Goal: Information Seeking & Learning: Compare options

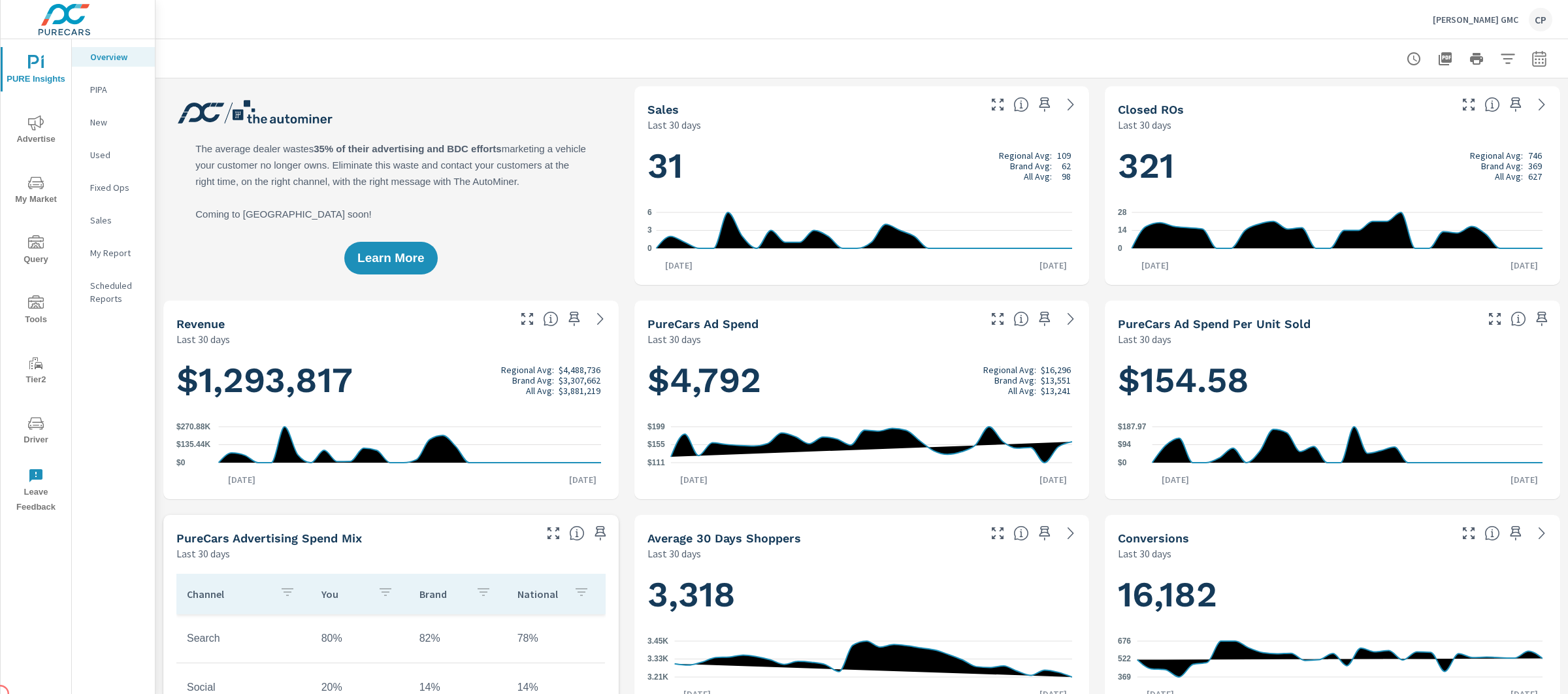
scroll to position [1, 0]
click at [95, 247] on p "My Report" at bounding box center [117, 253] width 55 height 13
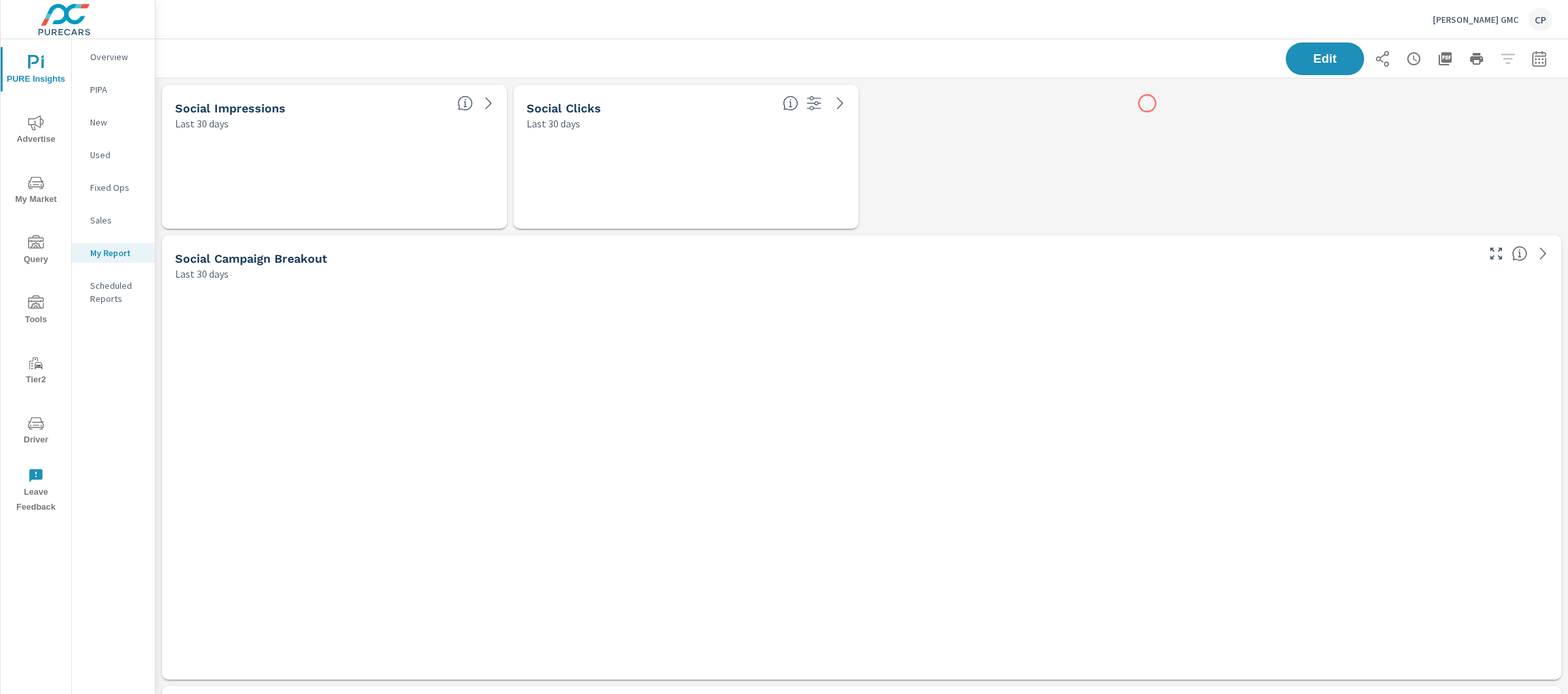
scroll to position [4691, 1425]
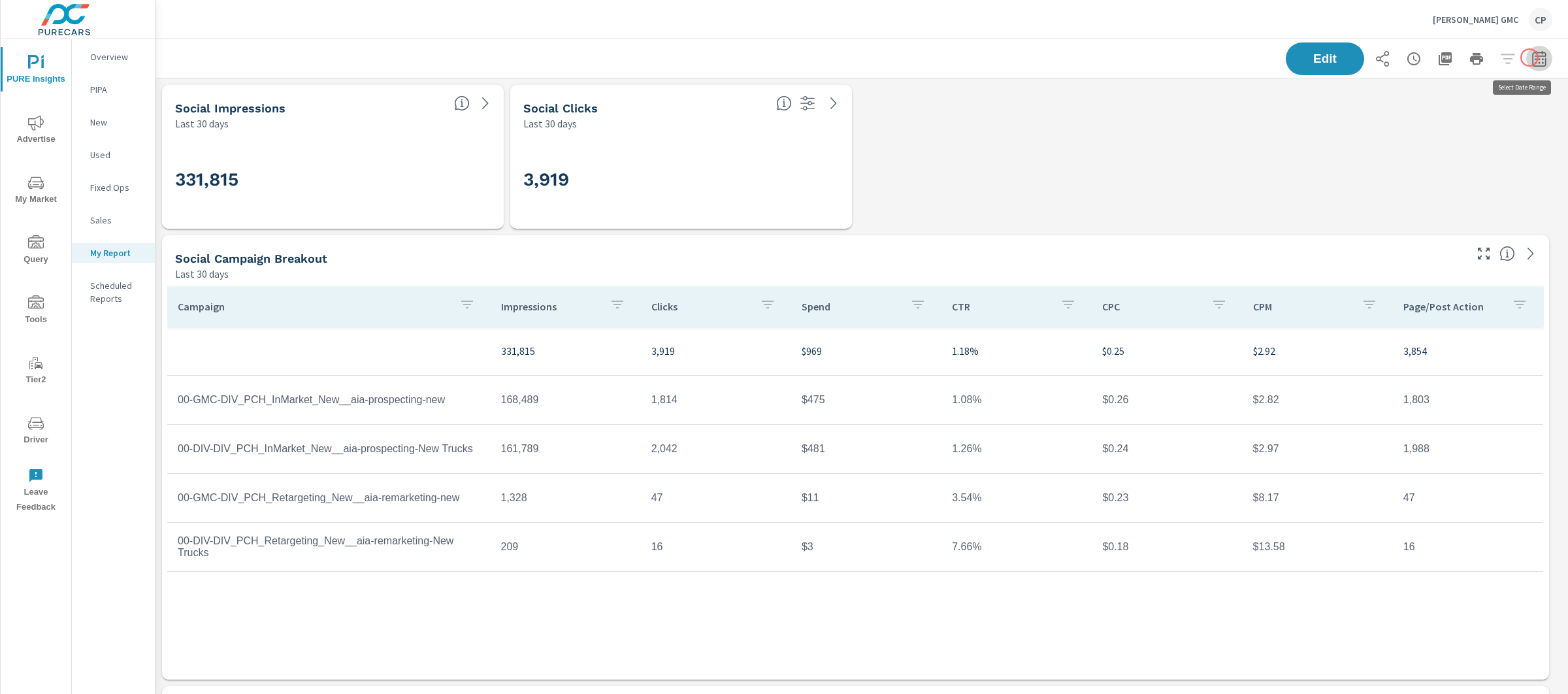
click at [1531, 58] on icon "button" at bounding box center [1539, 58] width 16 height 16
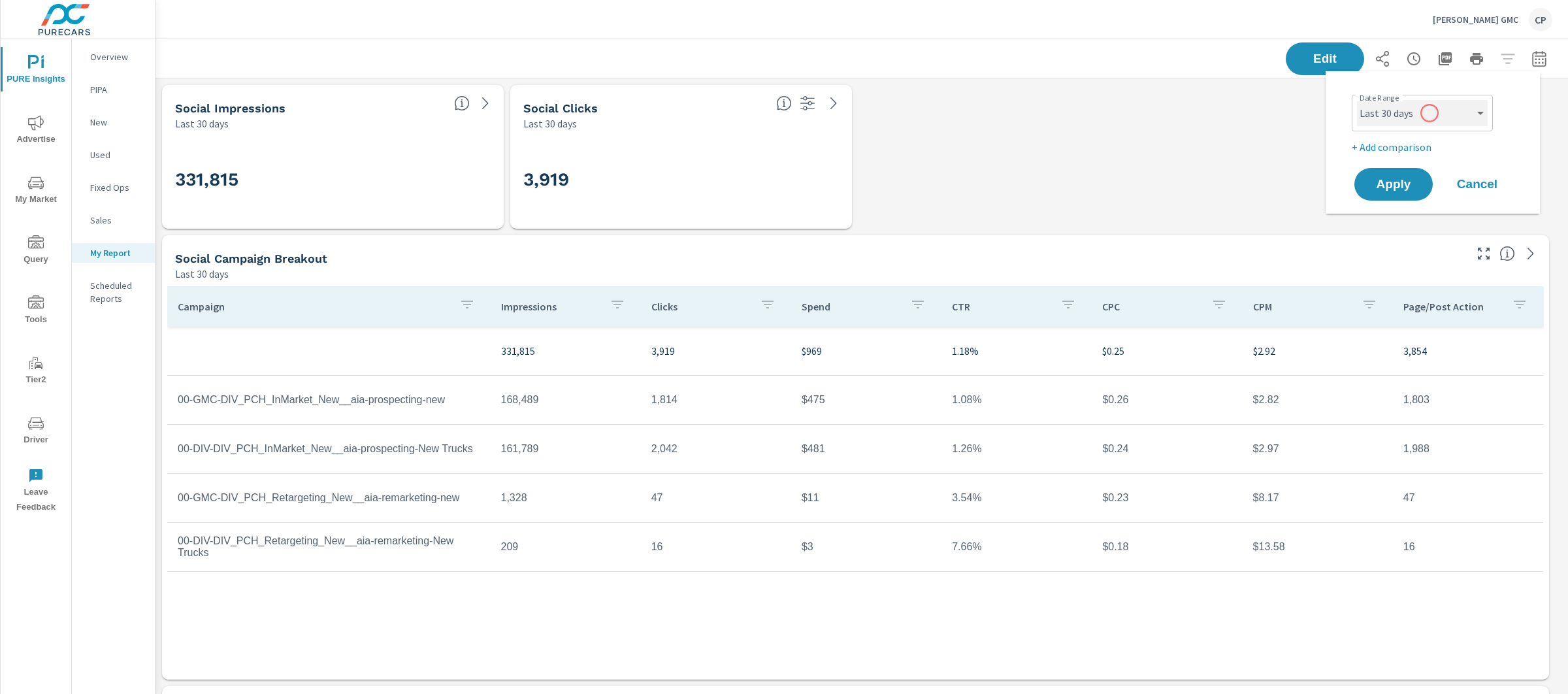
click at [1426, 114] on select "Custom Yesterday Last week Last 7 days Last 14 days Last 30 days Last 45 days L…" at bounding box center [1422, 113] width 131 height 26
select select "Last month"
click at [1407, 185] on span "Apply" at bounding box center [1394, 184] width 54 height 13
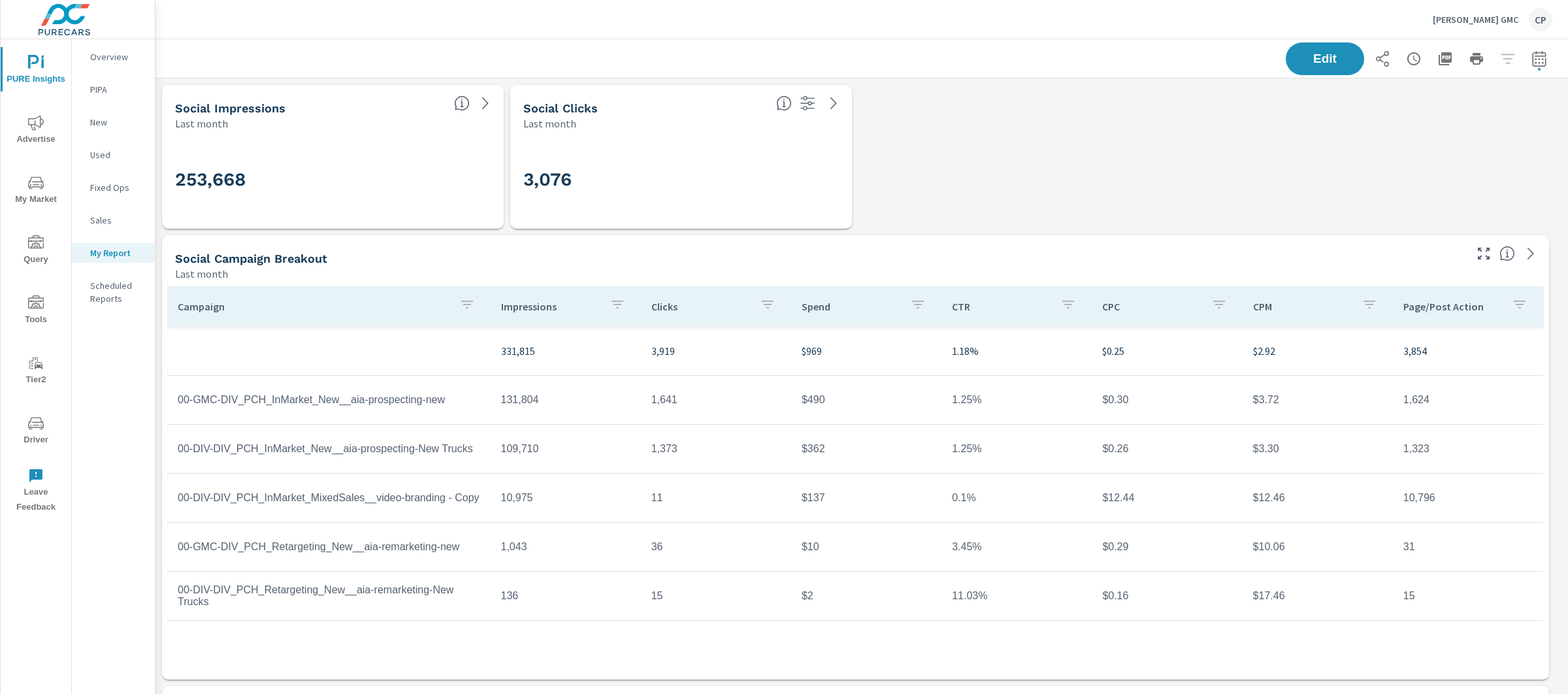
scroll to position [4691, 1425]
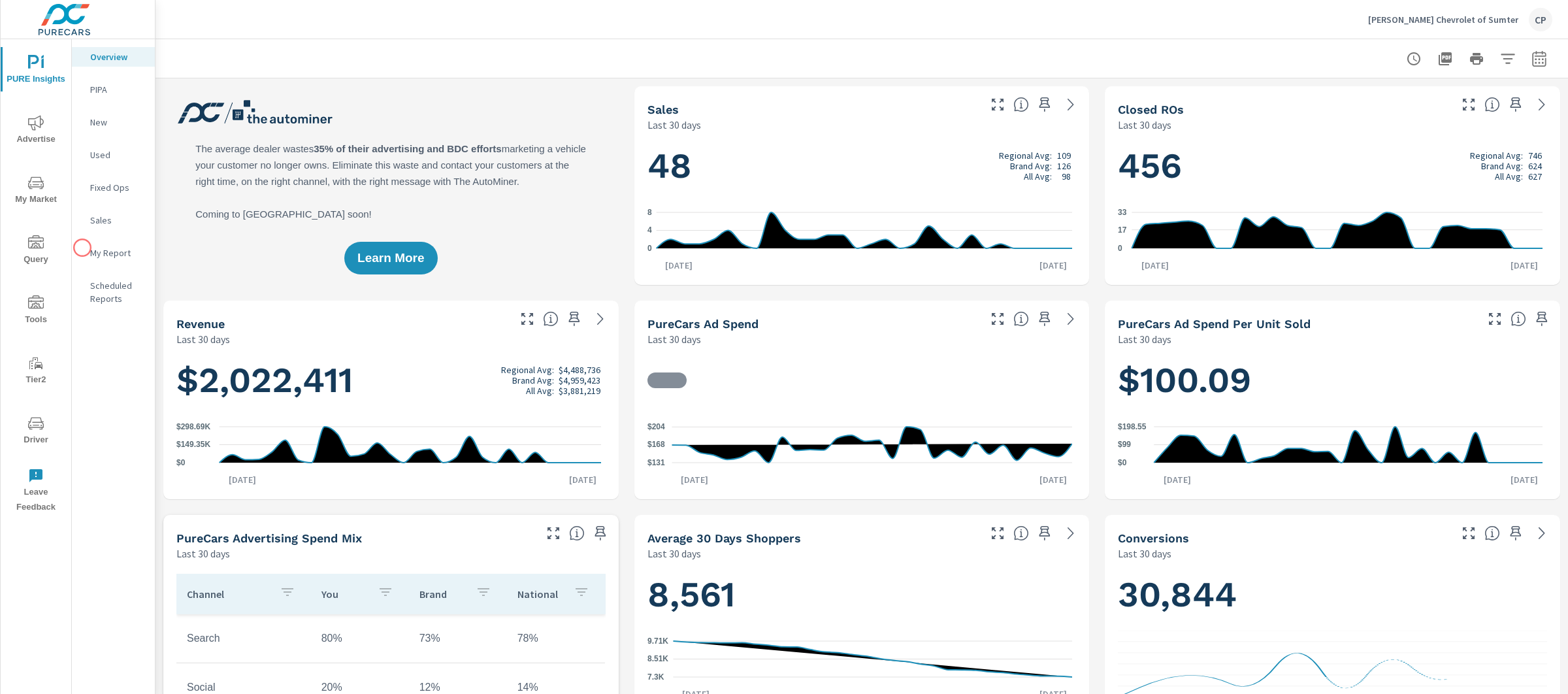
click at [93, 253] on p "My Report" at bounding box center [117, 253] width 55 height 13
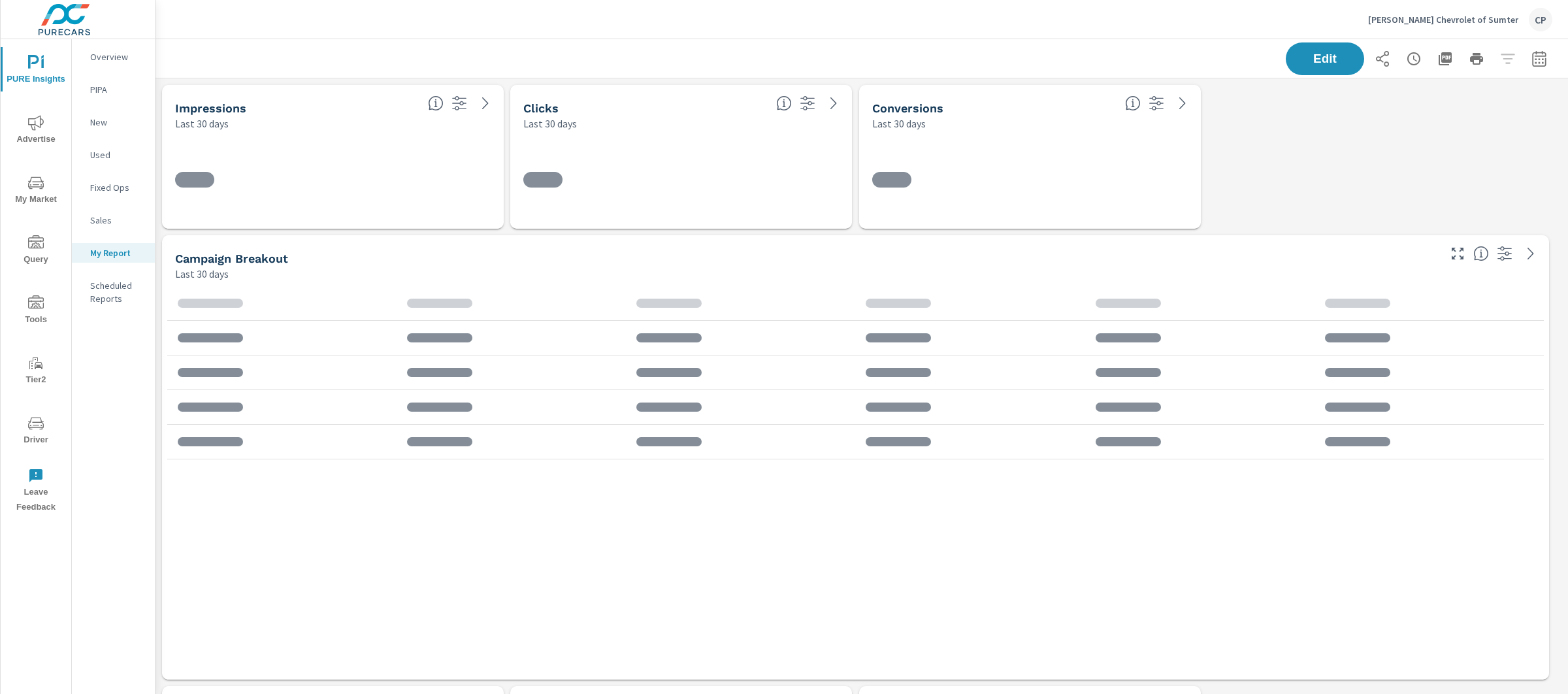
scroll to position [3489, 1425]
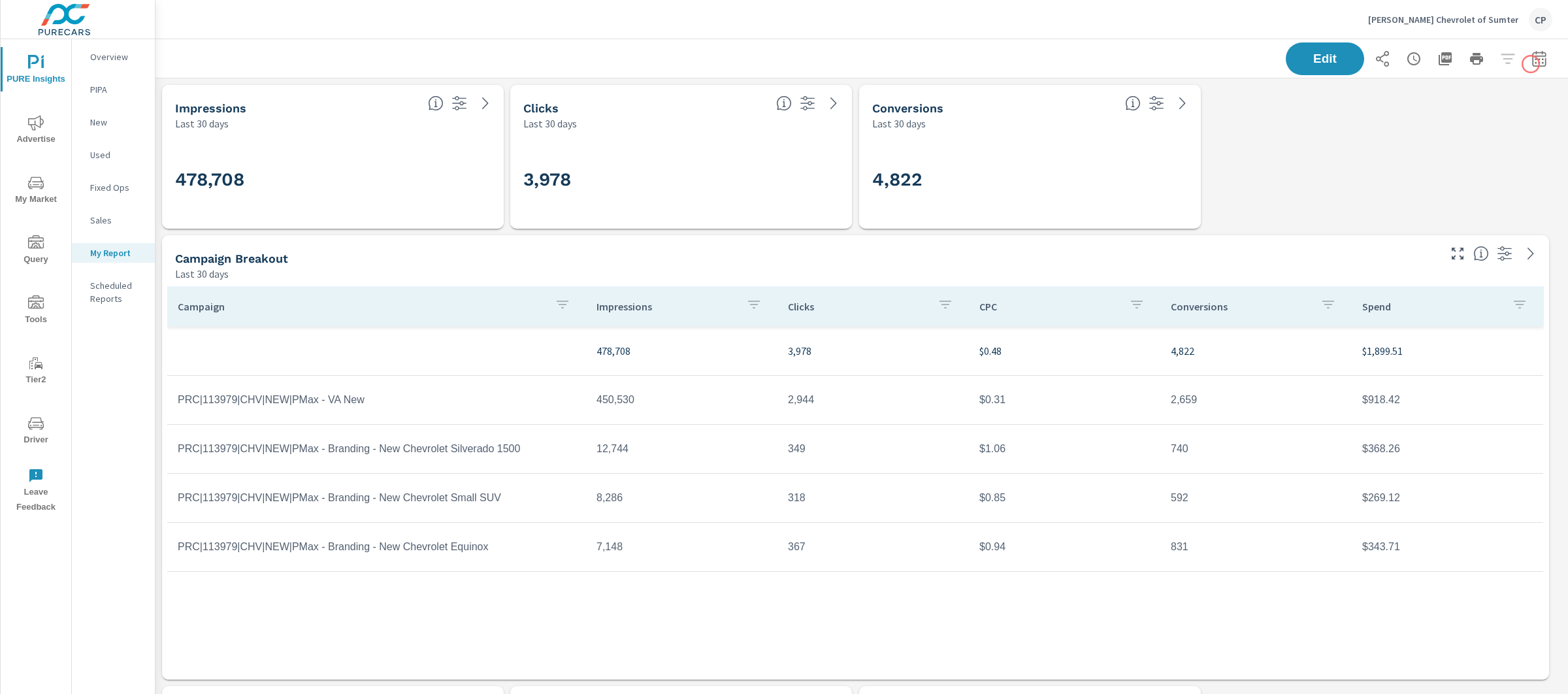
click at [1531, 60] on icon "button" at bounding box center [1539, 58] width 16 height 16
click at [1448, 108] on select "Custom Yesterday Last week Last 7 days Last 14 days Last 30 days Last 45 days L…" at bounding box center [1422, 113] width 131 height 26
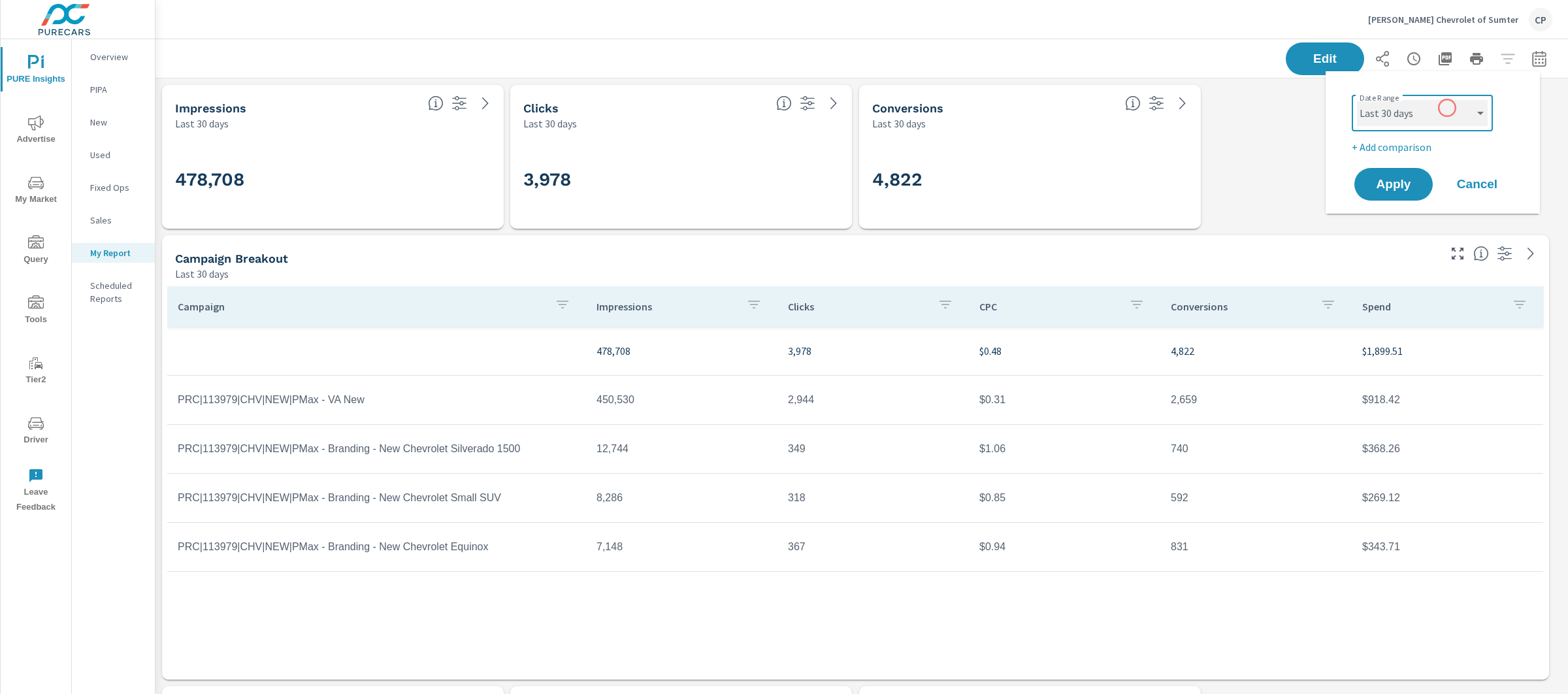
select select "Last month"
click at [1400, 178] on span "Apply" at bounding box center [1394, 184] width 54 height 13
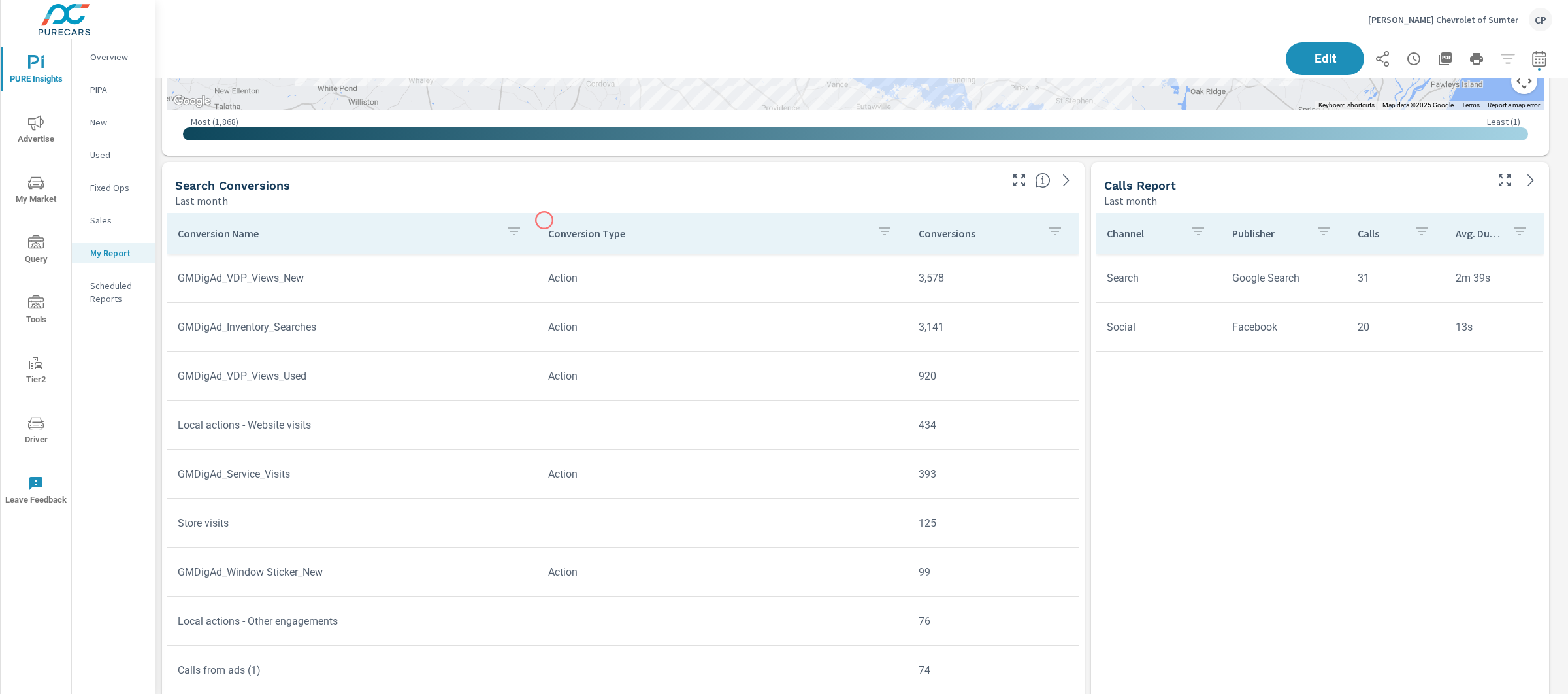
scroll to position [1847, 0]
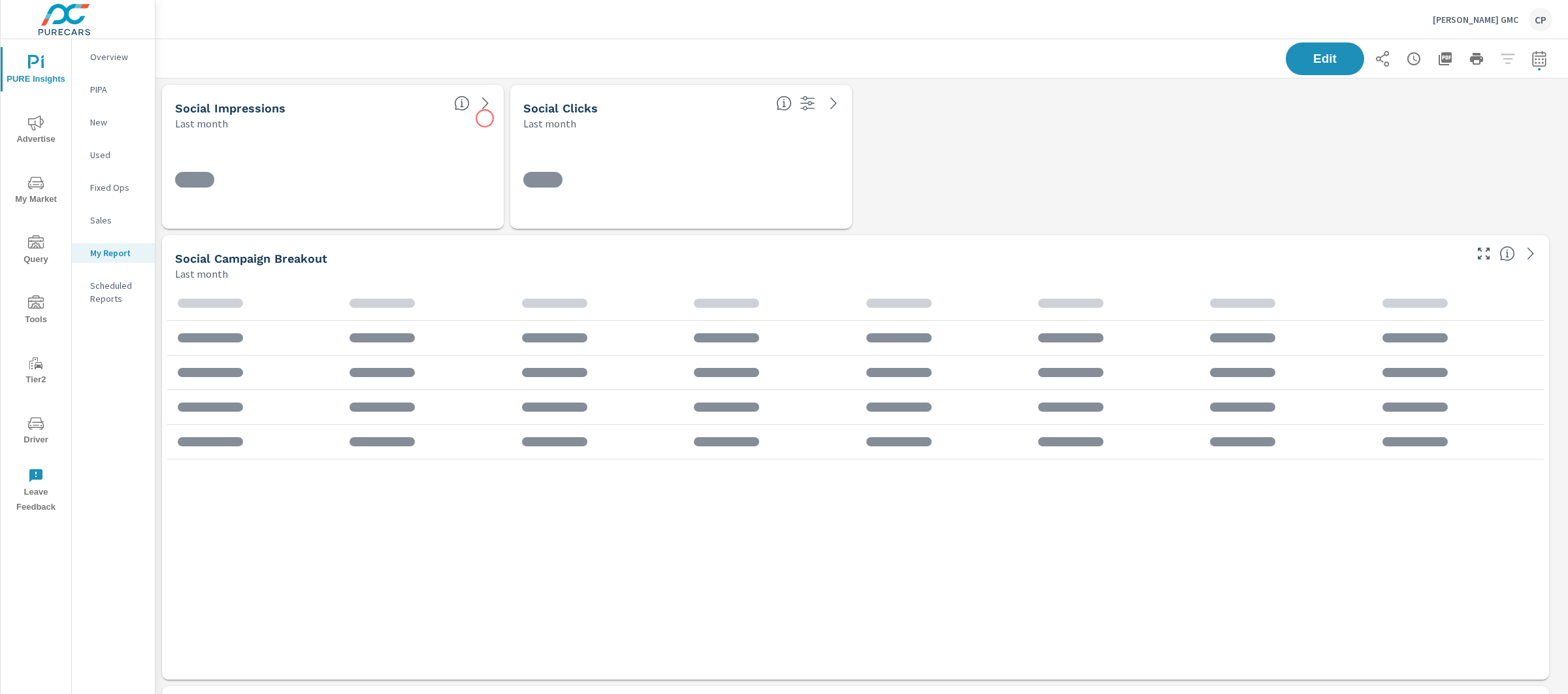
scroll to position [4691, 1425]
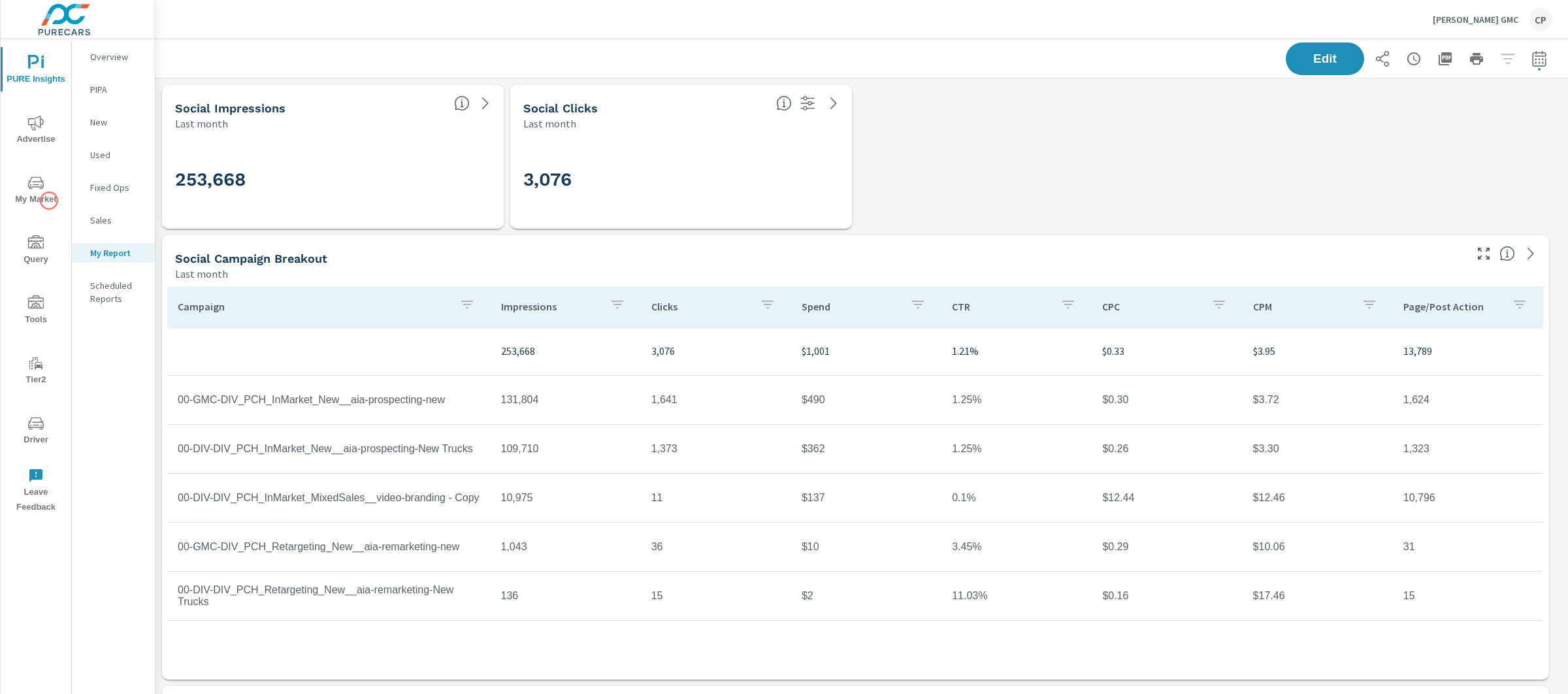
click at [47, 199] on span "My Market" at bounding box center [36, 191] width 62 height 32
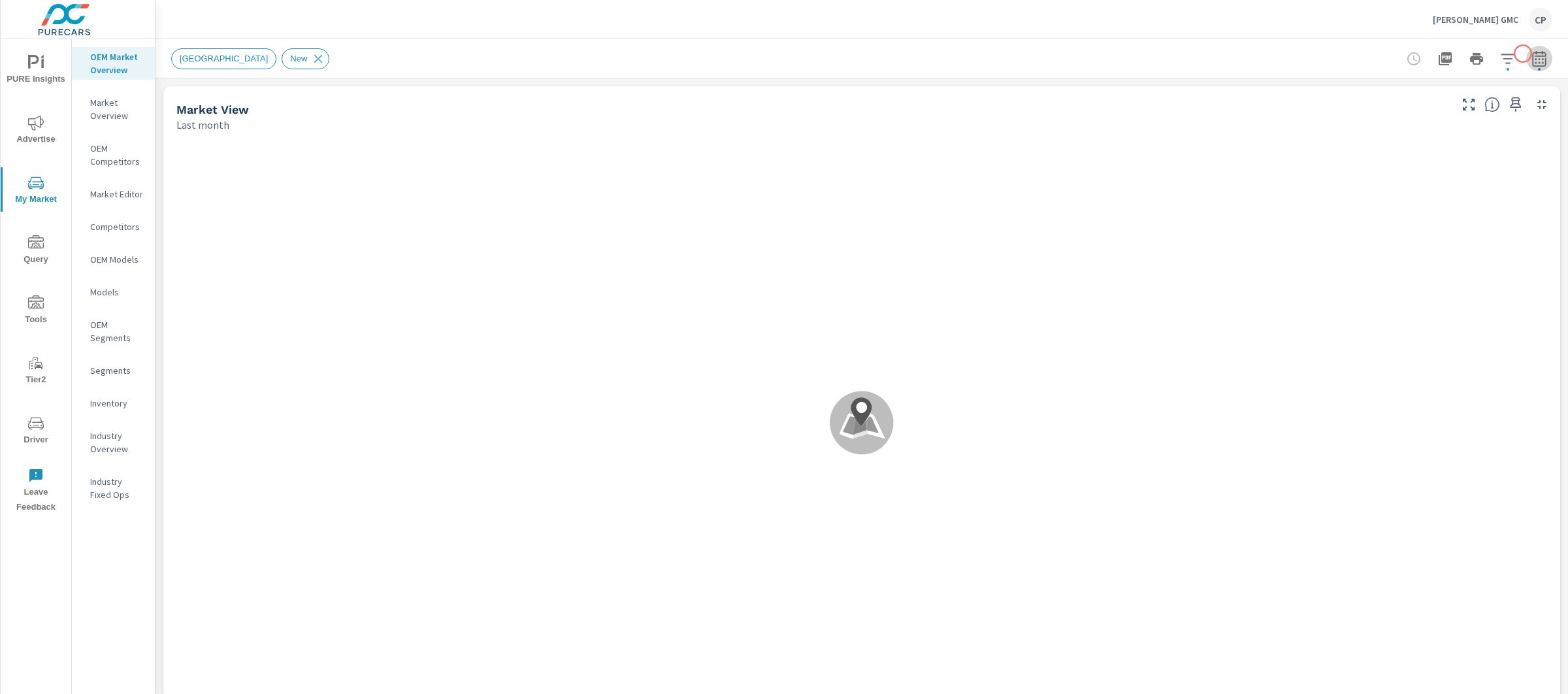
click at [1531, 54] on icon "button" at bounding box center [1539, 58] width 16 height 16
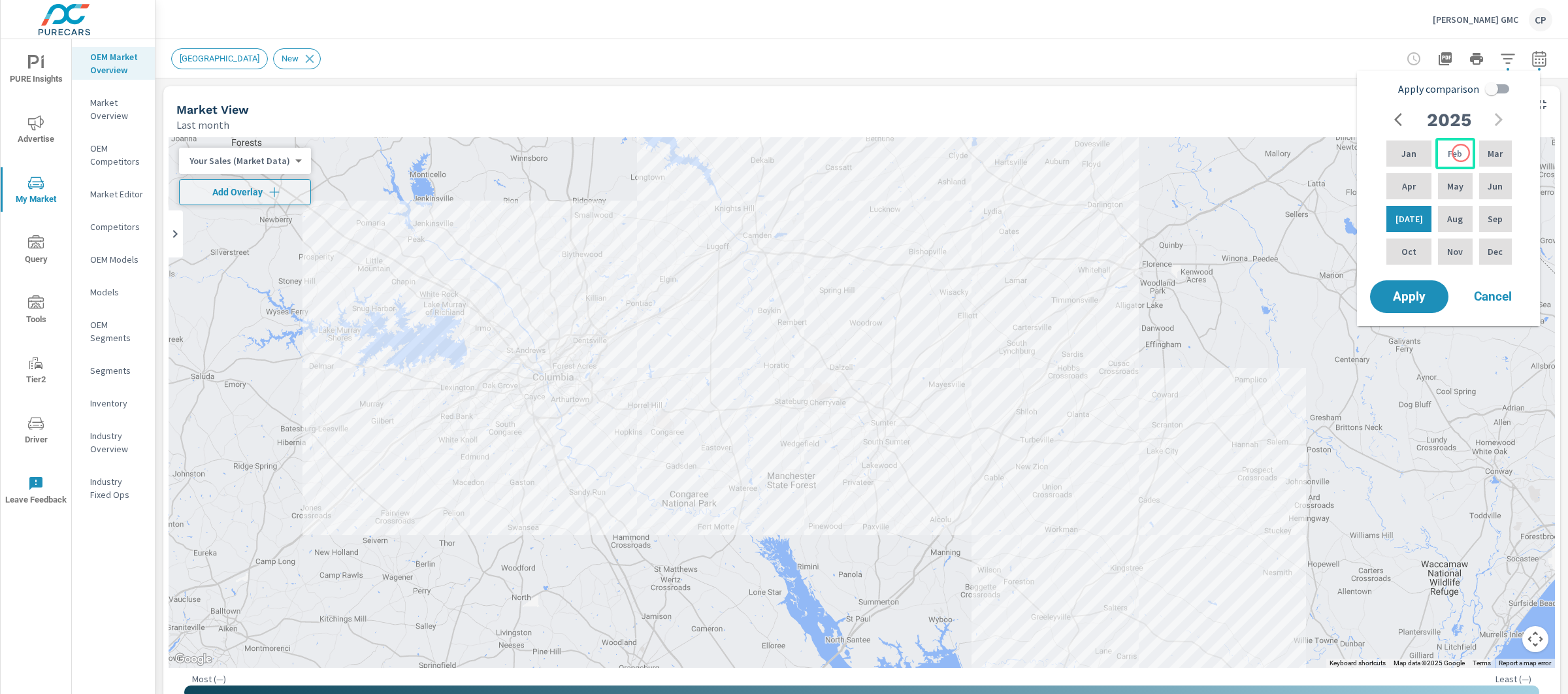
click at [1459, 153] on div "Feb" at bounding box center [1455, 154] width 40 height 32
click at [1455, 142] on div "Feb" at bounding box center [1455, 154] width 40 height 32
click at [1421, 200] on div "Apr" at bounding box center [1408, 186] width 51 height 32
click at [1419, 212] on div "[DATE]" at bounding box center [1408, 219] width 51 height 32
click at [1444, 168] on div "Feb" at bounding box center [1455, 154] width 40 height 32
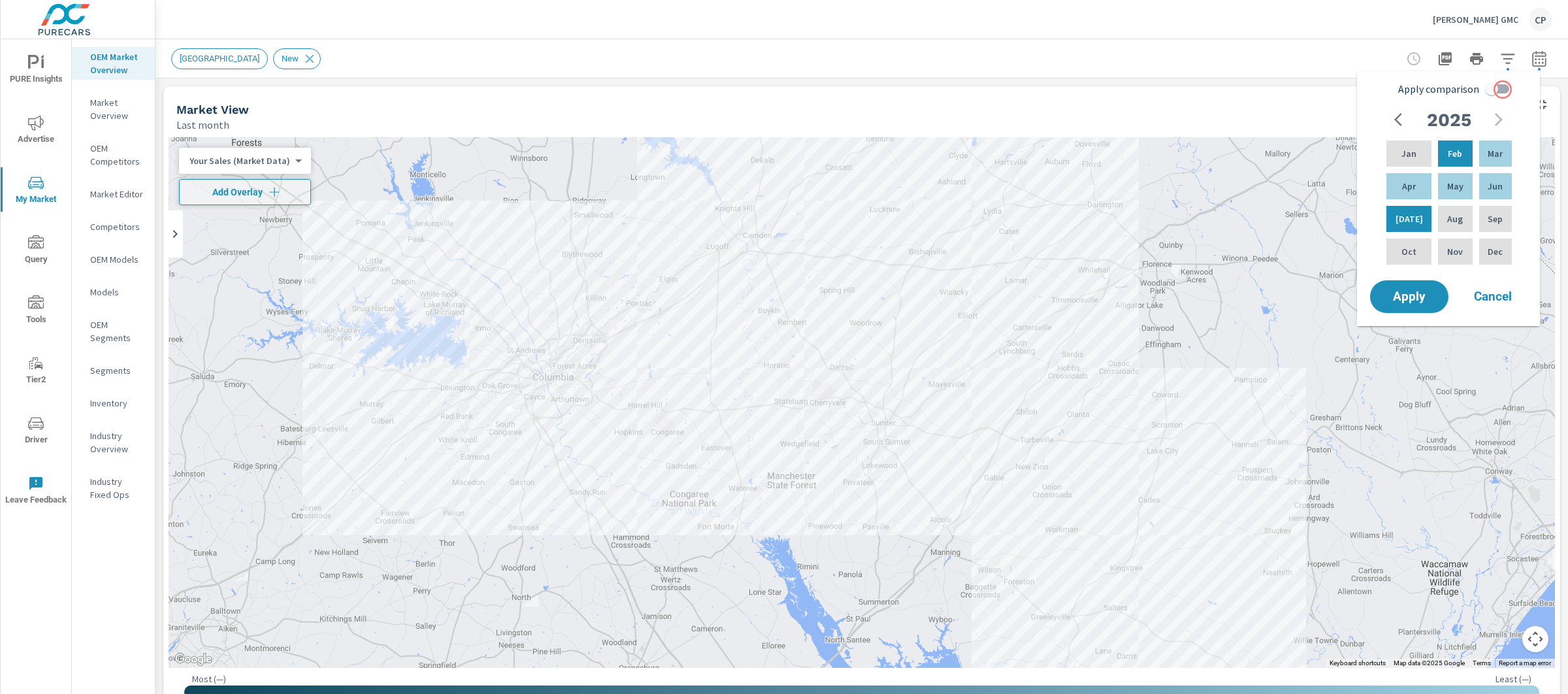
click at [1503, 89] on input "Apply comparison" at bounding box center [1491, 88] width 74 height 25
checkbox input "true"
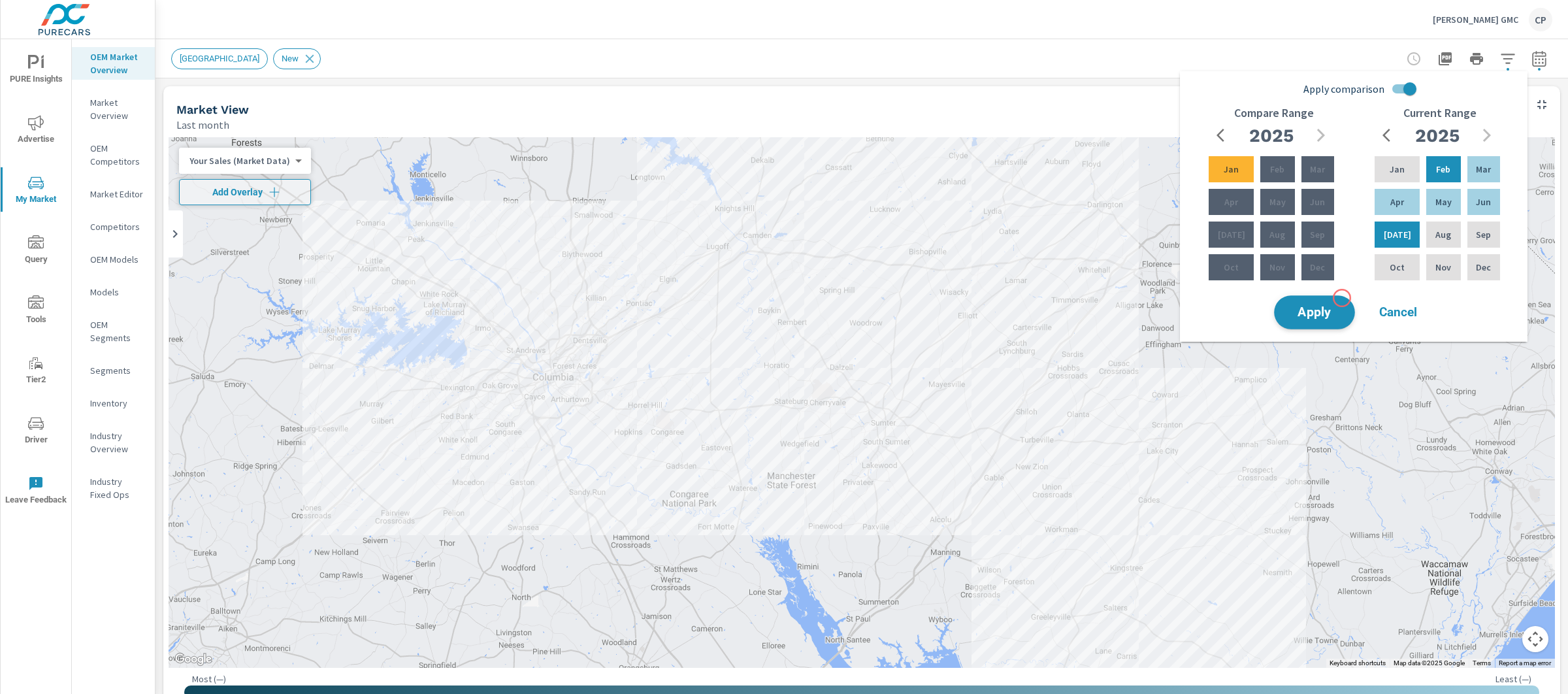
click at [1337, 302] on button "Apply" at bounding box center [1314, 312] width 81 height 34
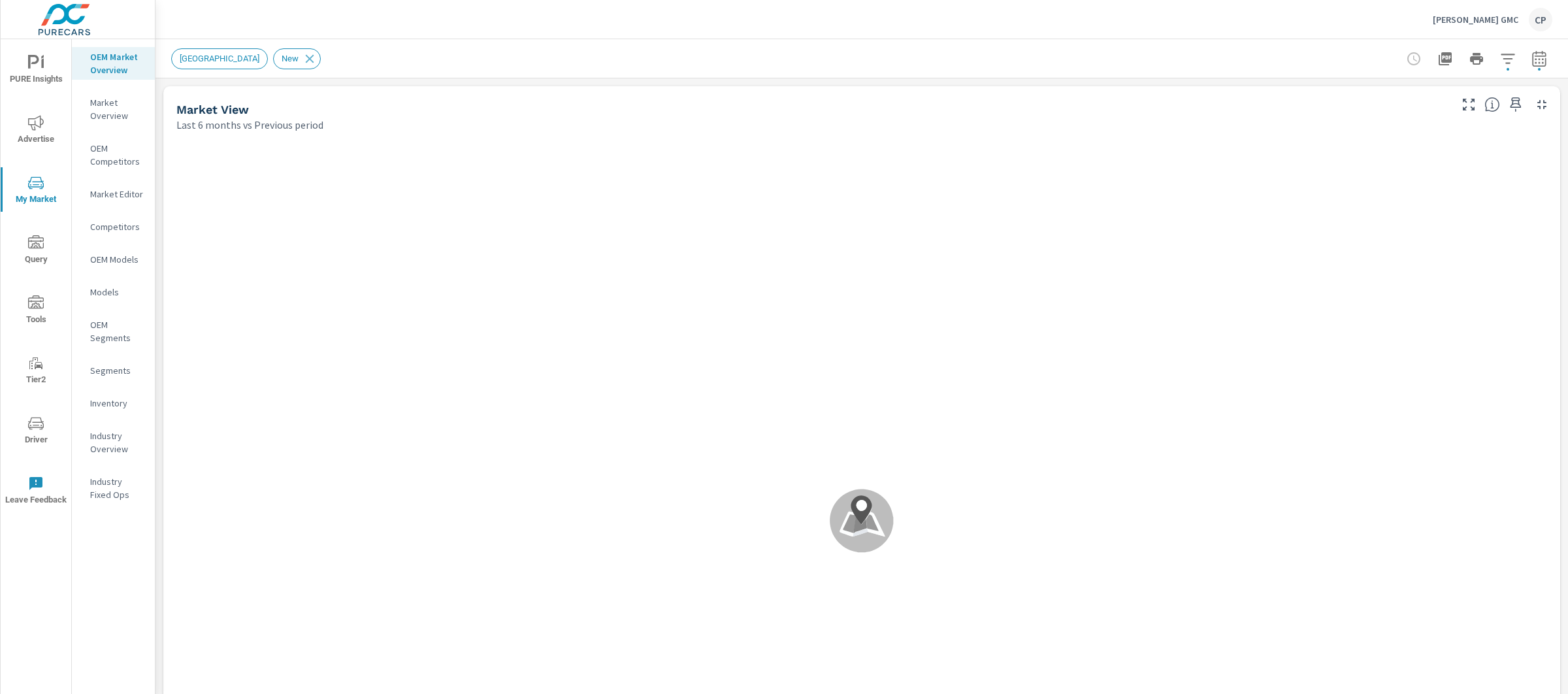
scroll to position [1, 0]
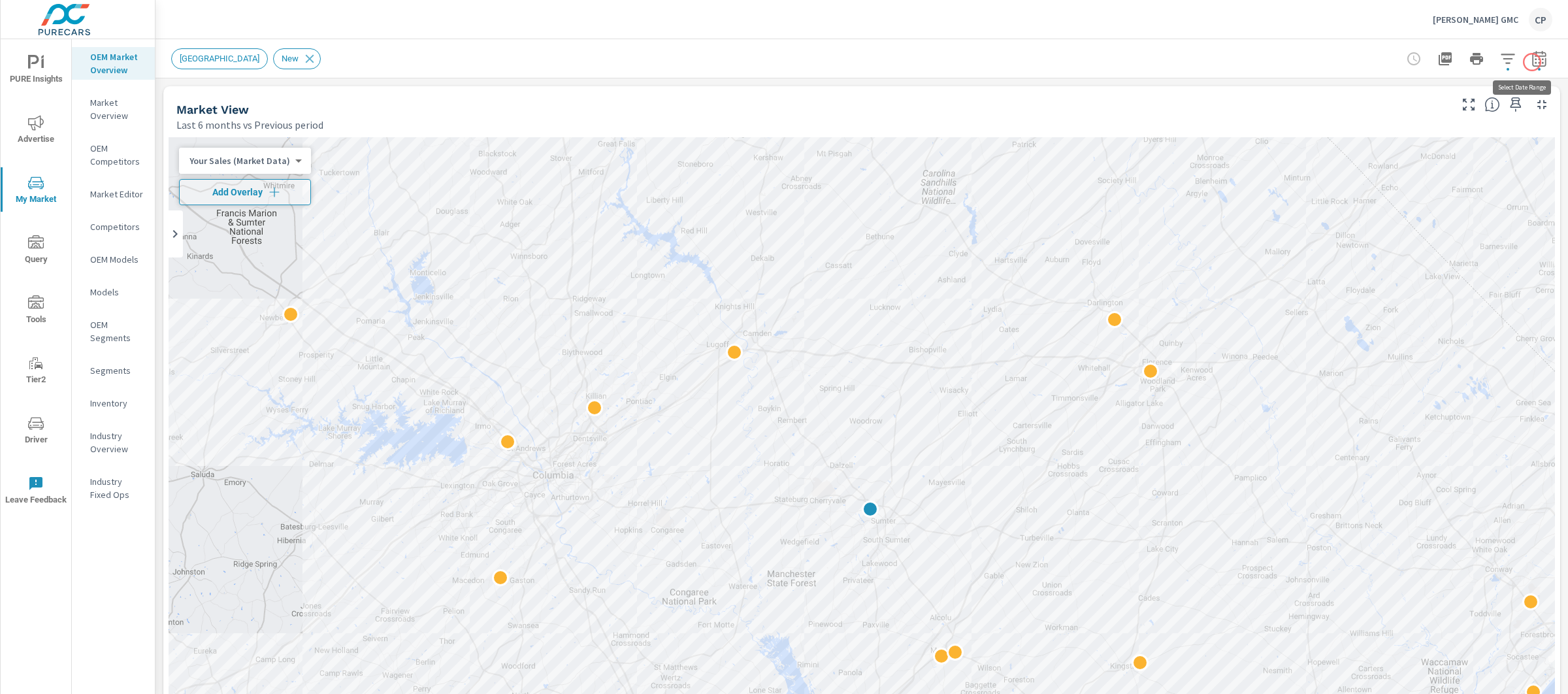
click at [1532, 62] on icon "button" at bounding box center [1539, 58] width 16 height 16
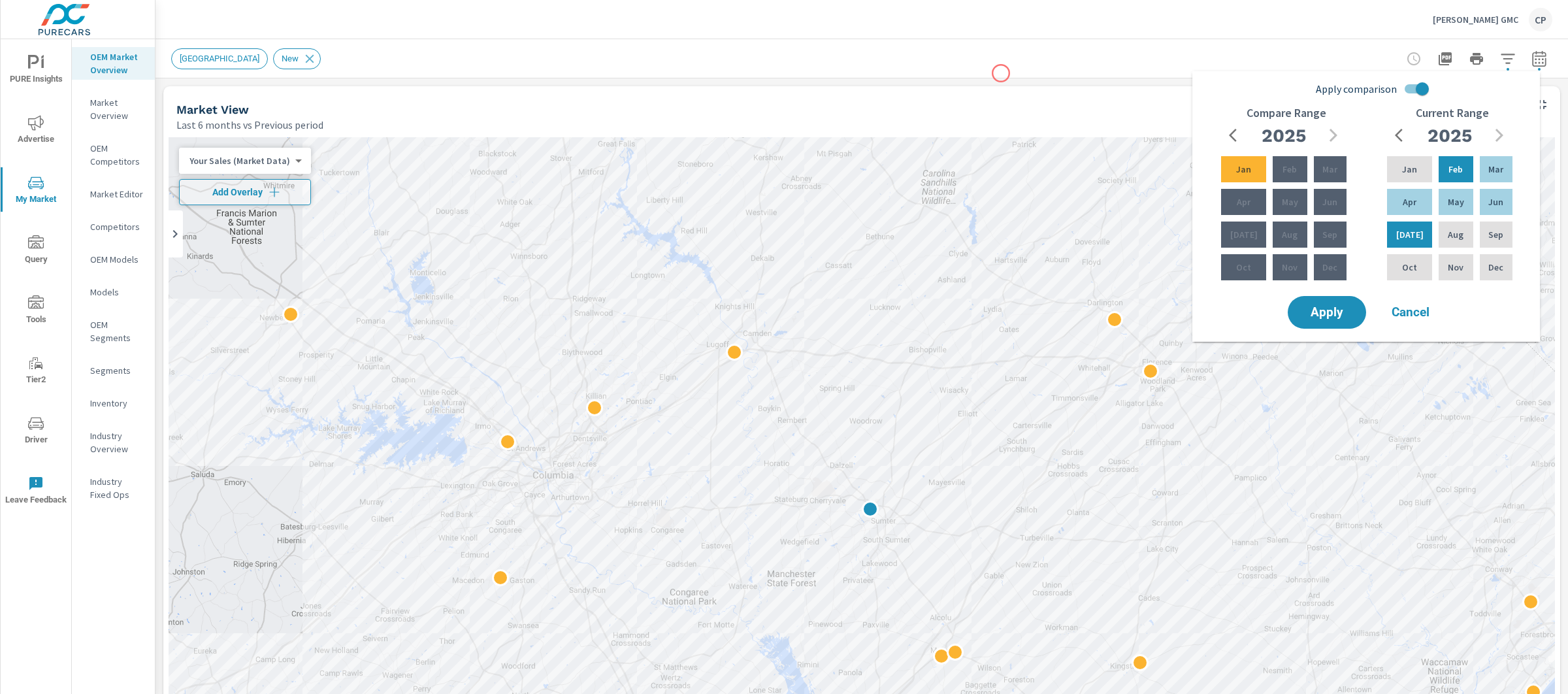
click at [1001, 73] on div "New Market Area New" at bounding box center [862, 58] width 1382 height 39
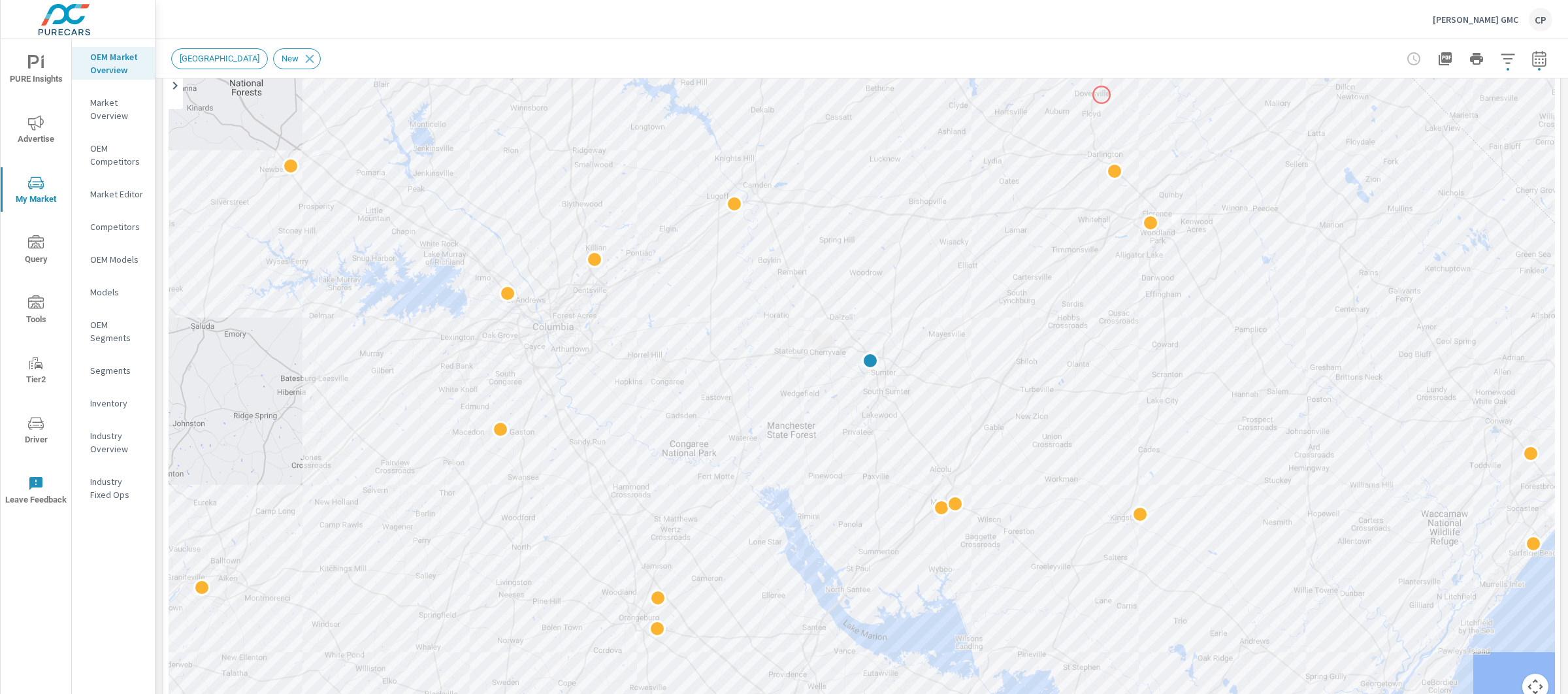
scroll to position [526, 0]
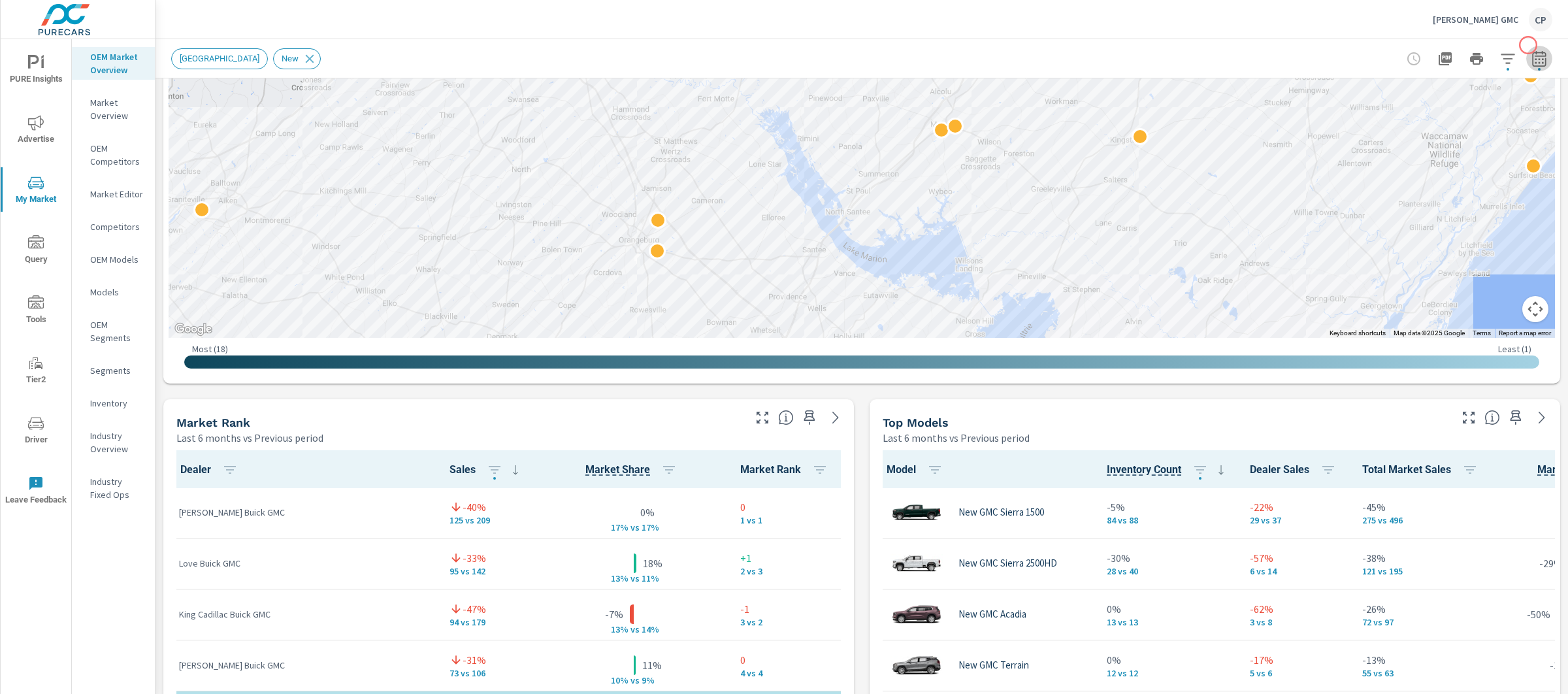
click at [1528, 46] on button "button" at bounding box center [1539, 58] width 26 height 26
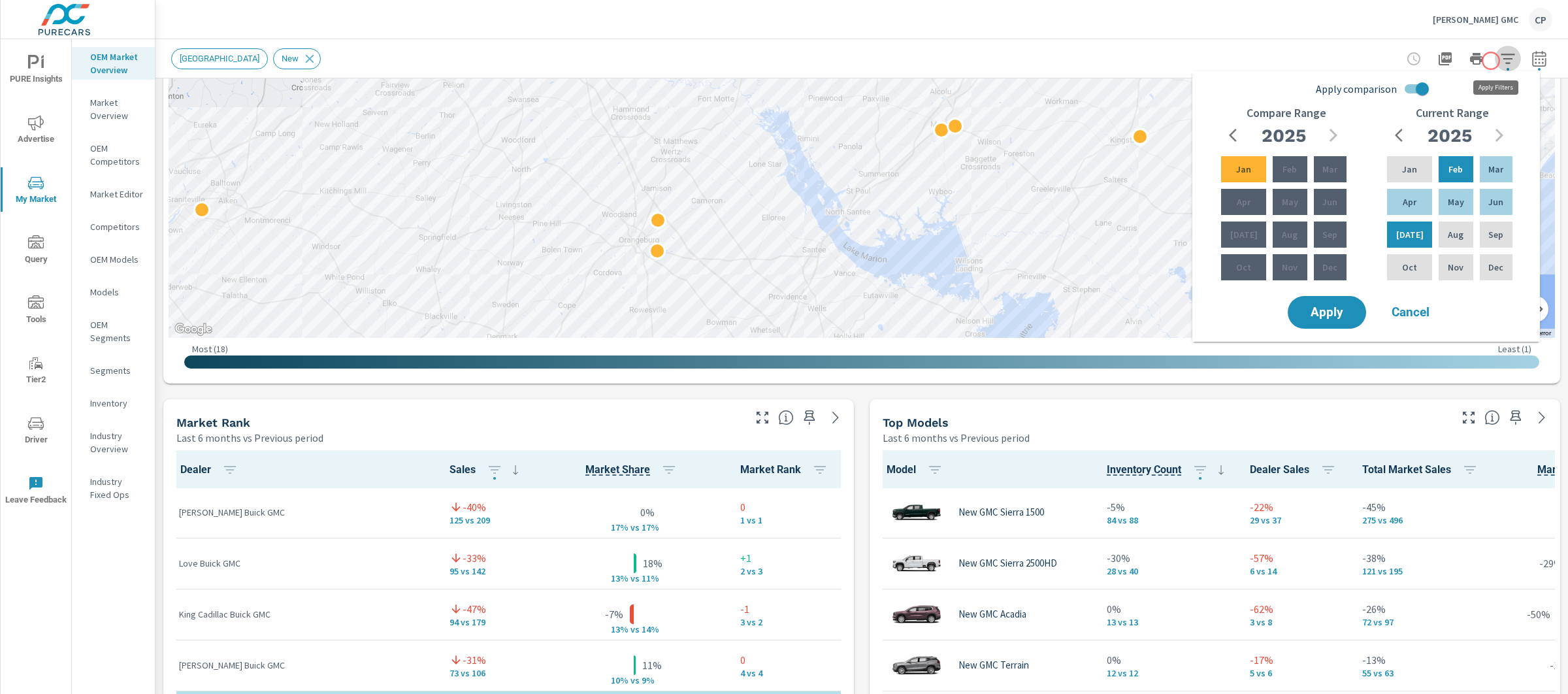
click at [1501, 60] on icon "button" at bounding box center [1509, 58] width 16 height 16
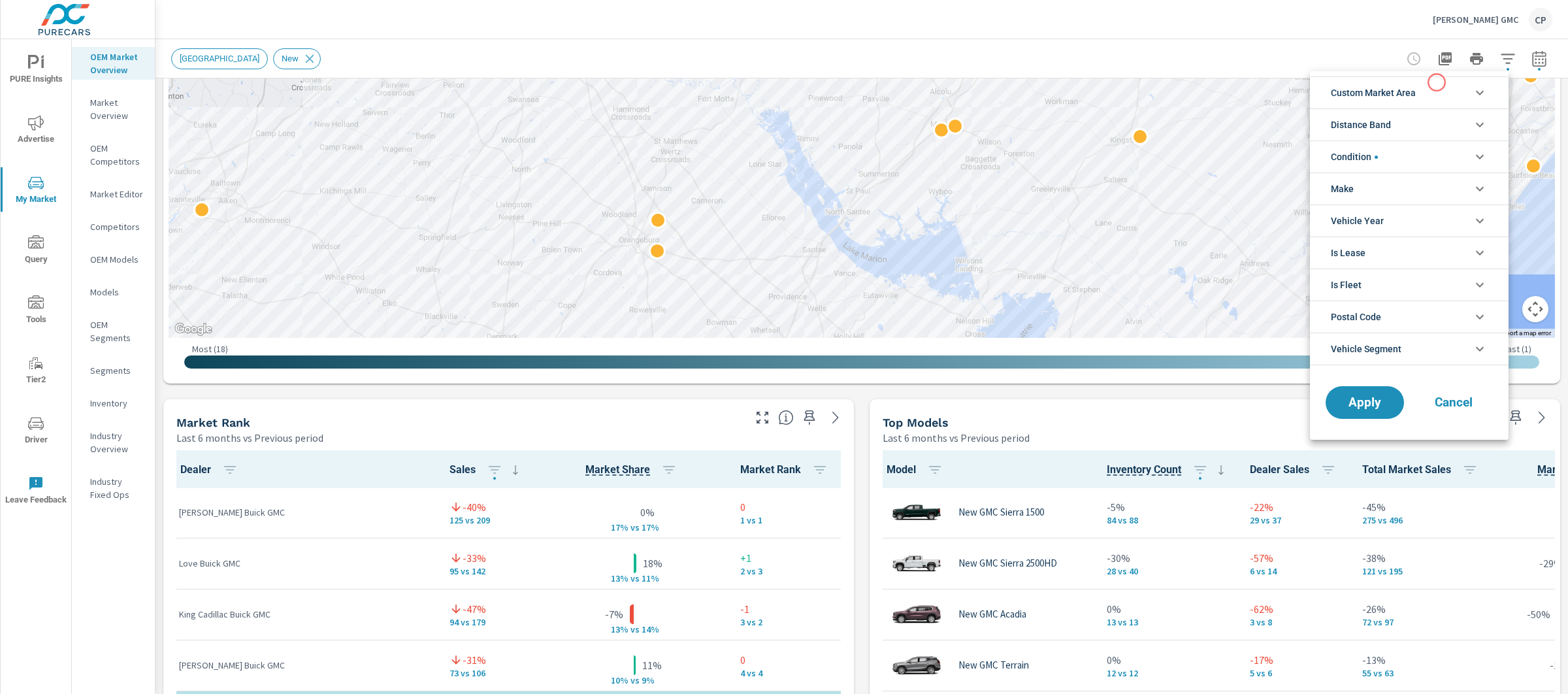
click at [1428, 87] on li "Custom Market Area" at bounding box center [1409, 92] width 198 height 32
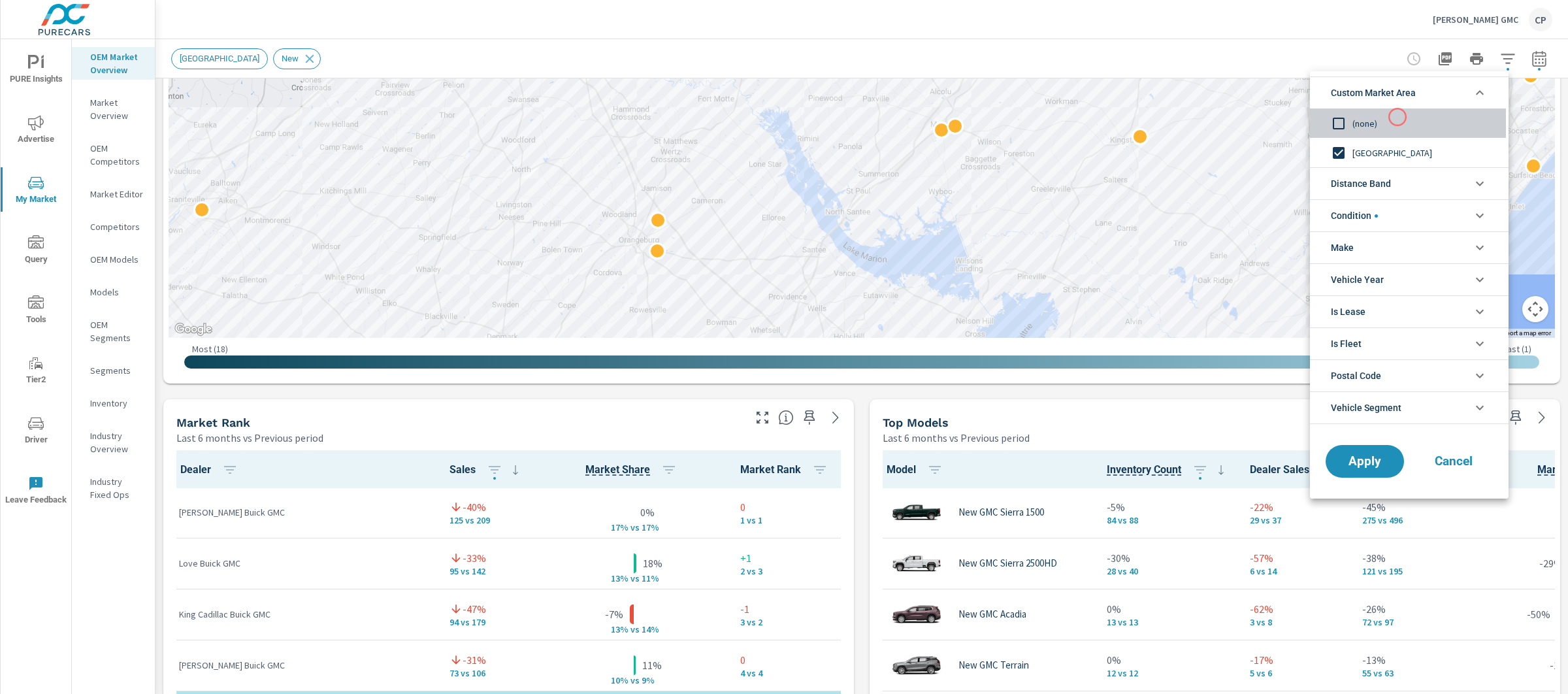
click at [1398, 117] on span "(none)" at bounding box center [1424, 124] width 143 height 16
click at [1385, 181] on span "Distance Band" at bounding box center [1361, 183] width 60 height 32
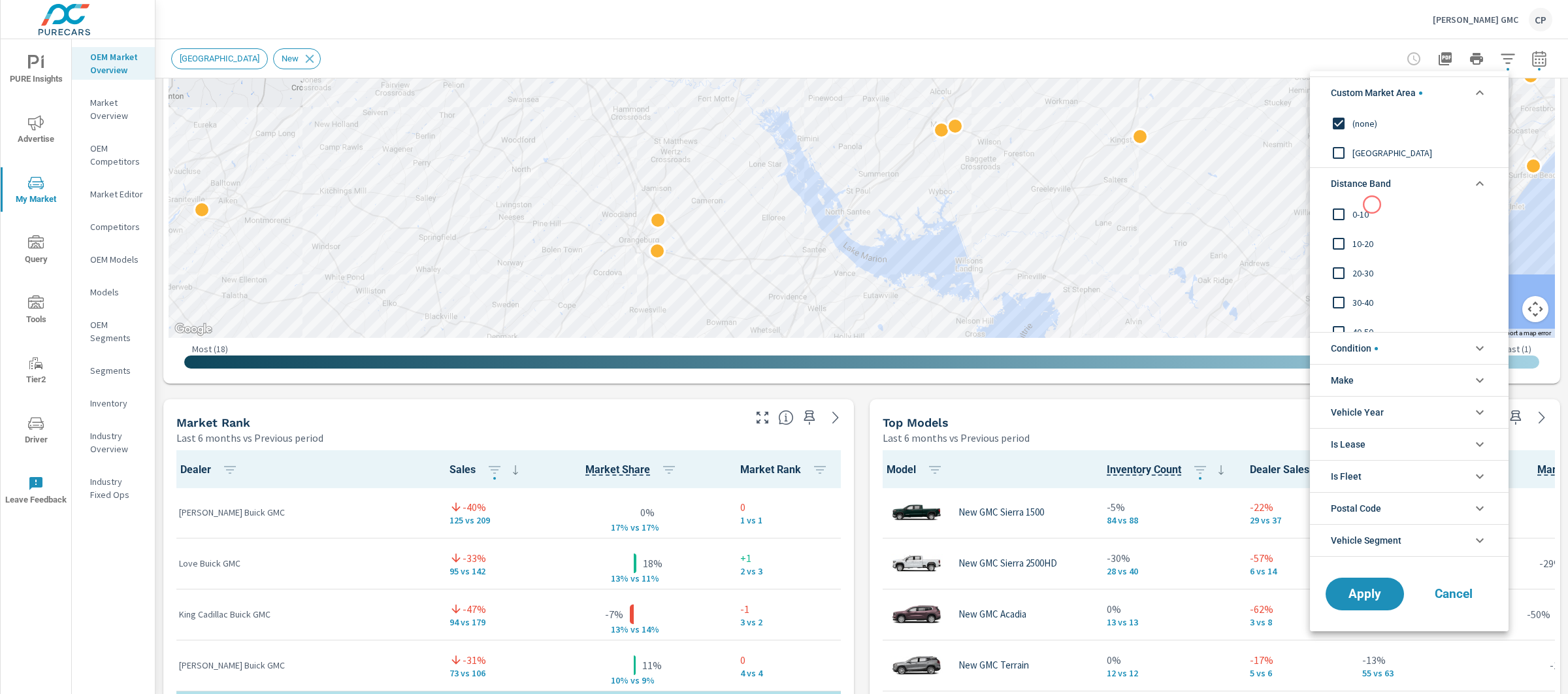
click at [1367, 218] on span "0-10" at bounding box center [1424, 214] width 143 height 16
click at [1355, 248] on span "10-20" at bounding box center [1424, 244] width 143 height 16
click at [1362, 600] on span "Apply" at bounding box center [1365, 594] width 54 height 13
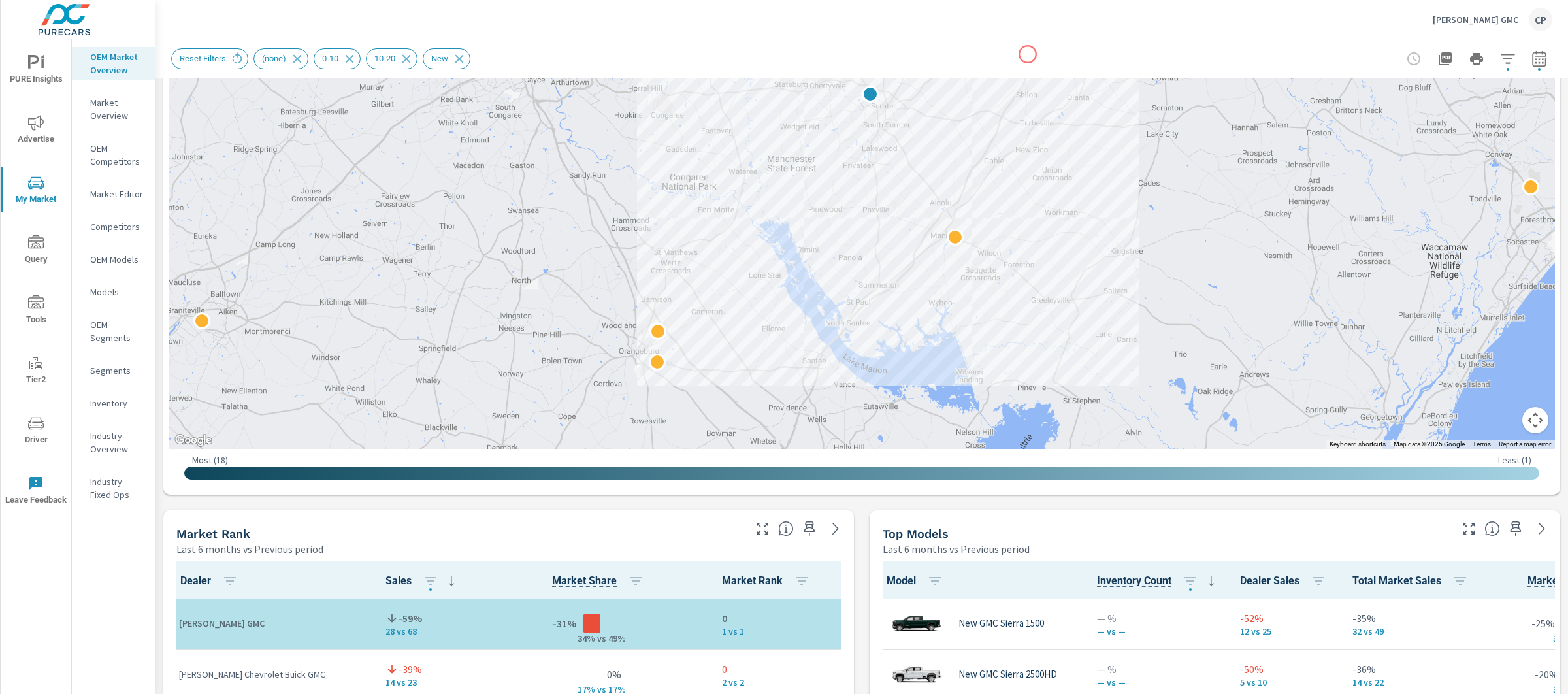
scroll to position [666, 0]
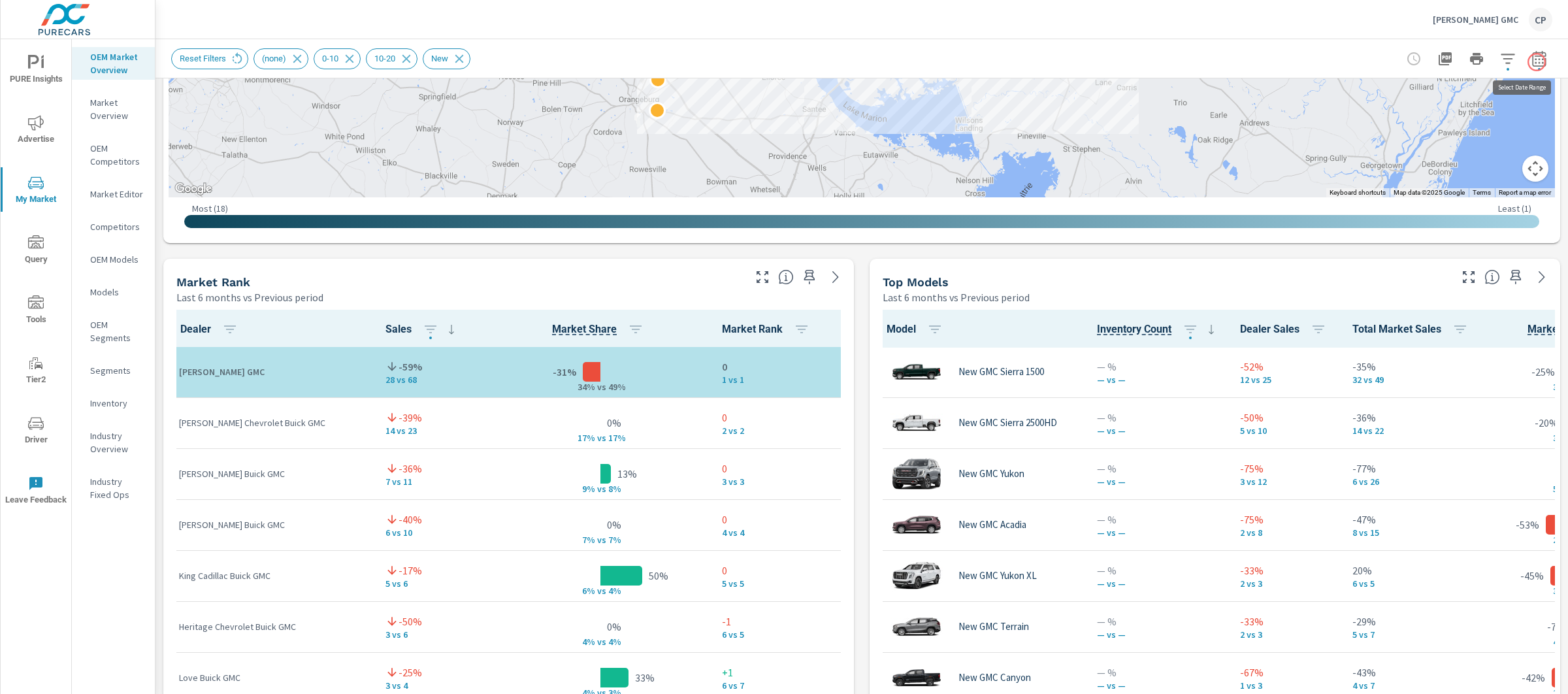
click at [1535, 61] on button "button" at bounding box center [1539, 58] width 26 height 26
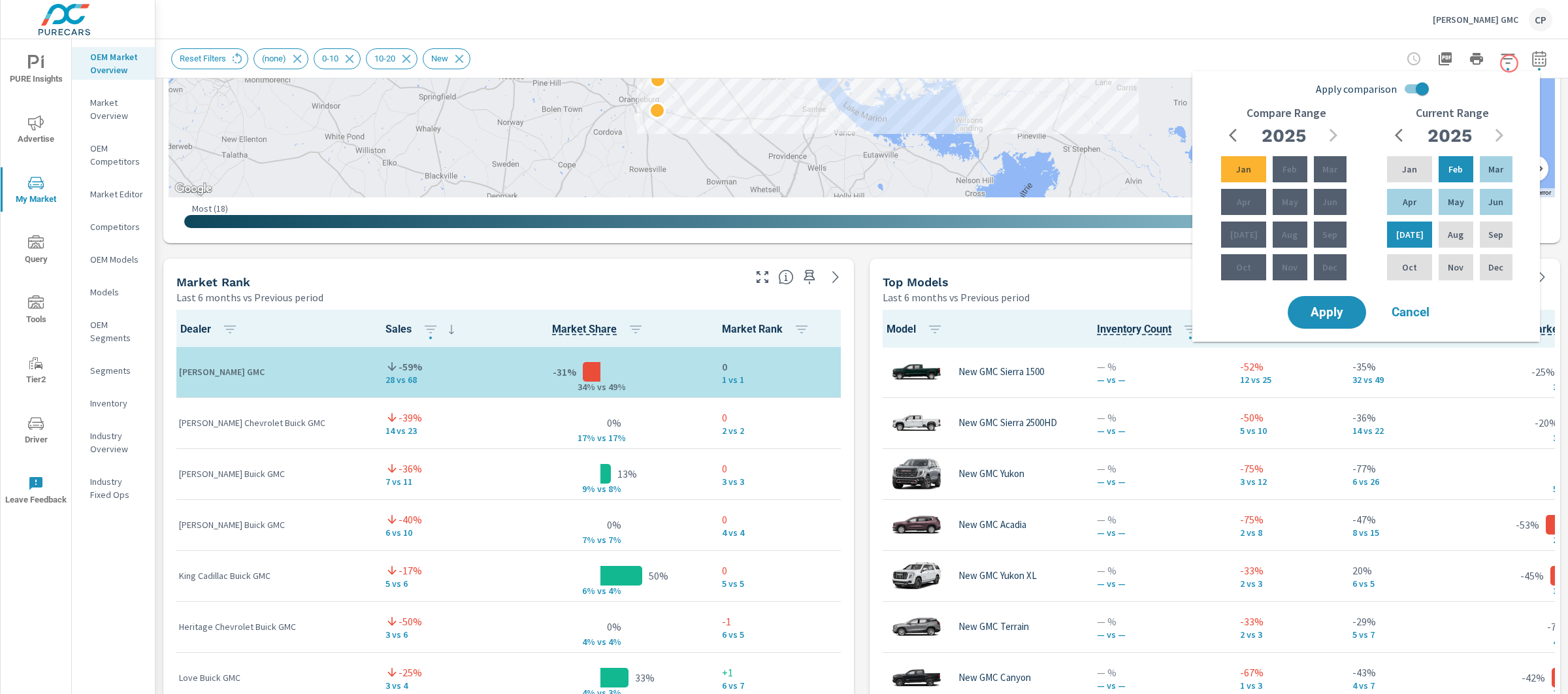
click at [1504, 60] on button "button" at bounding box center [1508, 58] width 26 height 26
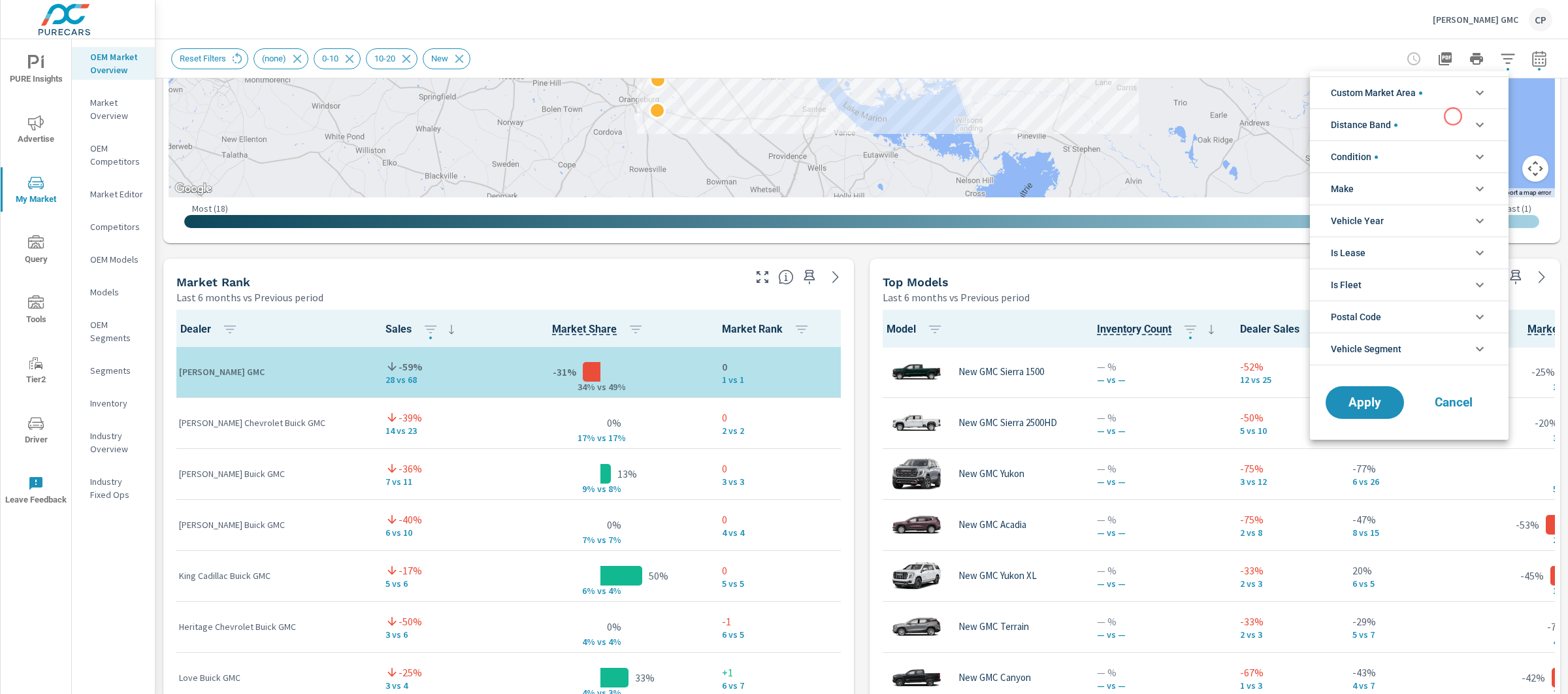
click at [1453, 116] on li "Distance Band" at bounding box center [1409, 124] width 198 height 32
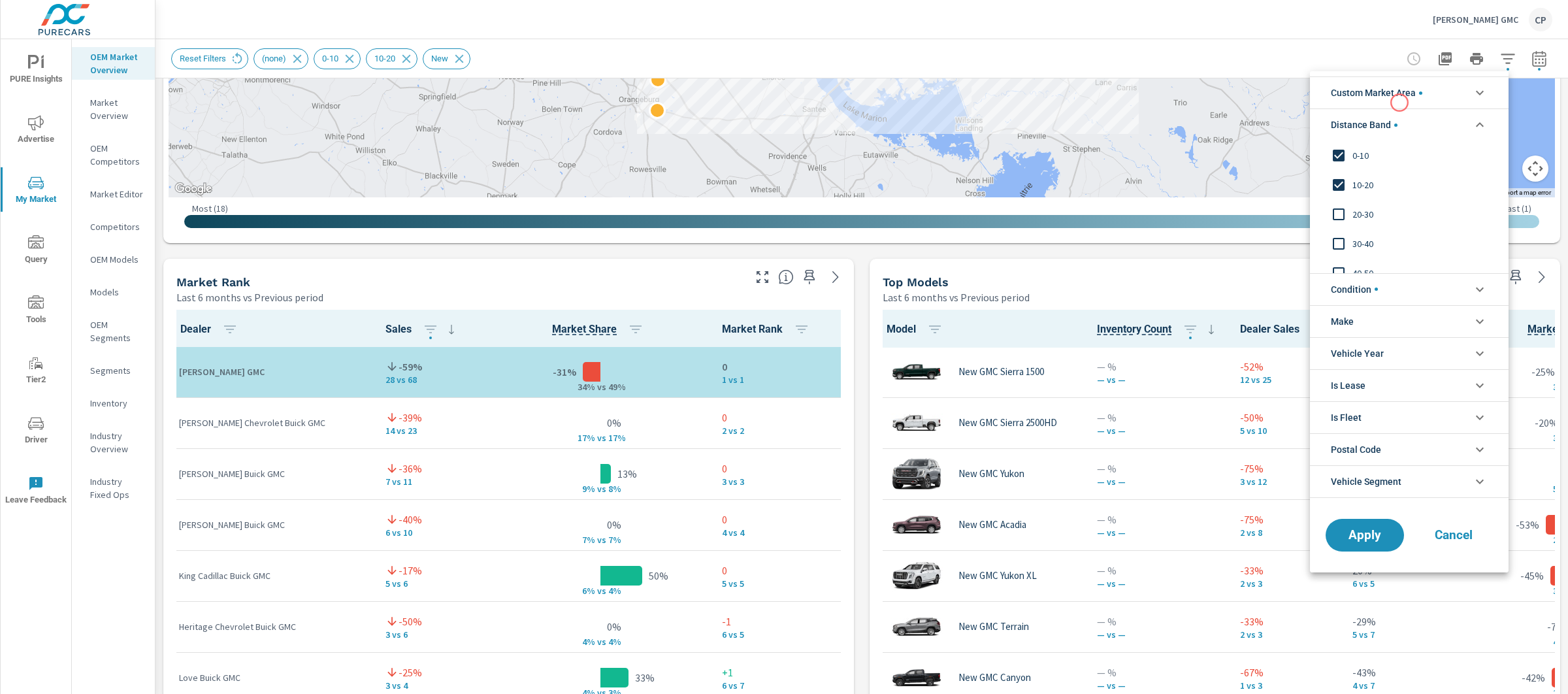
click at [1400, 102] on span "Custom Market Area" at bounding box center [1377, 93] width 91 height 32
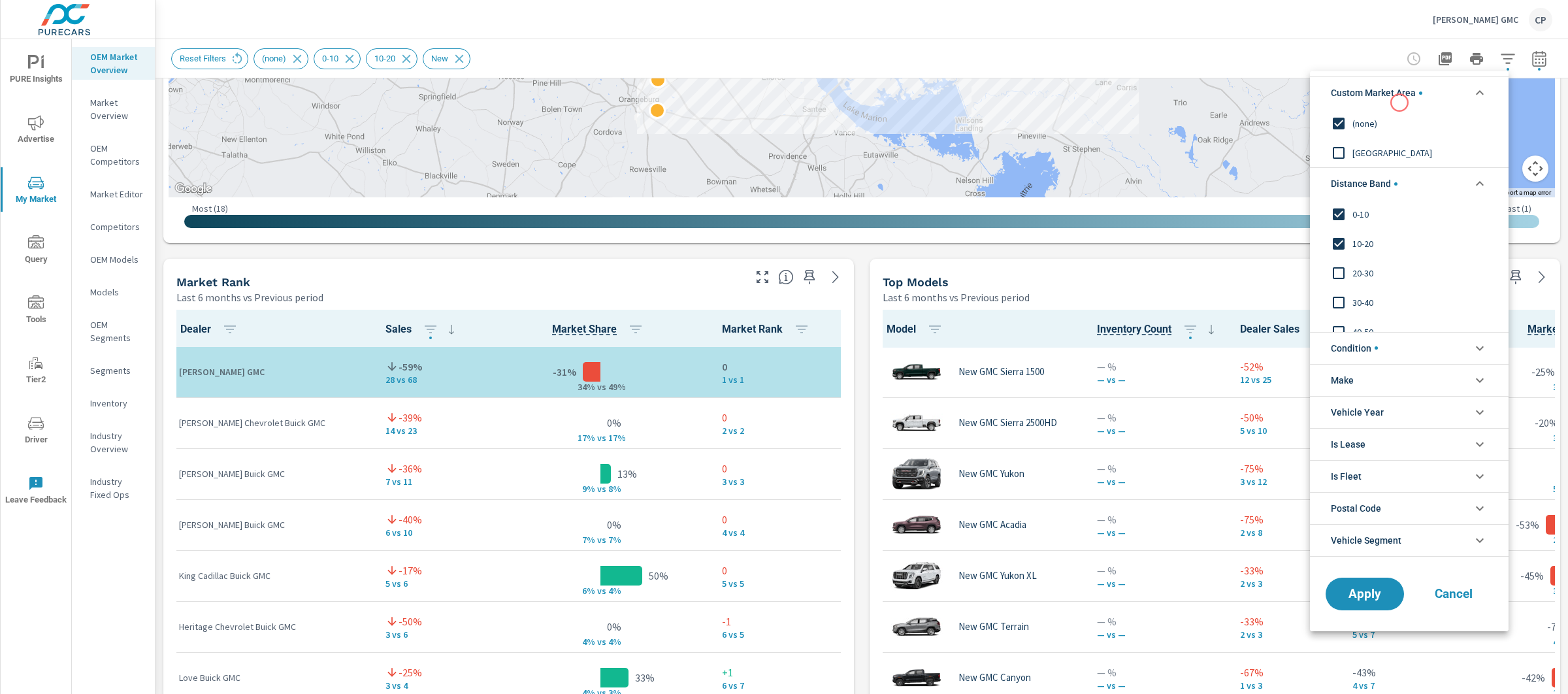
click at [1400, 102] on span "Custom Market Area" at bounding box center [1377, 93] width 91 height 32
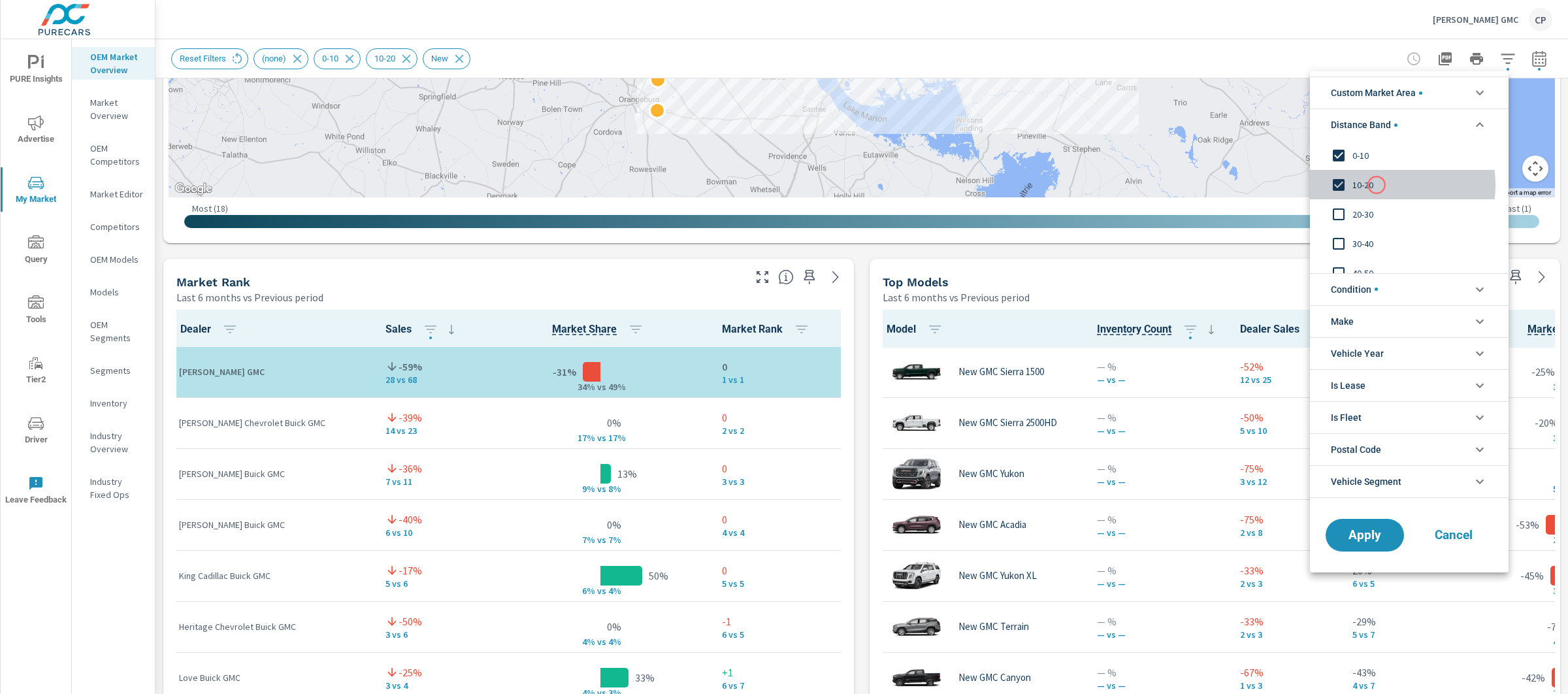
click at [1377, 185] on span "10-20" at bounding box center [1424, 185] width 143 height 16
click at [1385, 543] on button "Apply" at bounding box center [1365, 535] width 81 height 34
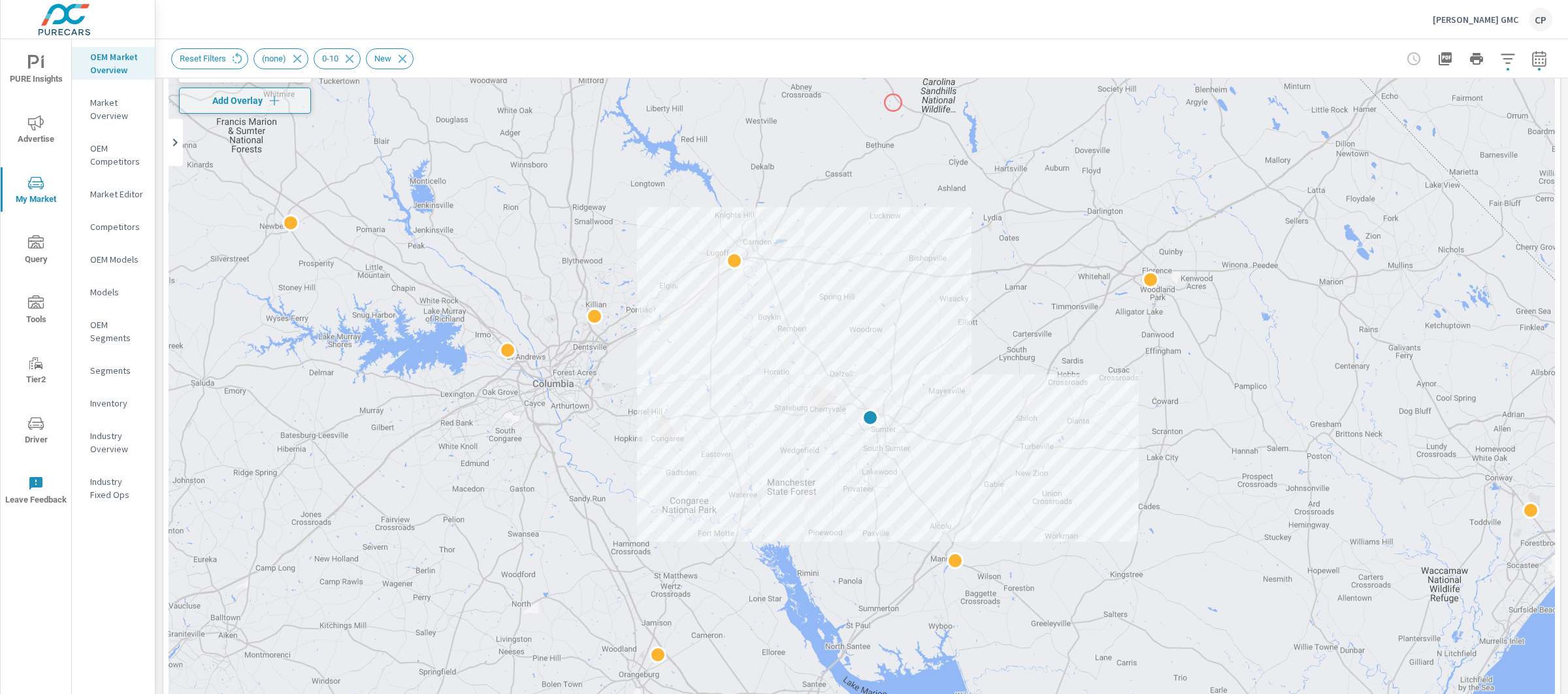
scroll to position [99, 0]
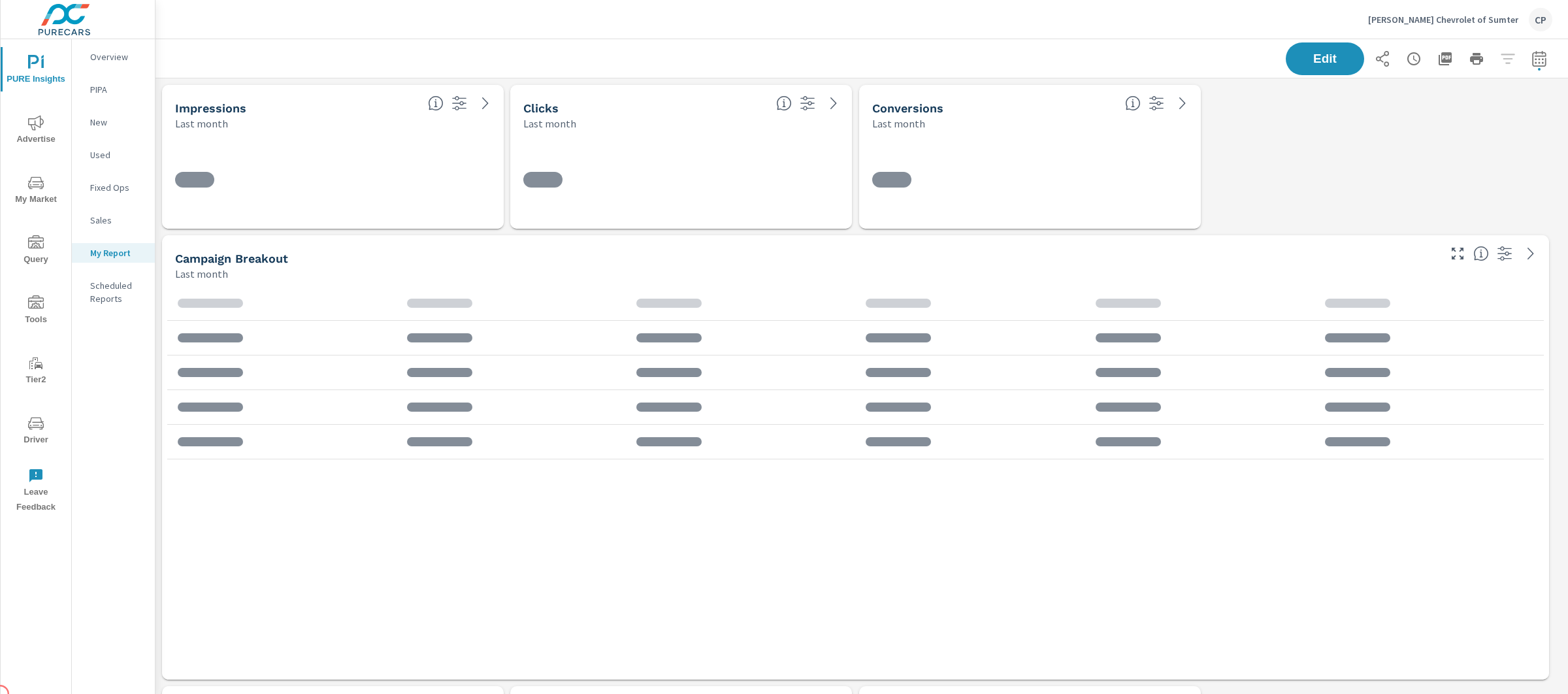
scroll to position [3489, 1425]
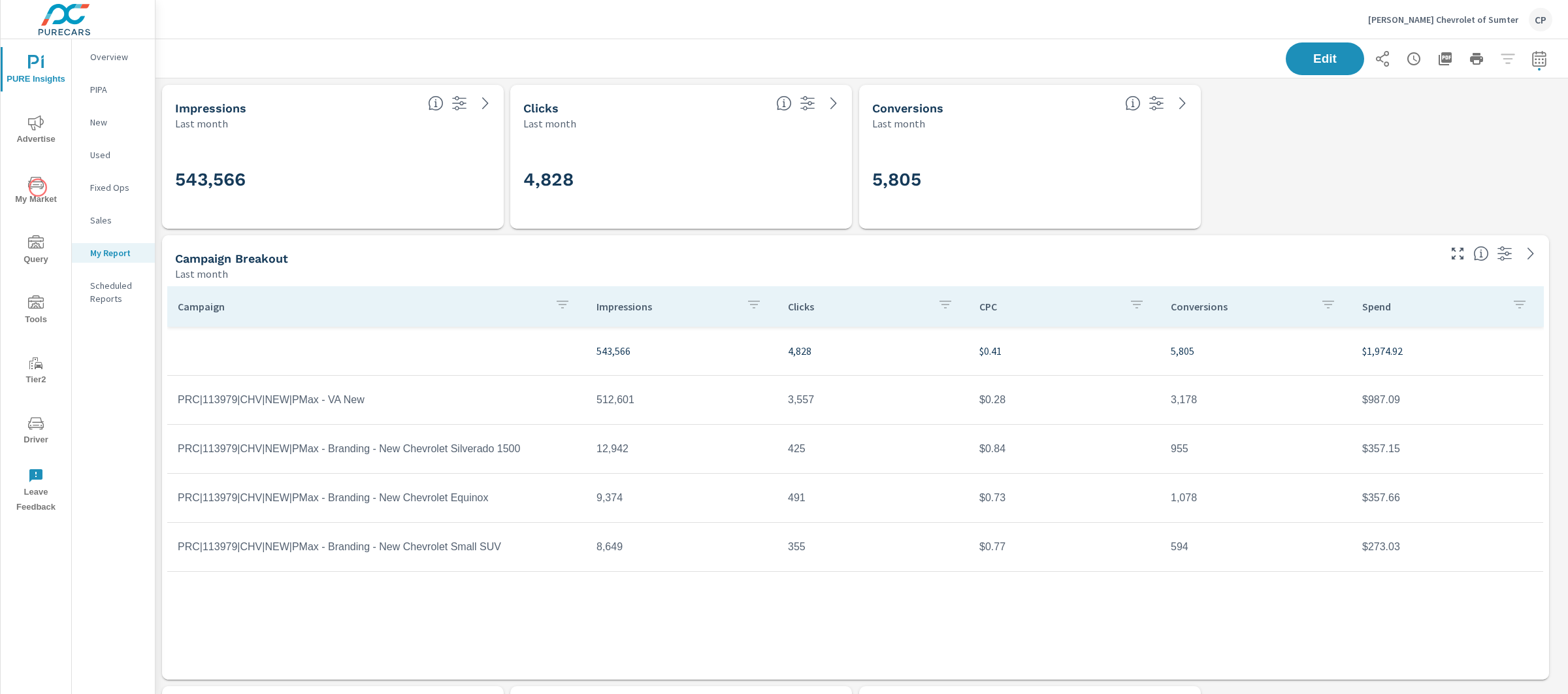
click at [38, 194] on span "My Market" at bounding box center [36, 191] width 62 height 32
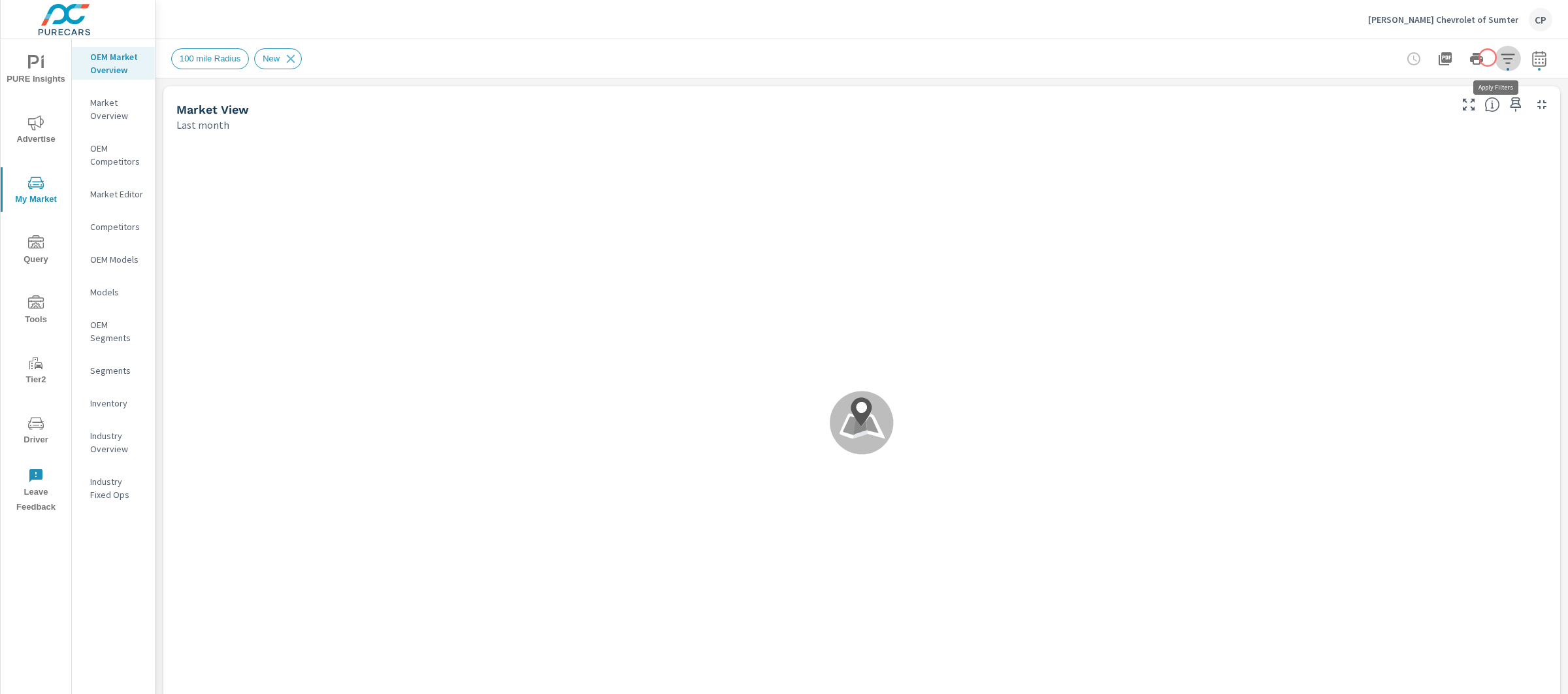
click at [1501, 58] on icon "button" at bounding box center [1509, 58] width 16 height 16
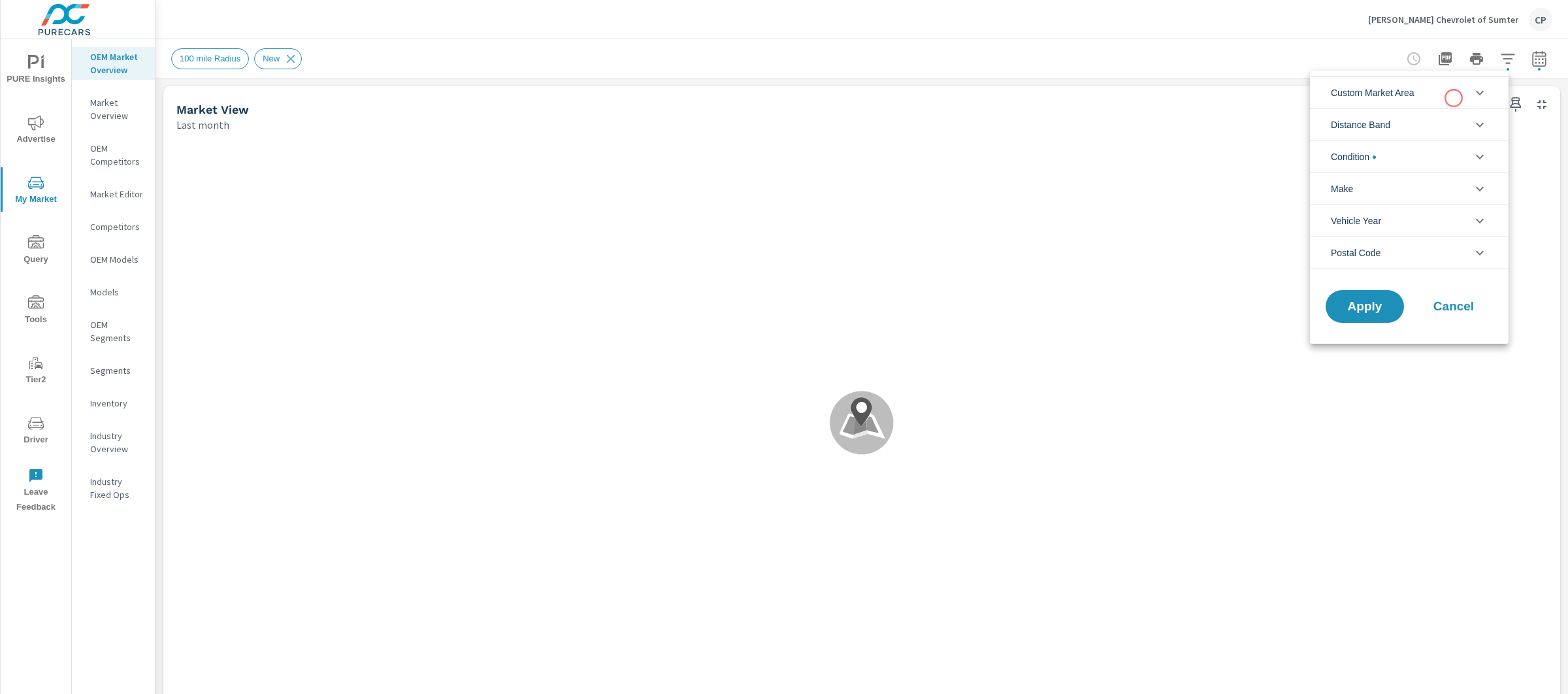
click at [1420, 108] on li "Distance Band" at bounding box center [1409, 124] width 198 height 32
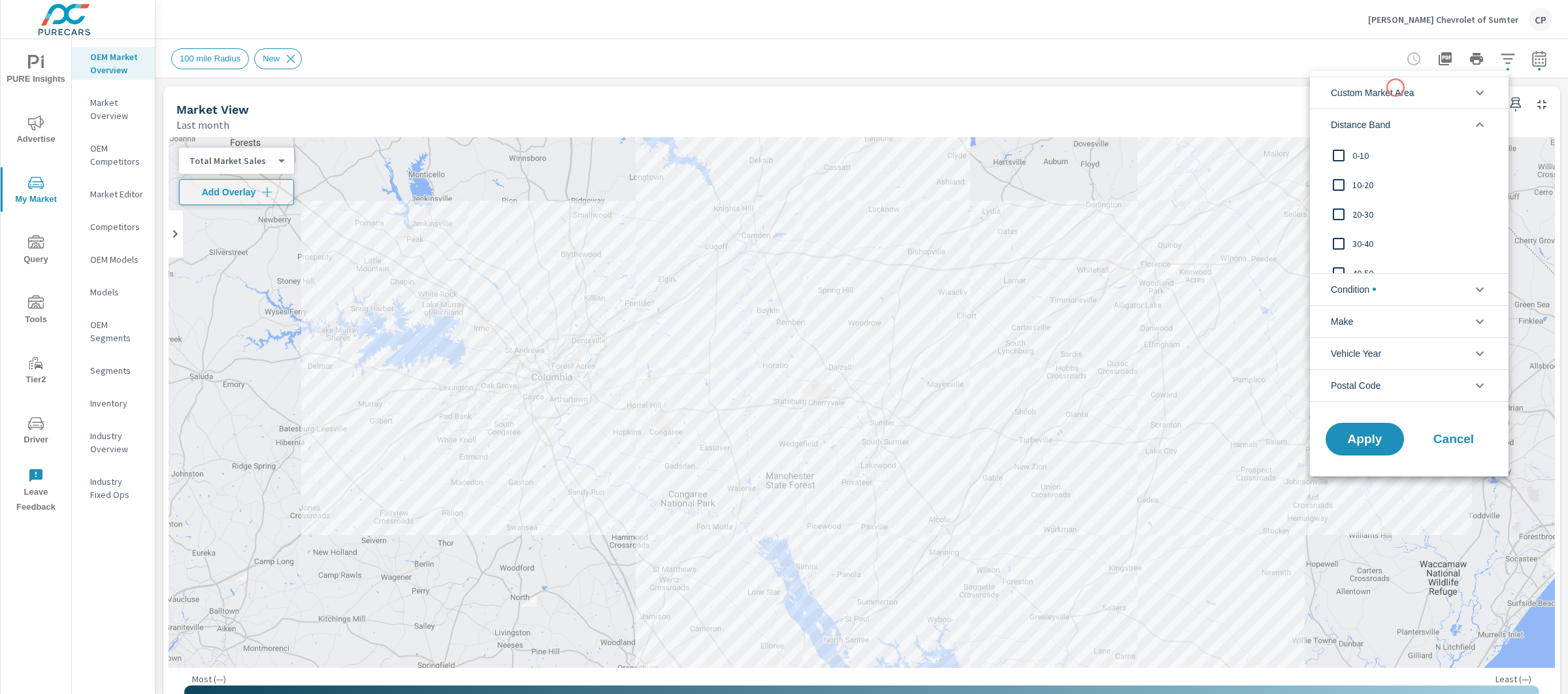
click at [1395, 86] on span "Custom Market Area" at bounding box center [1373, 93] width 83 height 32
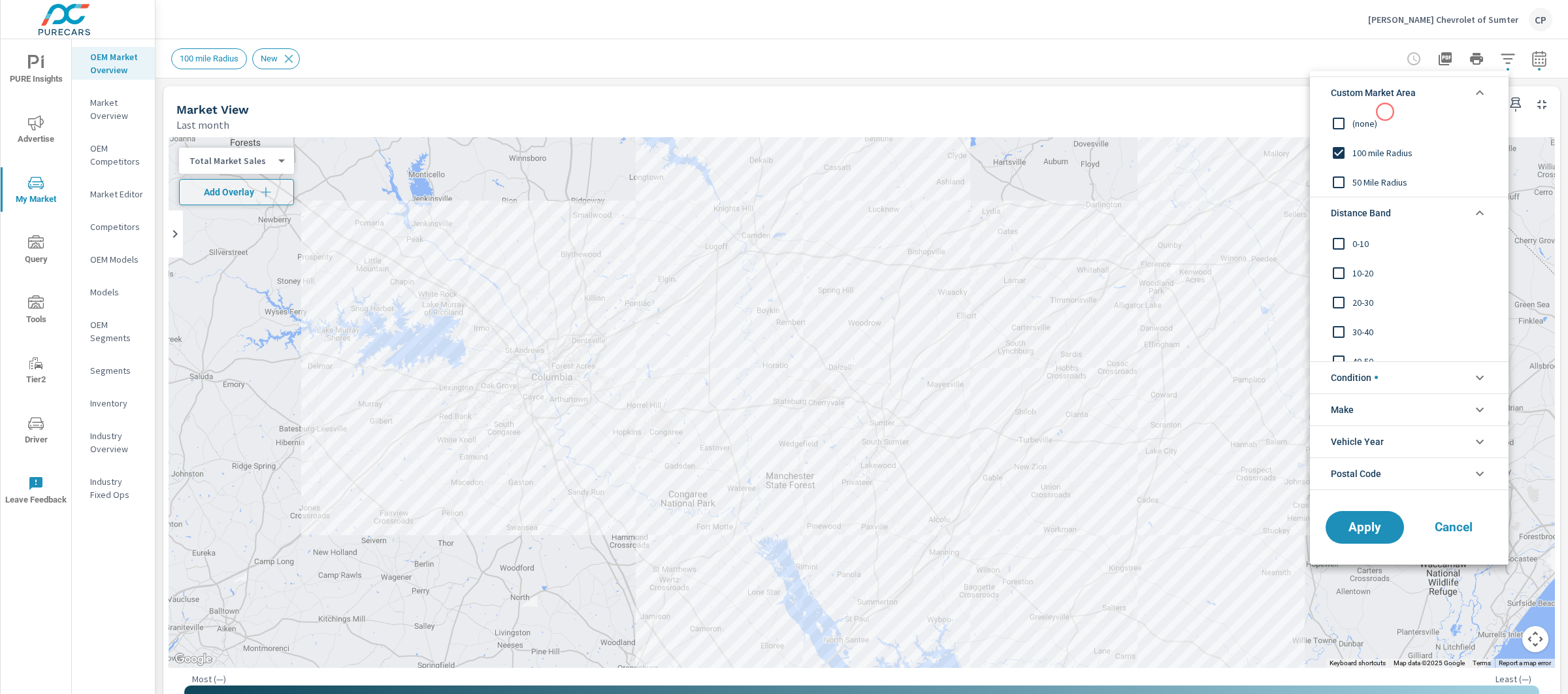
click at [1375, 123] on span "(none)" at bounding box center [1424, 124] width 143 height 16
click at [1365, 242] on span "0-10" at bounding box center [1424, 244] width 143 height 16
click at [1362, 273] on span "10-20" at bounding box center [1424, 274] width 143 height 16
click at [1367, 307] on span "20-30" at bounding box center [1424, 302] width 143 height 16
click at [1370, 526] on span "Apply" at bounding box center [1365, 526] width 54 height 13
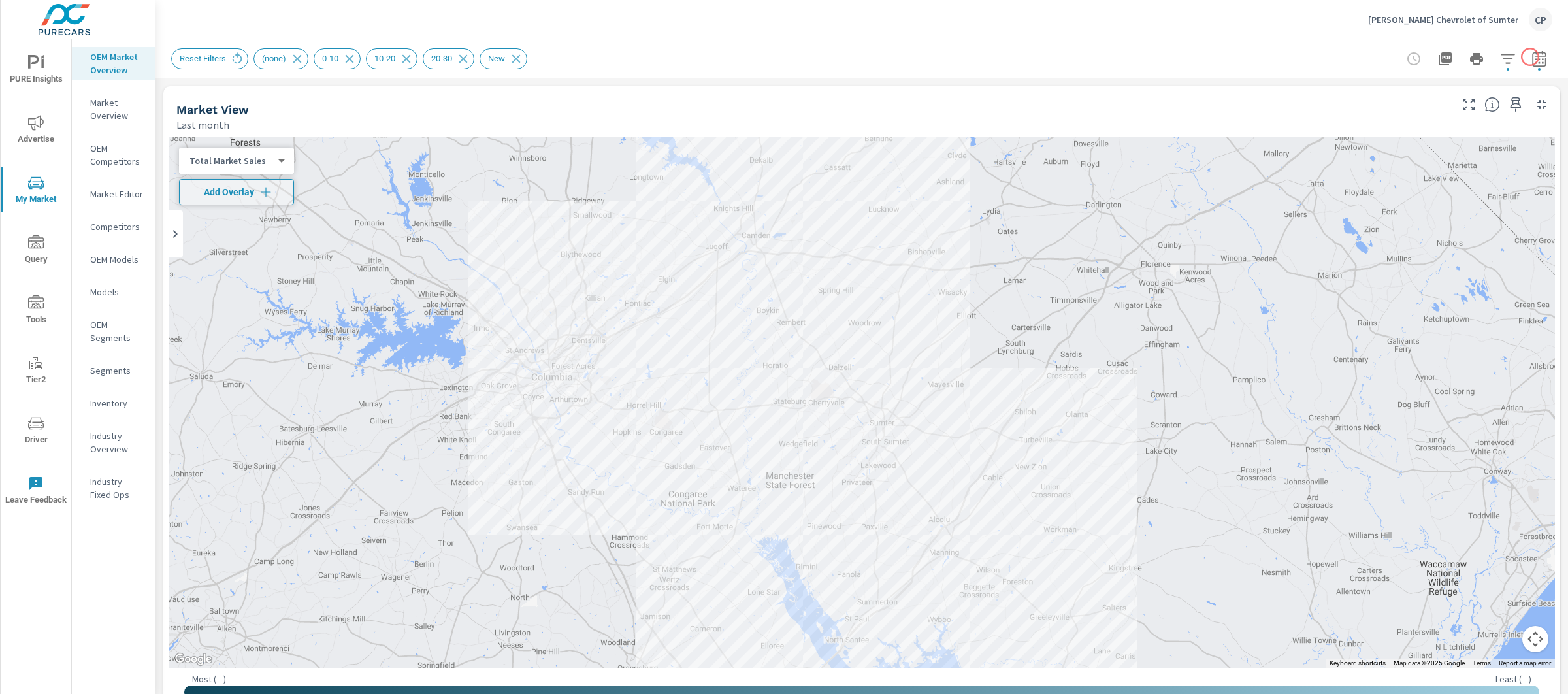
click at [1531, 57] on icon "button" at bounding box center [1539, 58] width 16 height 16
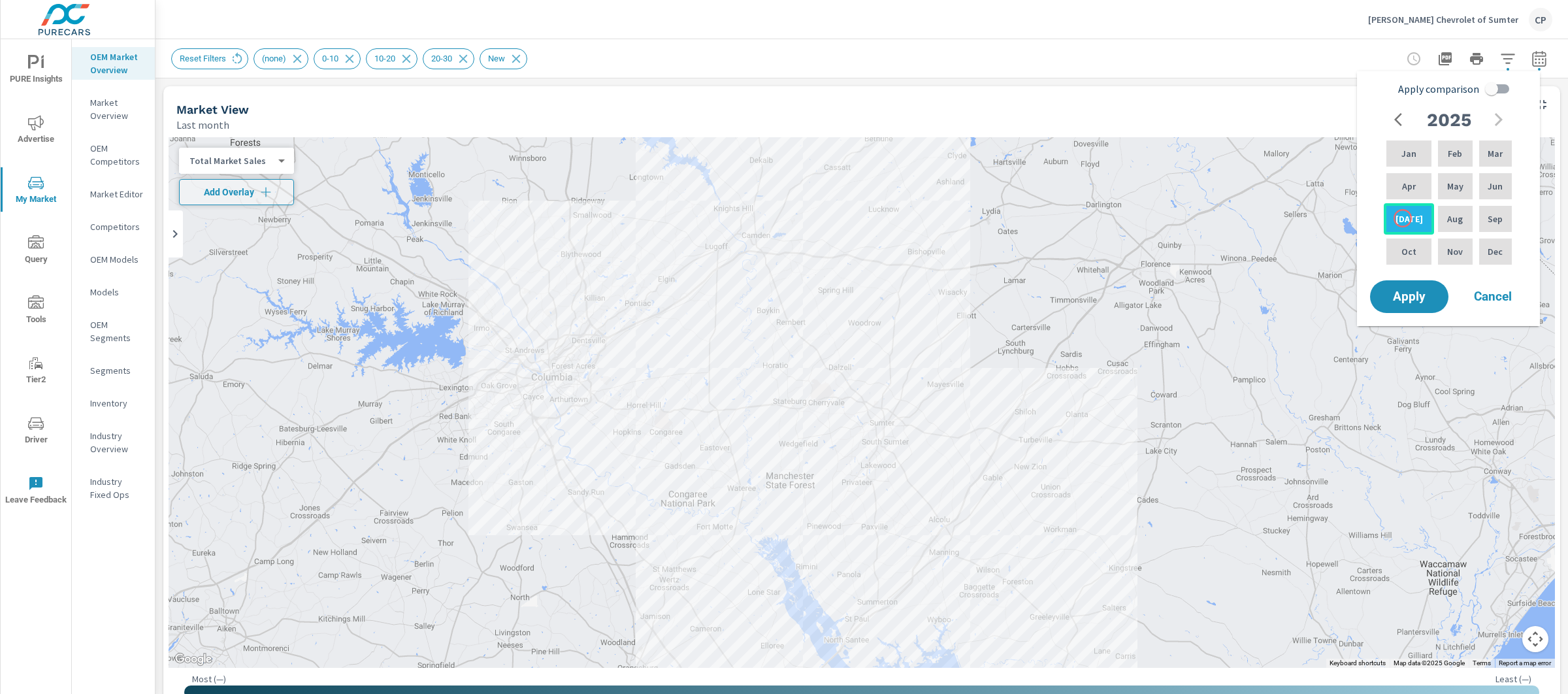
click at [1402, 218] on p "Jul" at bounding box center [1409, 218] width 28 height 13
click at [1448, 151] on p "Feb" at bounding box center [1455, 153] width 15 height 13
click at [1493, 87] on input "Apply comparison" at bounding box center [1491, 88] width 74 height 25
checkbox input "true"
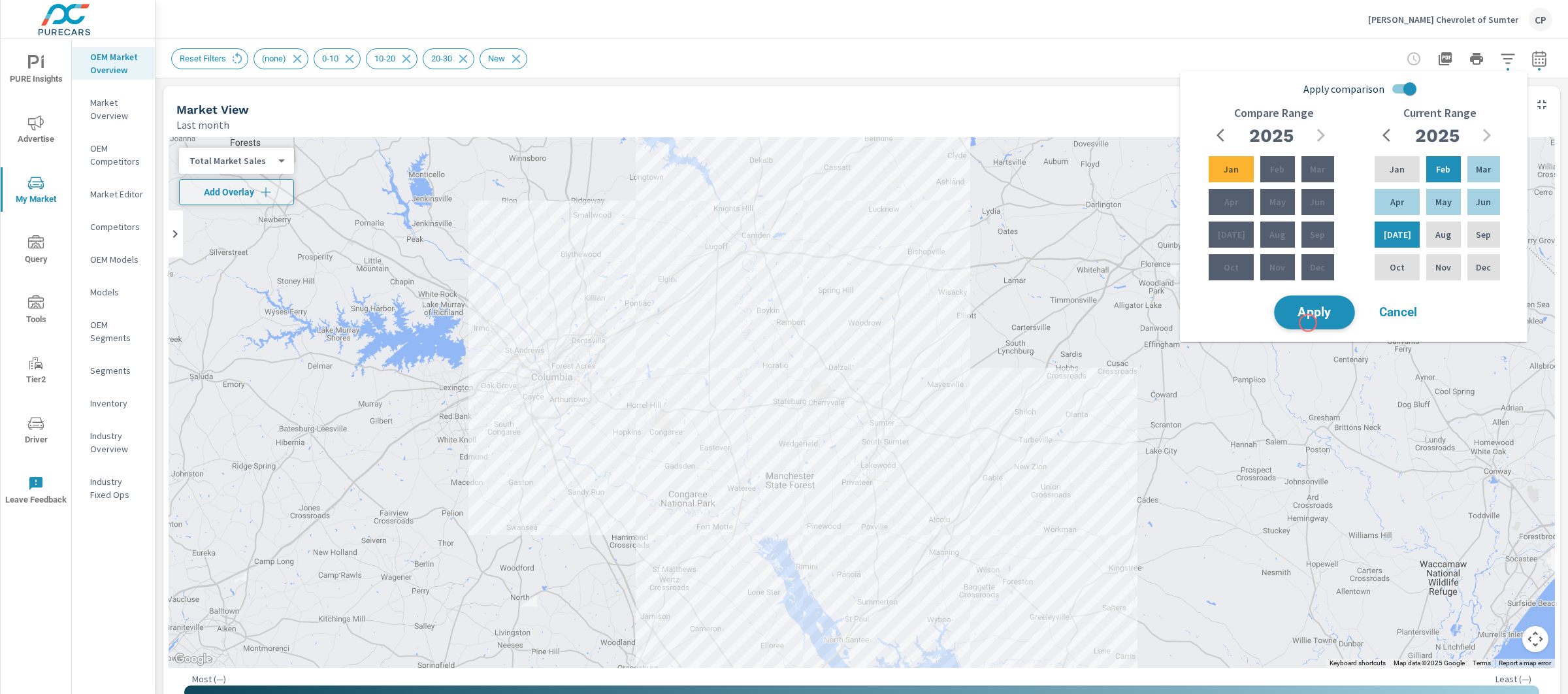
click at [1309, 317] on span "Apply" at bounding box center [1314, 312] width 54 height 13
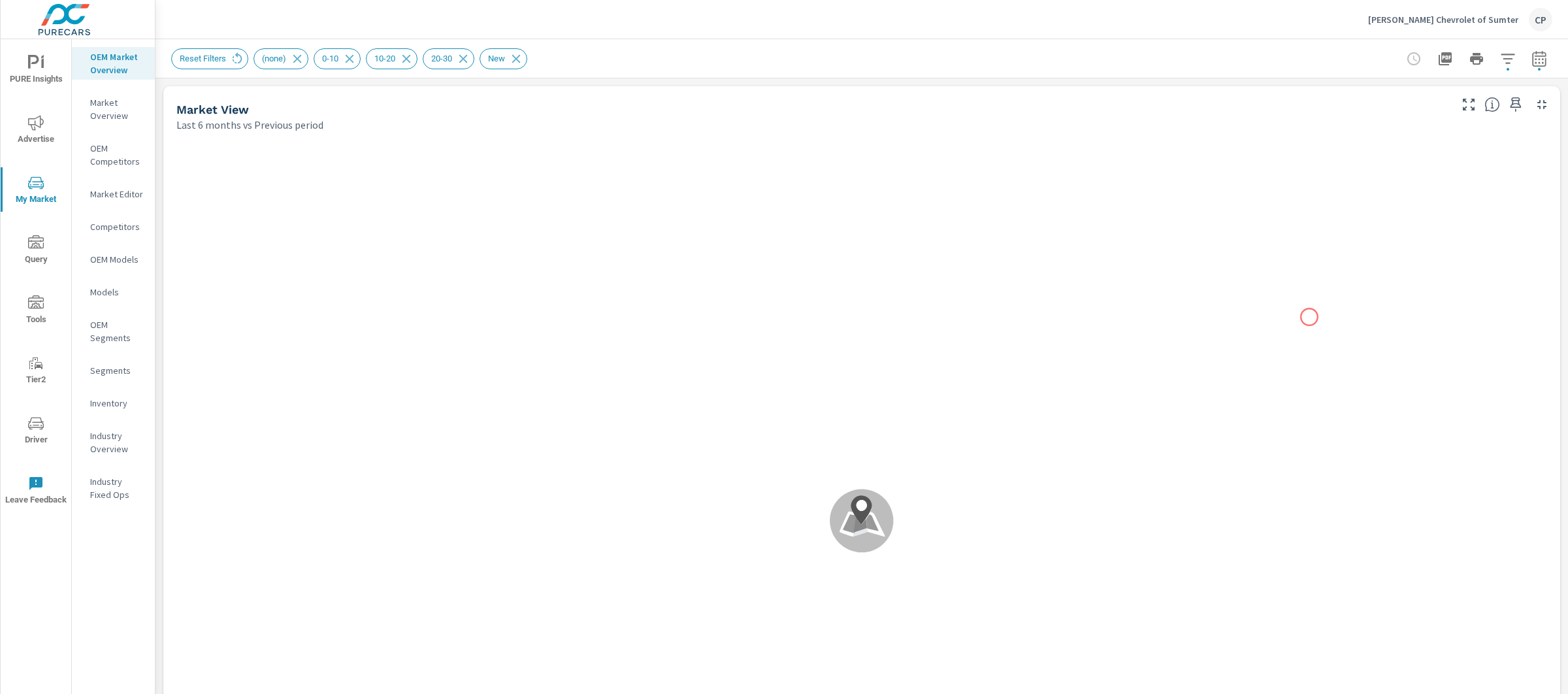
scroll to position [1, 0]
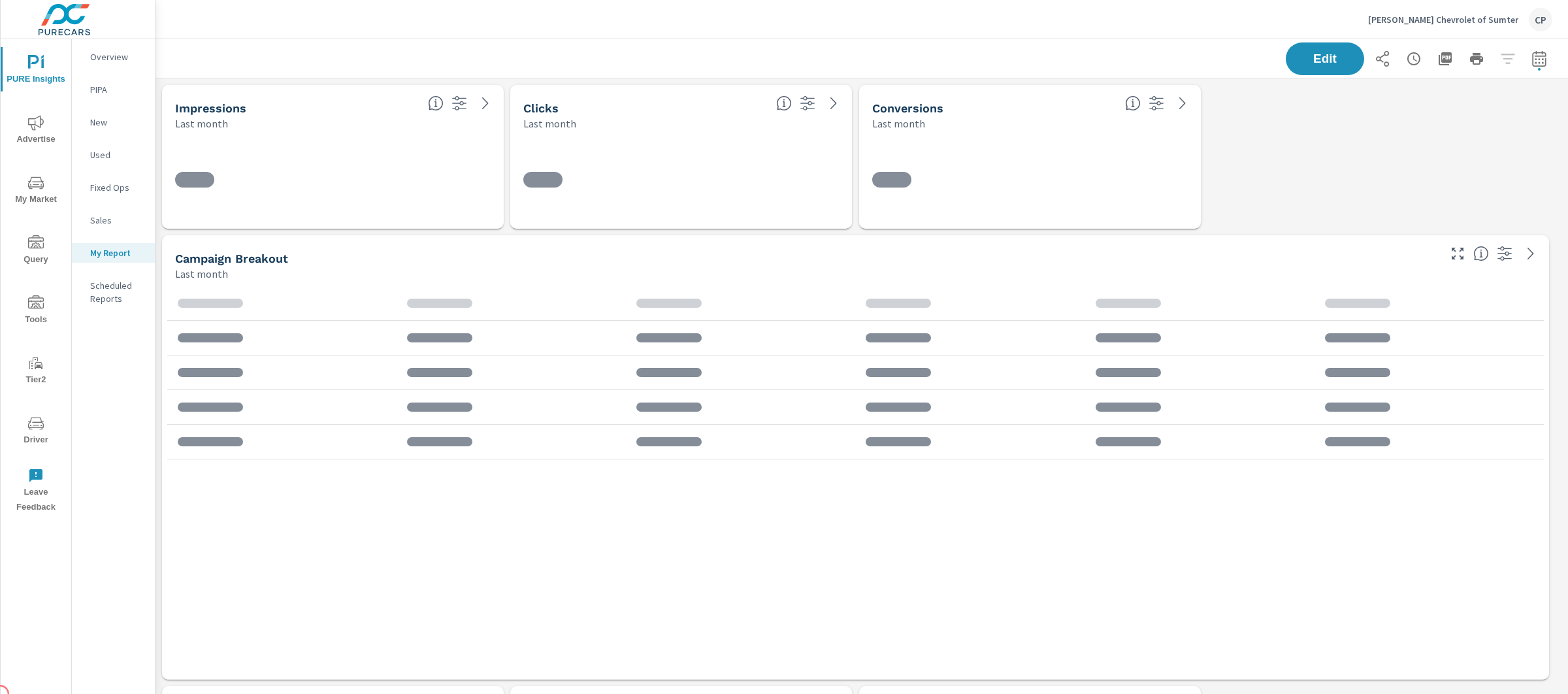
scroll to position [3489, 1425]
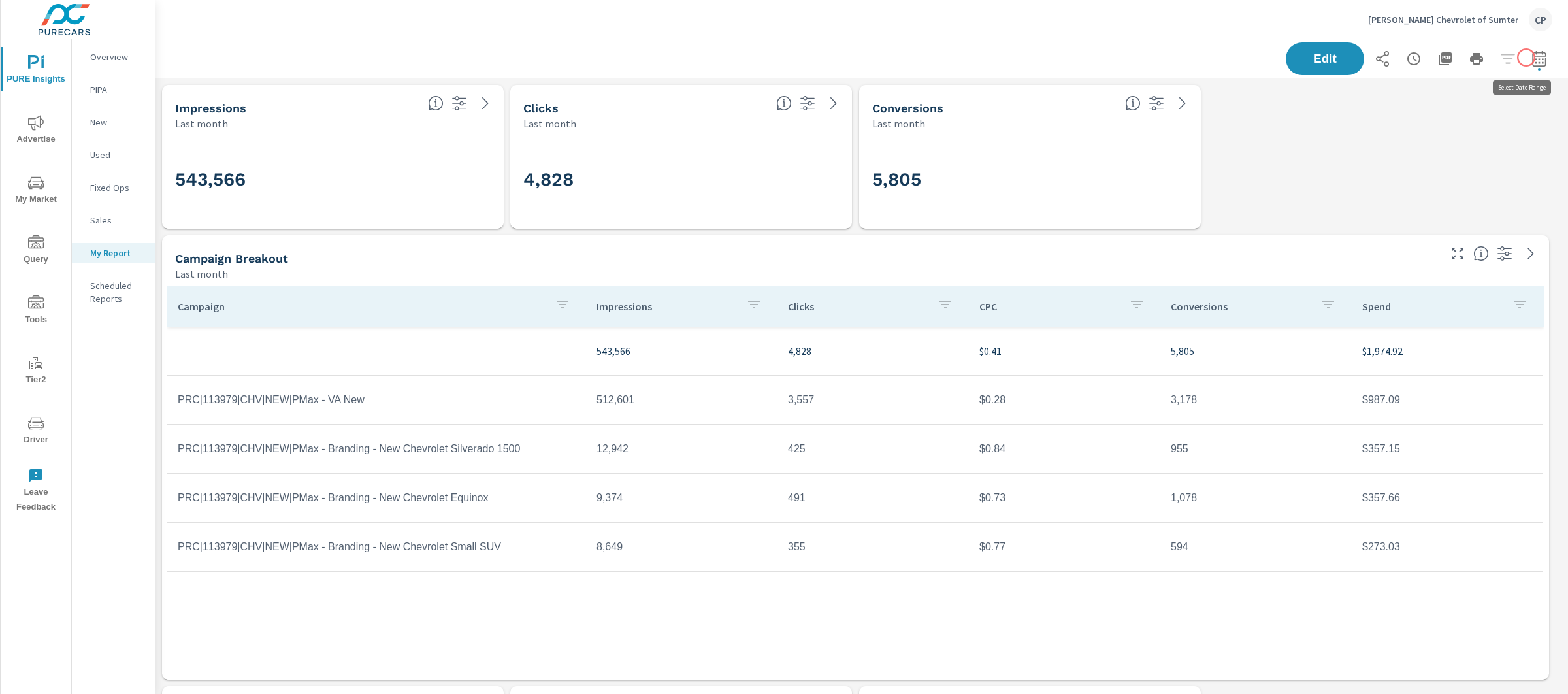
click at [1534, 58] on icon "button" at bounding box center [1538, 60] width 9 height 5
select select "Last month"
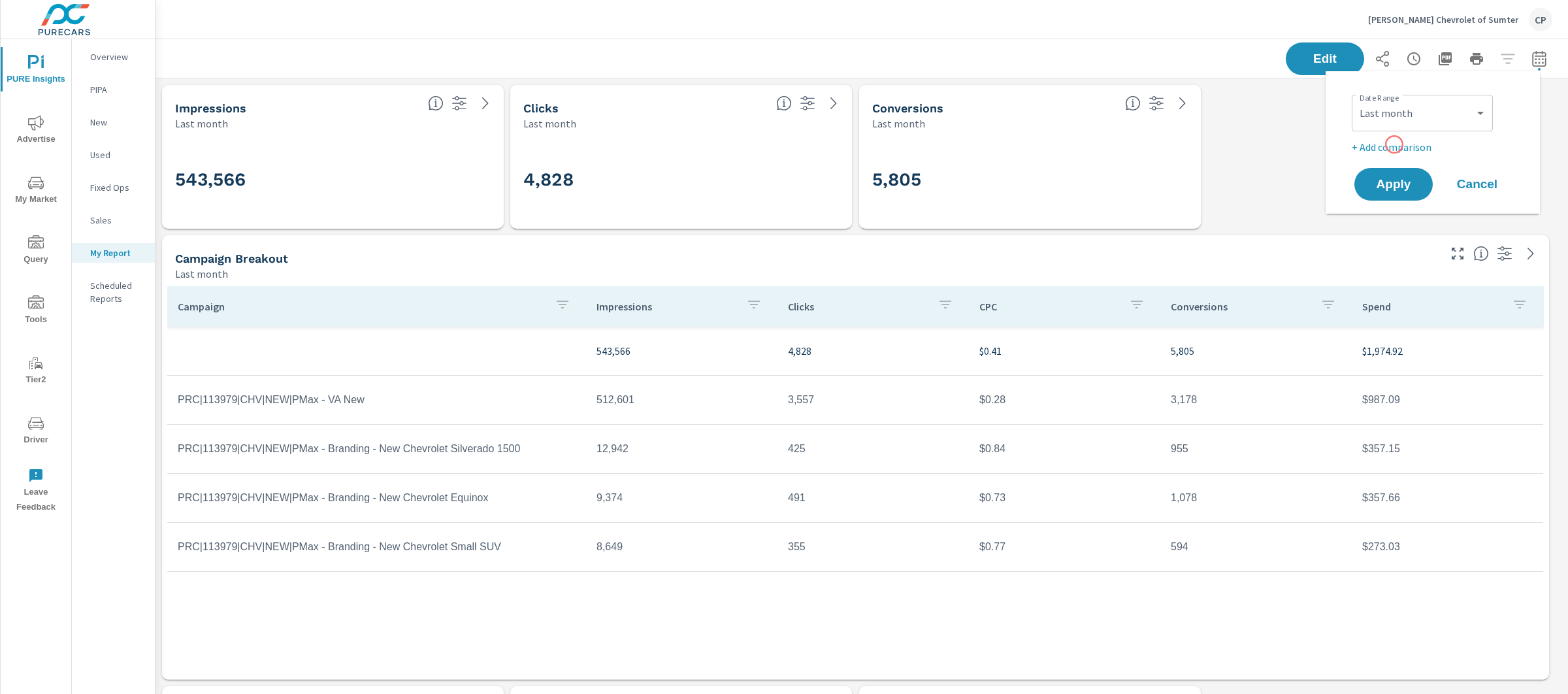
click at [1395, 145] on p "+ Add comparison" at bounding box center [1435, 147] width 168 height 16
click at [1395, 174] on select "Custom Previous period Previous month Previous year" at bounding box center [1422, 171] width 131 height 26
select select "Previous month"
click at [1396, 215] on span "Apply" at bounding box center [1394, 221] width 54 height 13
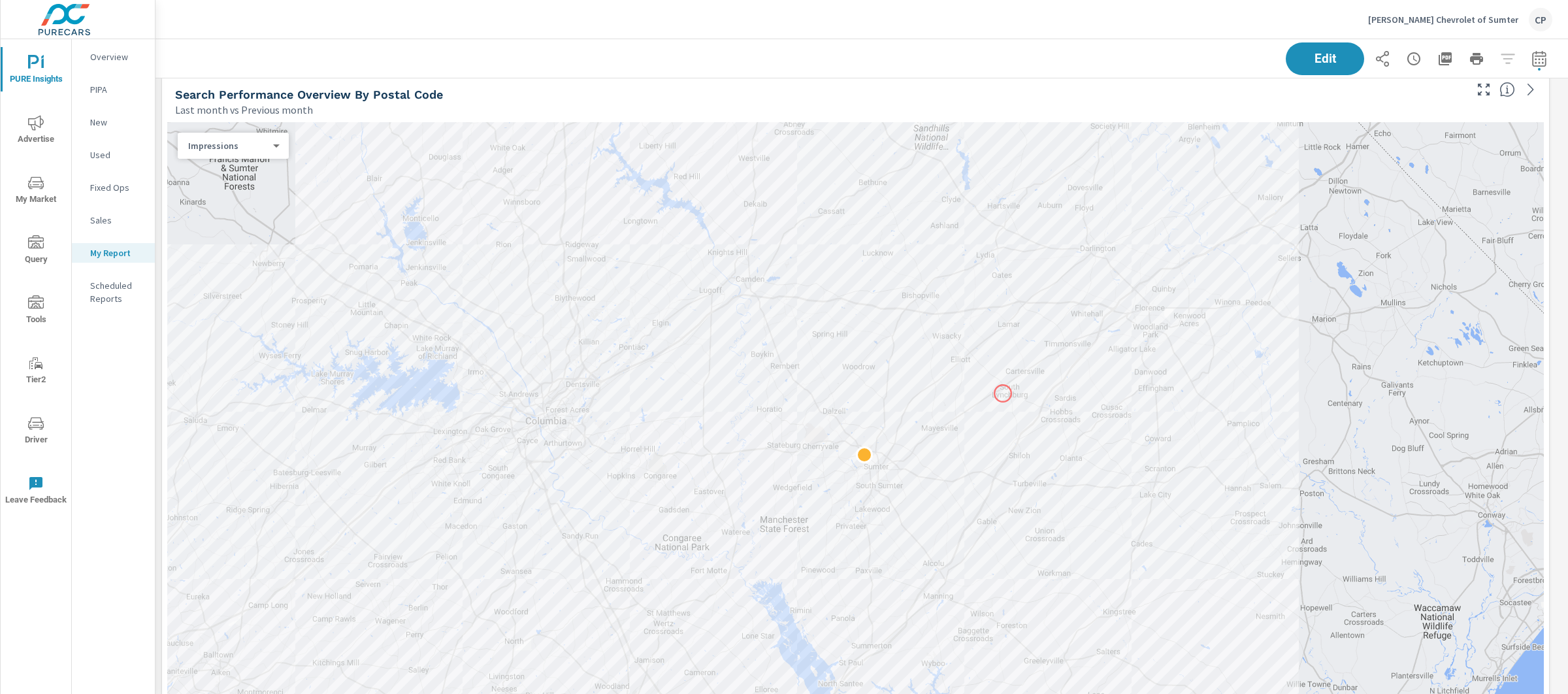
scroll to position [1469, 0]
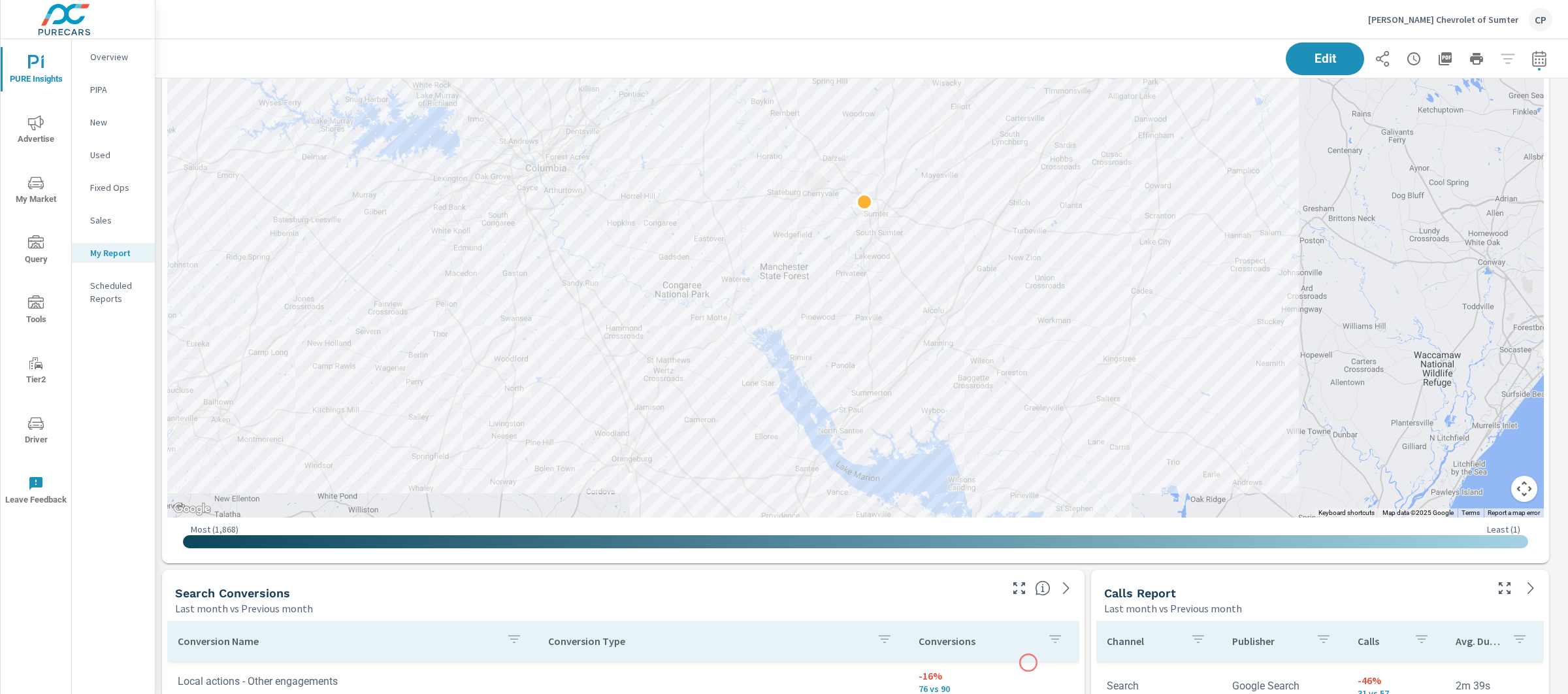
scroll to position [15, 0]
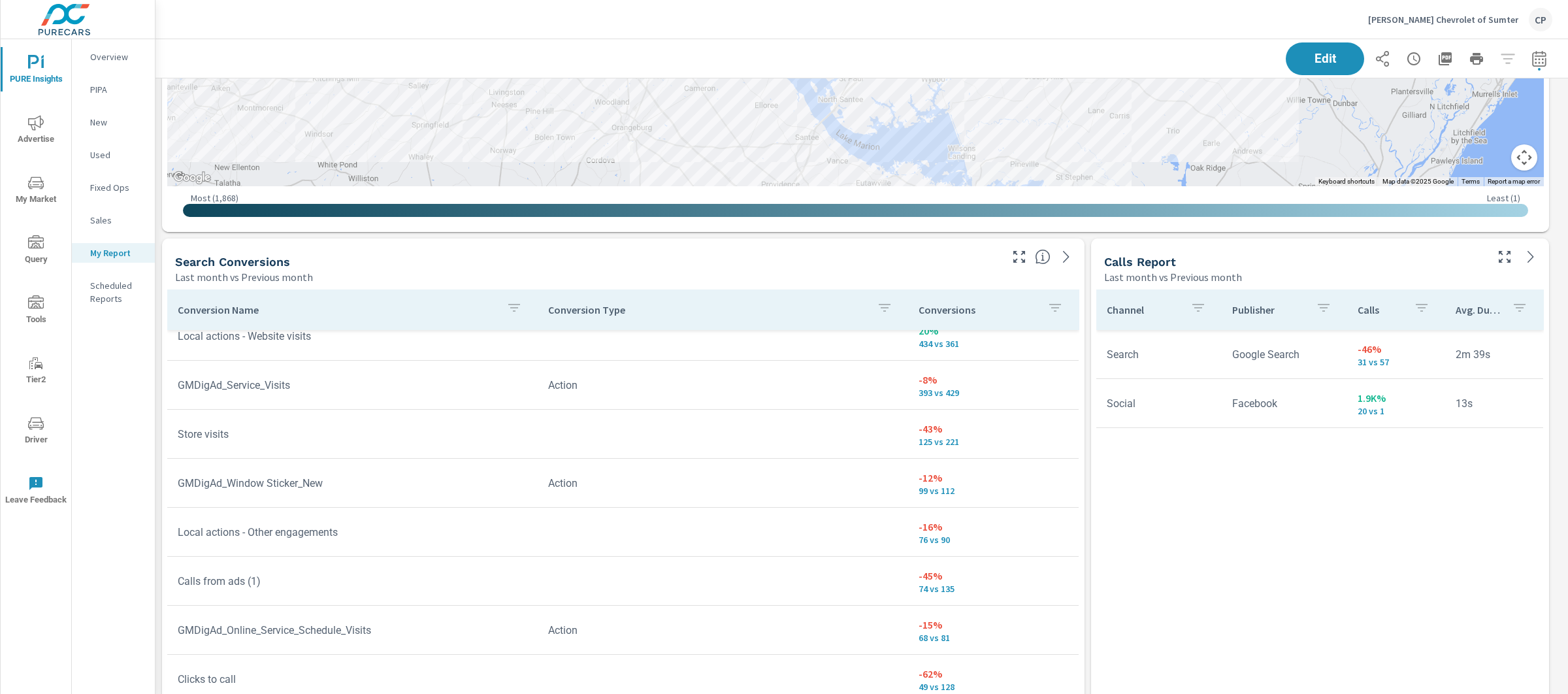
scroll to position [1759, 0]
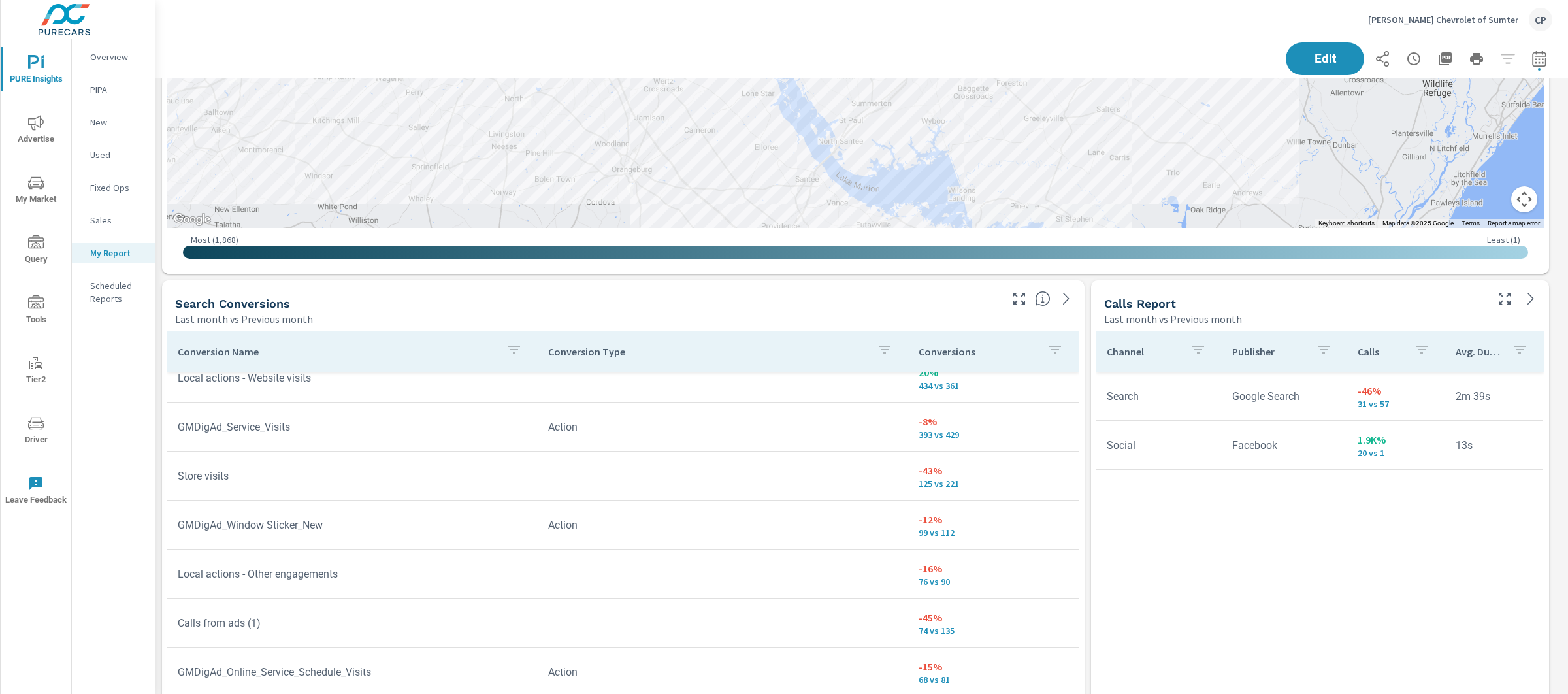
scroll to position [50, 0]
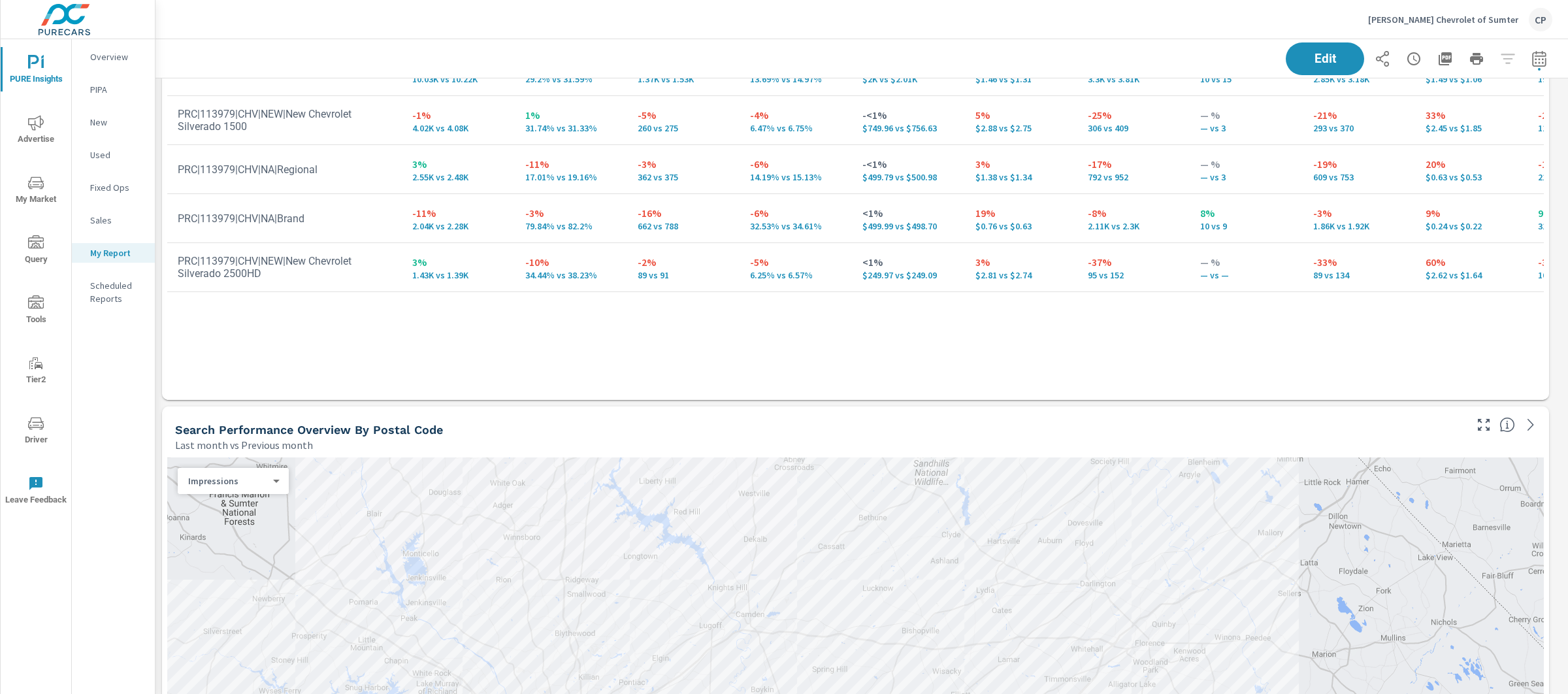
scroll to position [734, 0]
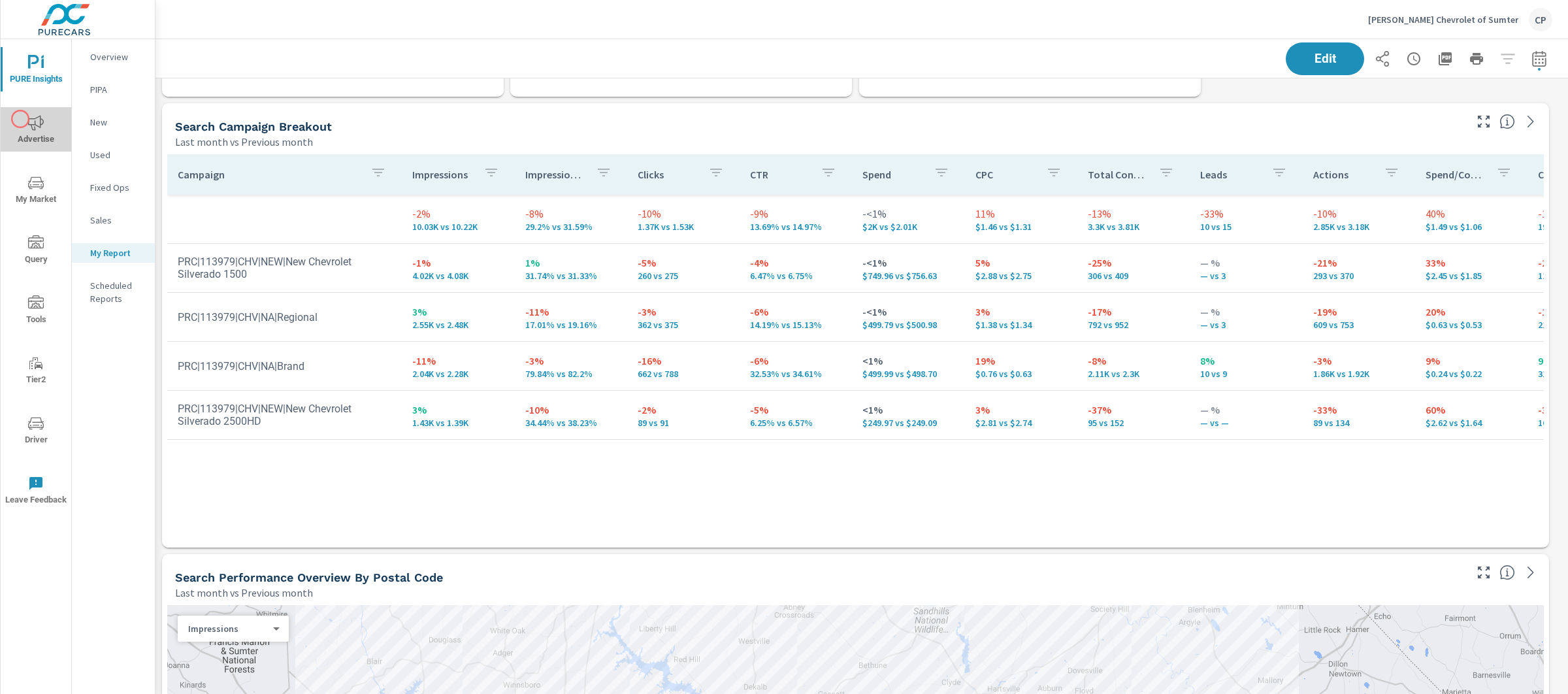
click at [20, 119] on span "Advertise" at bounding box center [36, 131] width 62 height 32
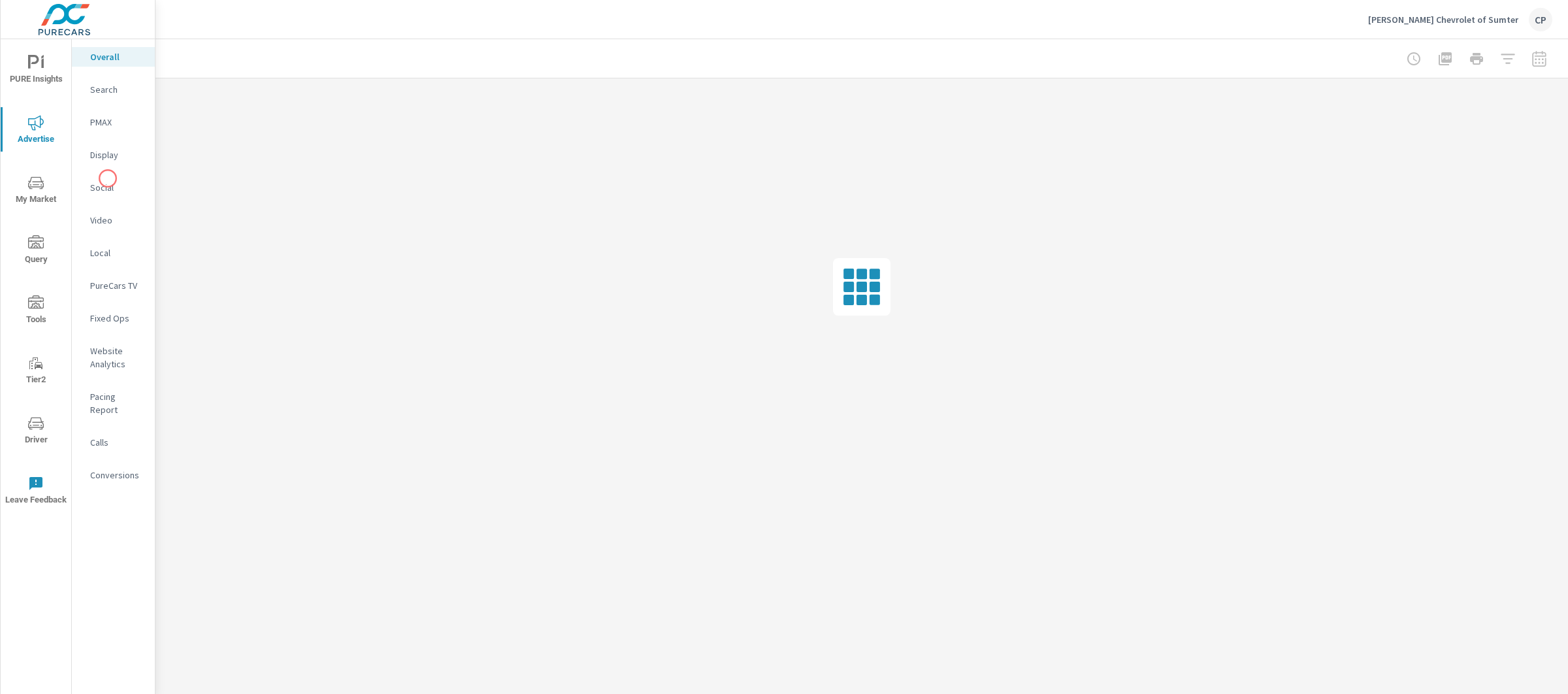
click at [108, 179] on div "Social" at bounding box center [114, 187] width 83 height 20
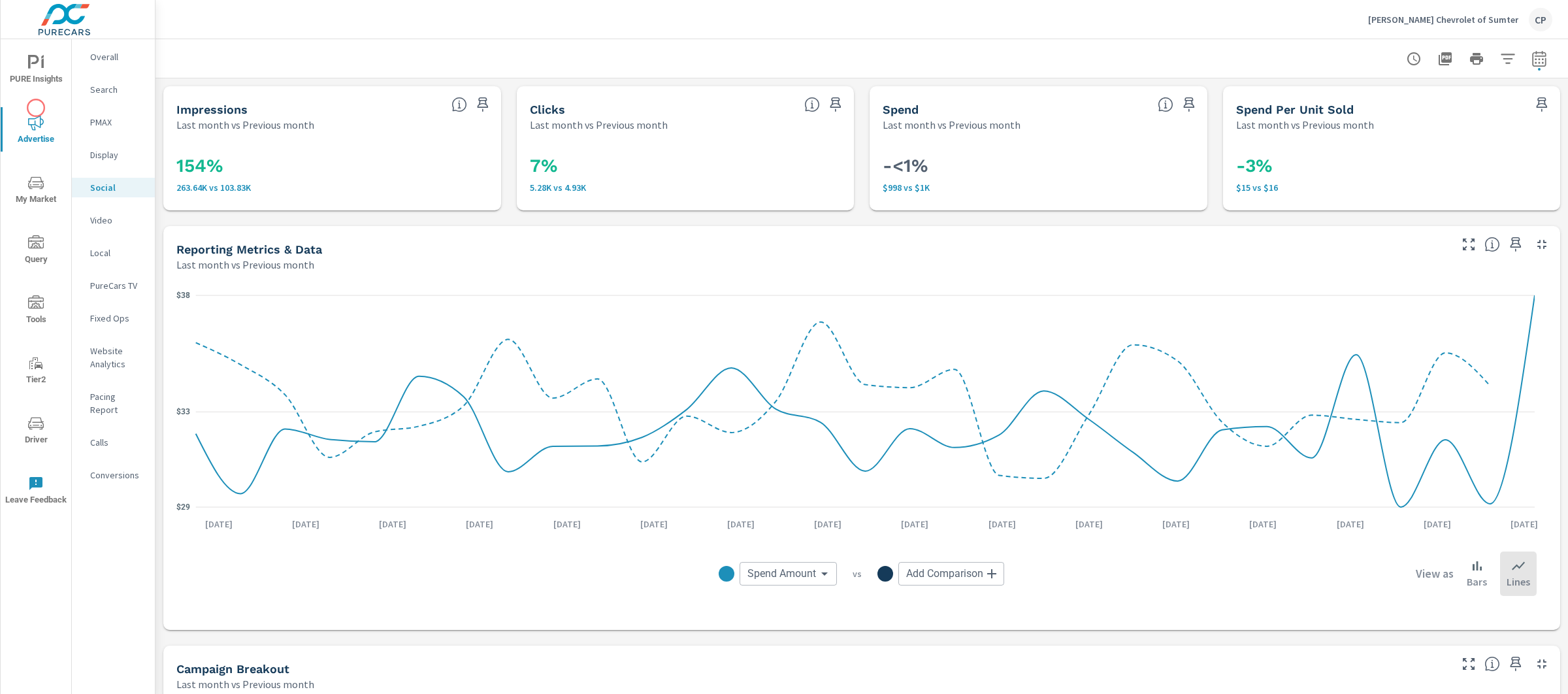
click at [42, 62] on icon "nav menu" at bounding box center [36, 62] width 16 height 16
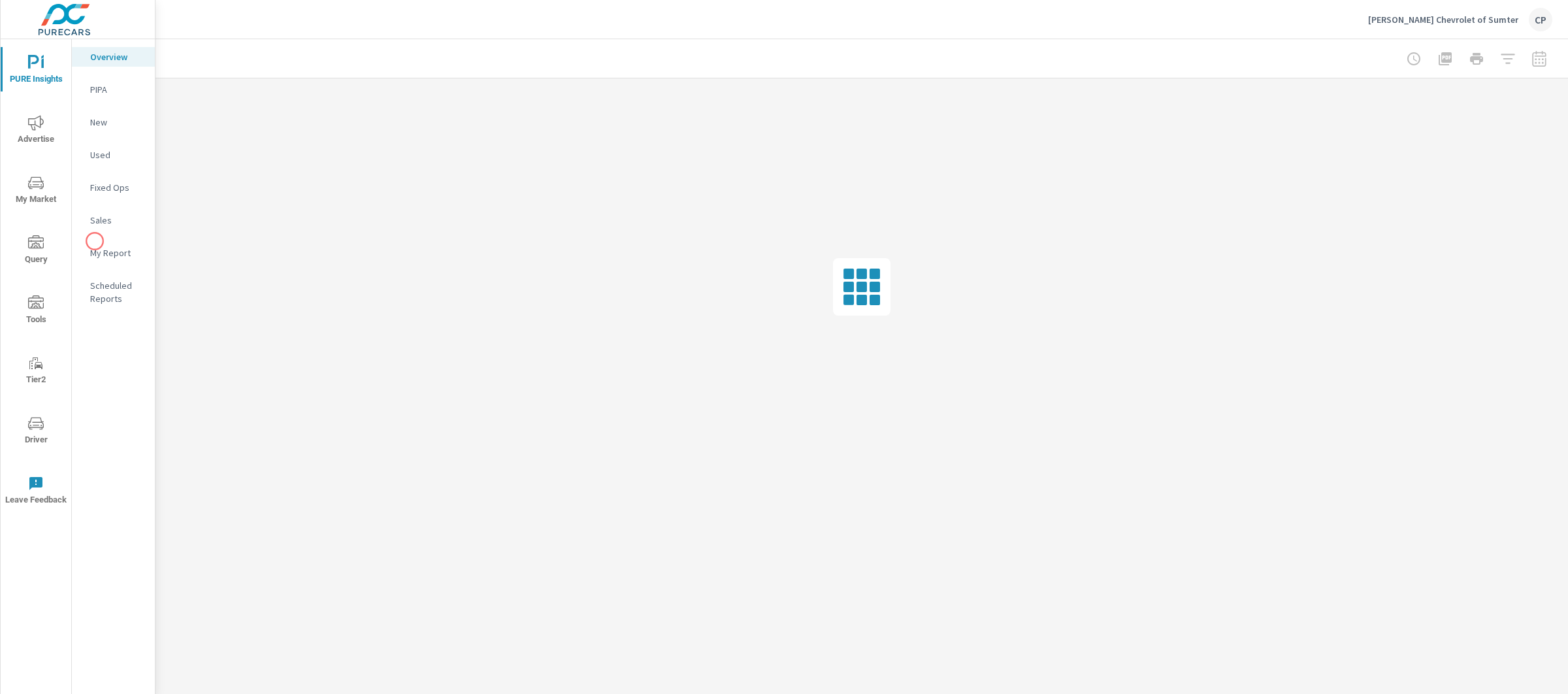
click at [95, 241] on nav "Overview PIPA New Used Fixed Ops Sales My Report Scheduled Reports" at bounding box center [114, 183] width 83 height 288
click at [99, 251] on p "My Report" at bounding box center [117, 253] width 55 height 13
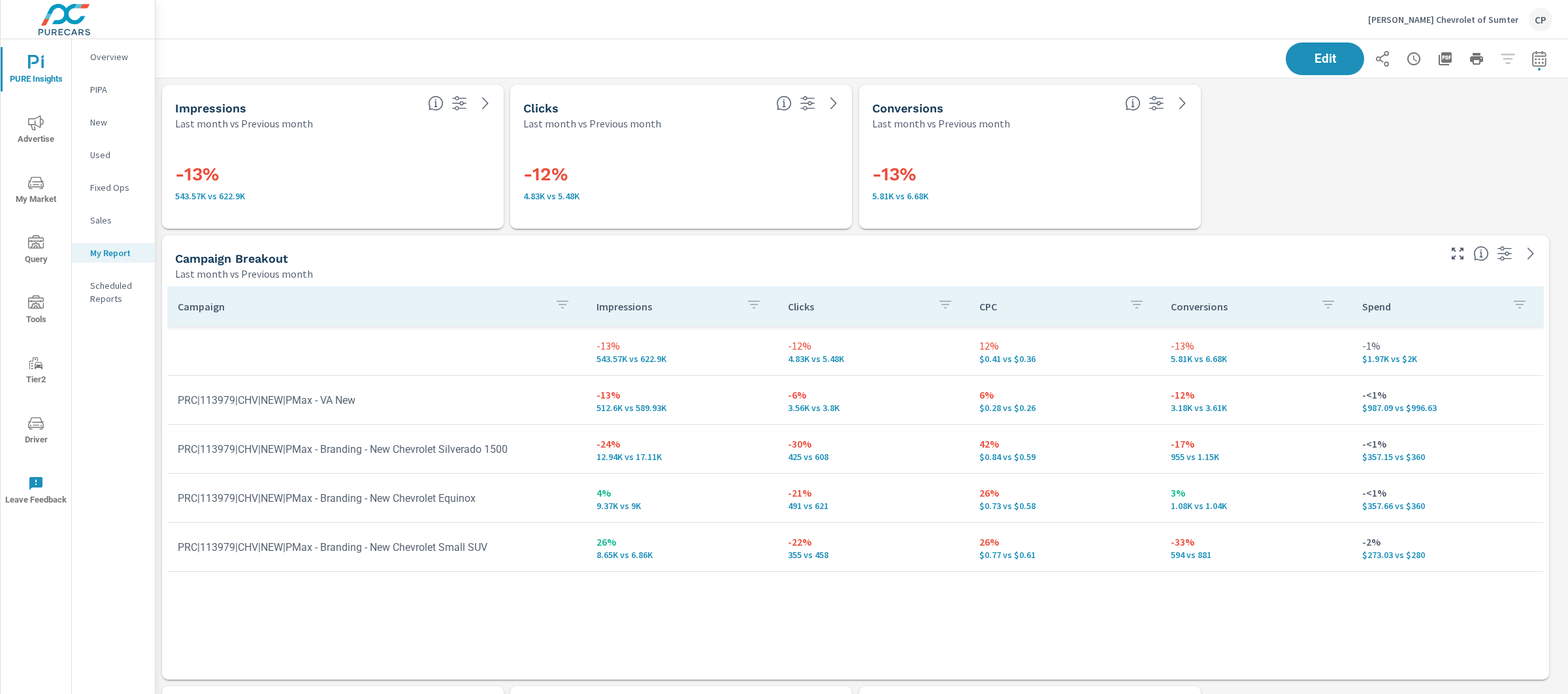
scroll to position [3489, 1425]
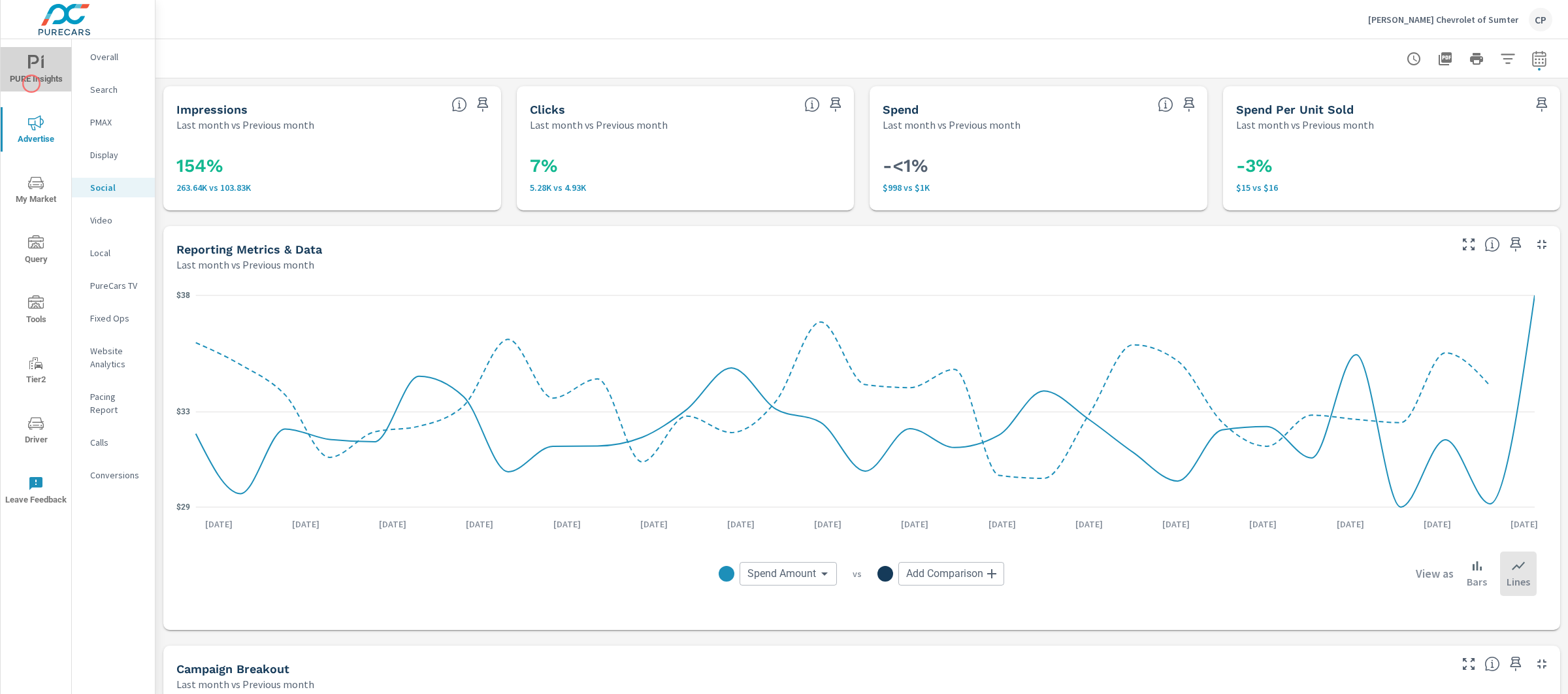
click at [32, 83] on span "PURE Insights" at bounding box center [36, 70] width 62 height 32
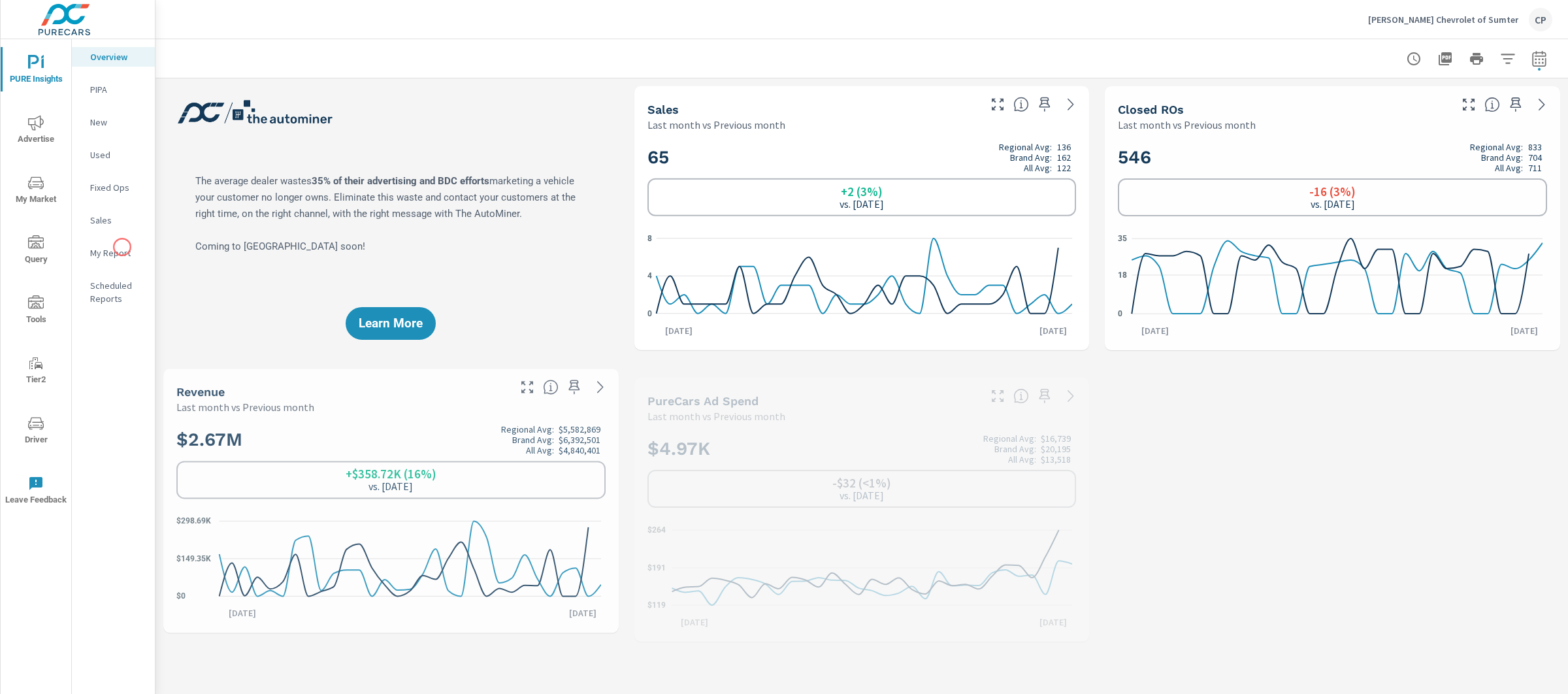
click at [128, 254] on p "My Report" at bounding box center [117, 253] width 55 height 13
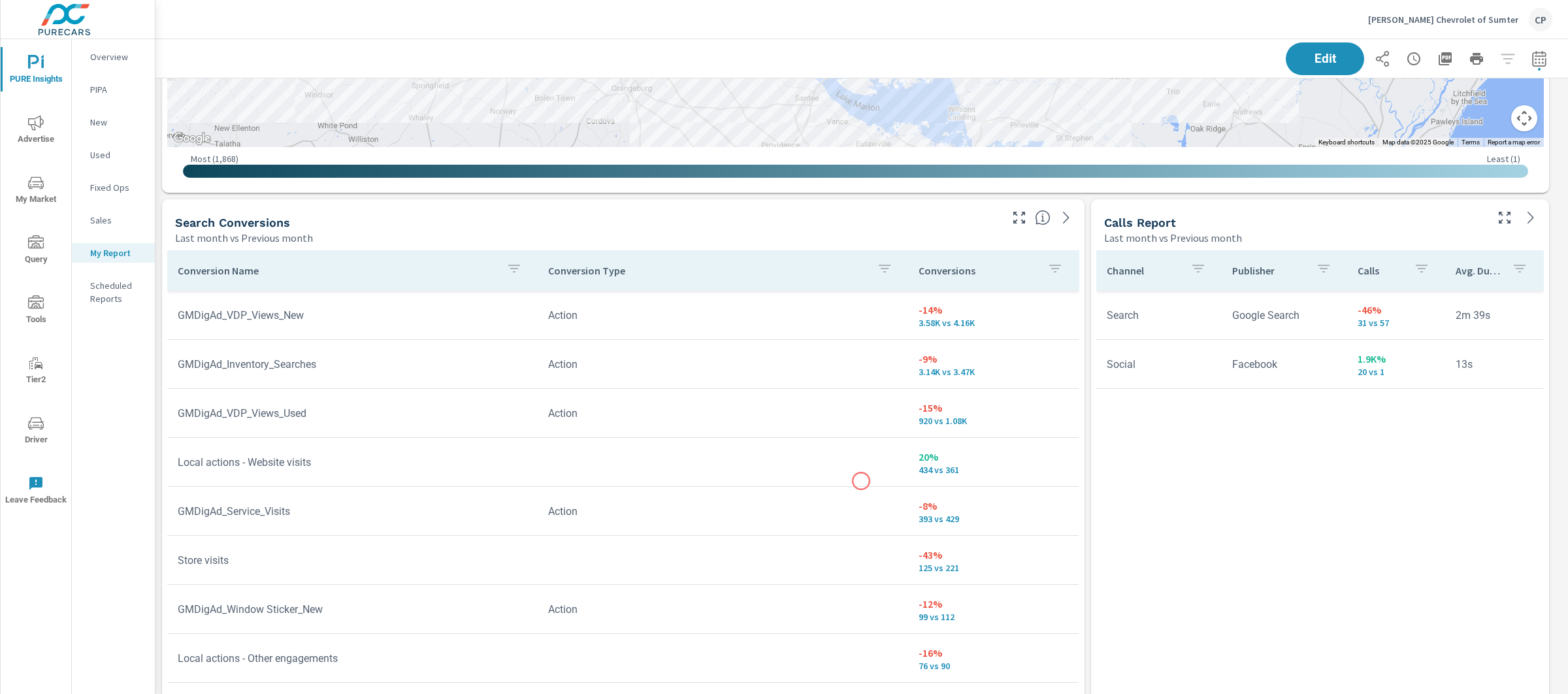
scroll to position [1805, 0]
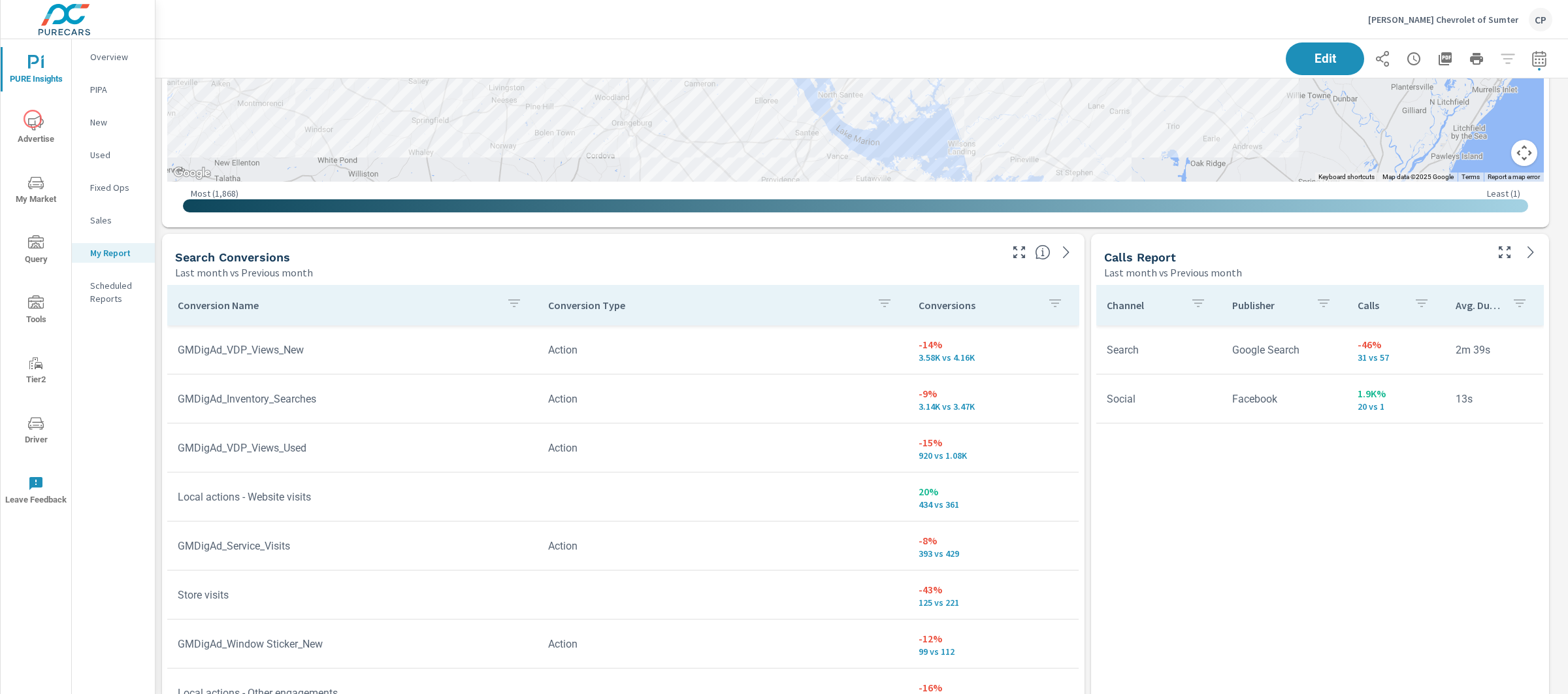
click at [30, 122] on icon "nav menu" at bounding box center [36, 123] width 16 height 16
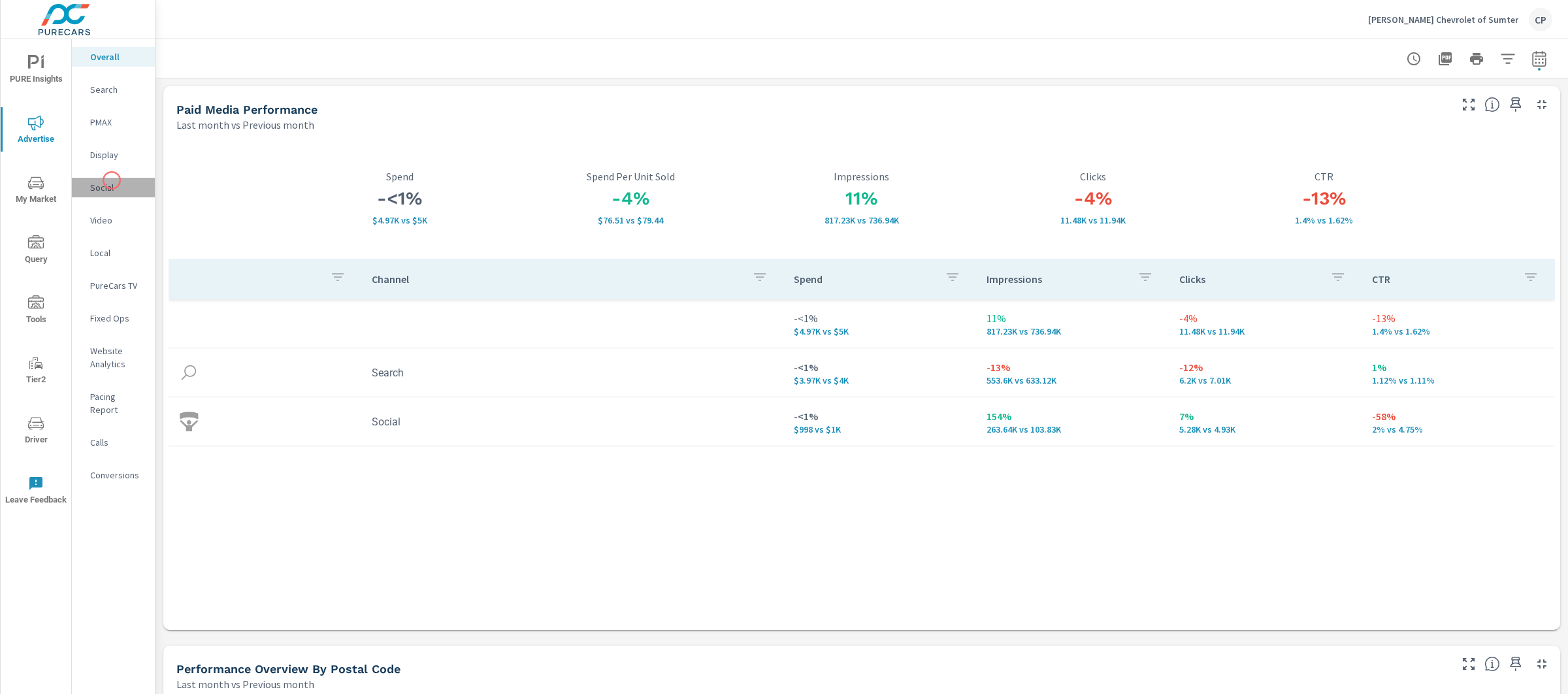
click at [112, 181] on p "Social" at bounding box center [117, 187] width 55 height 13
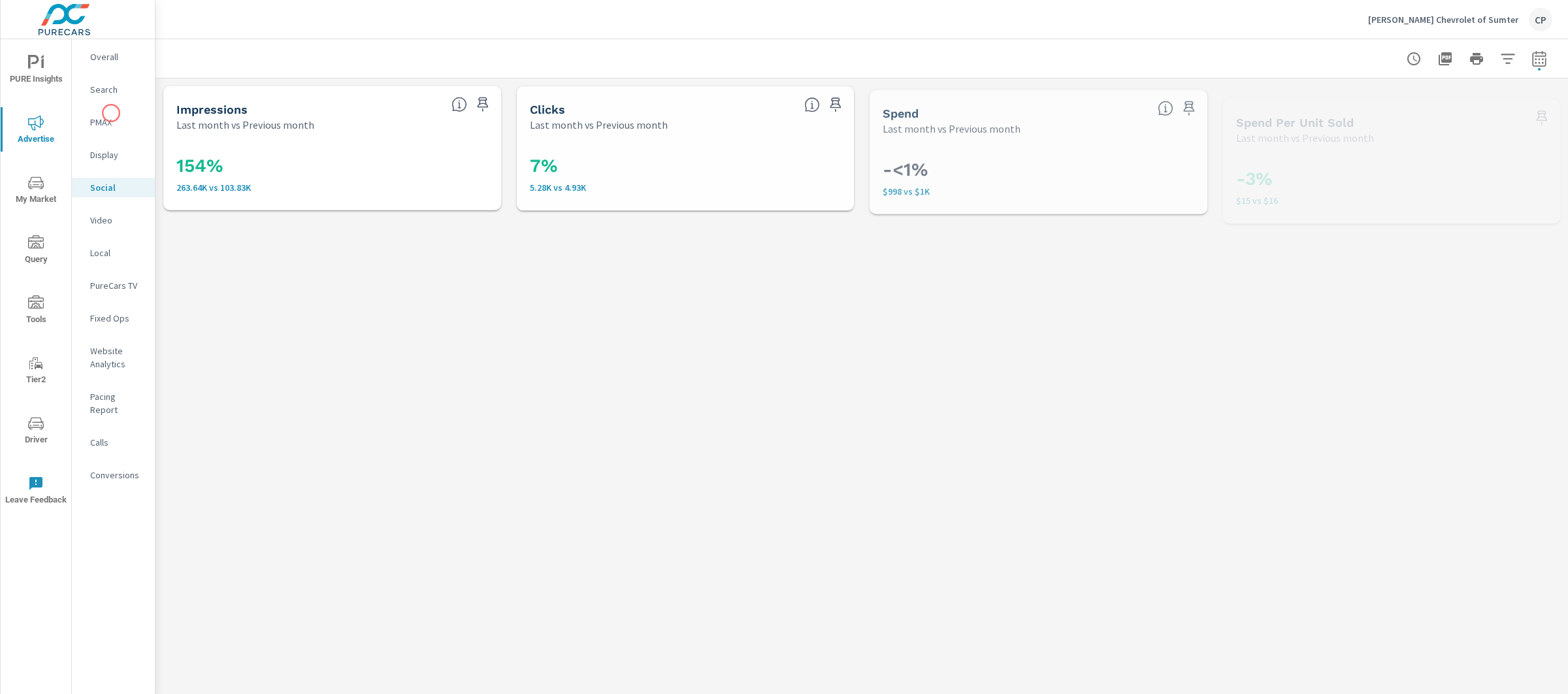
click at [110, 86] on p "Search" at bounding box center [117, 89] width 55 height 13
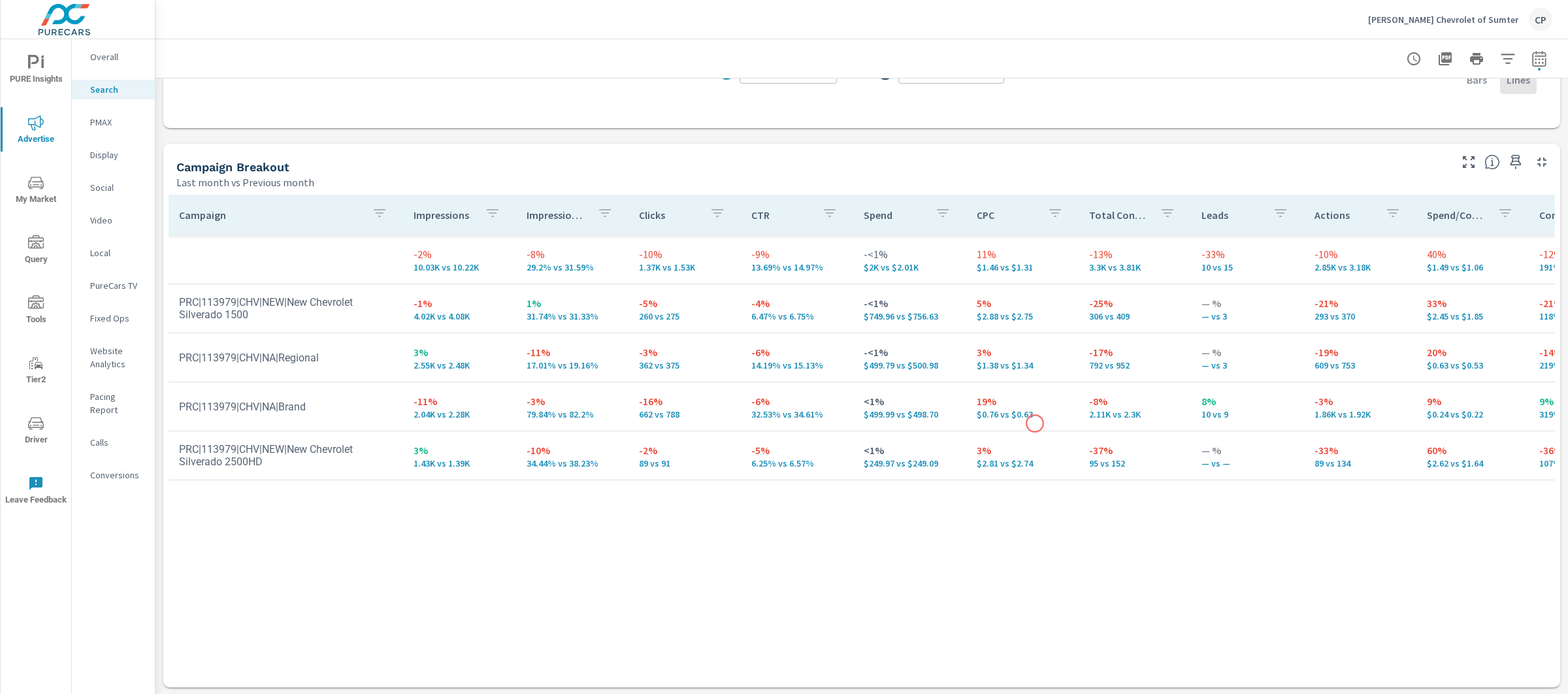
scroll to position [1134, 0]
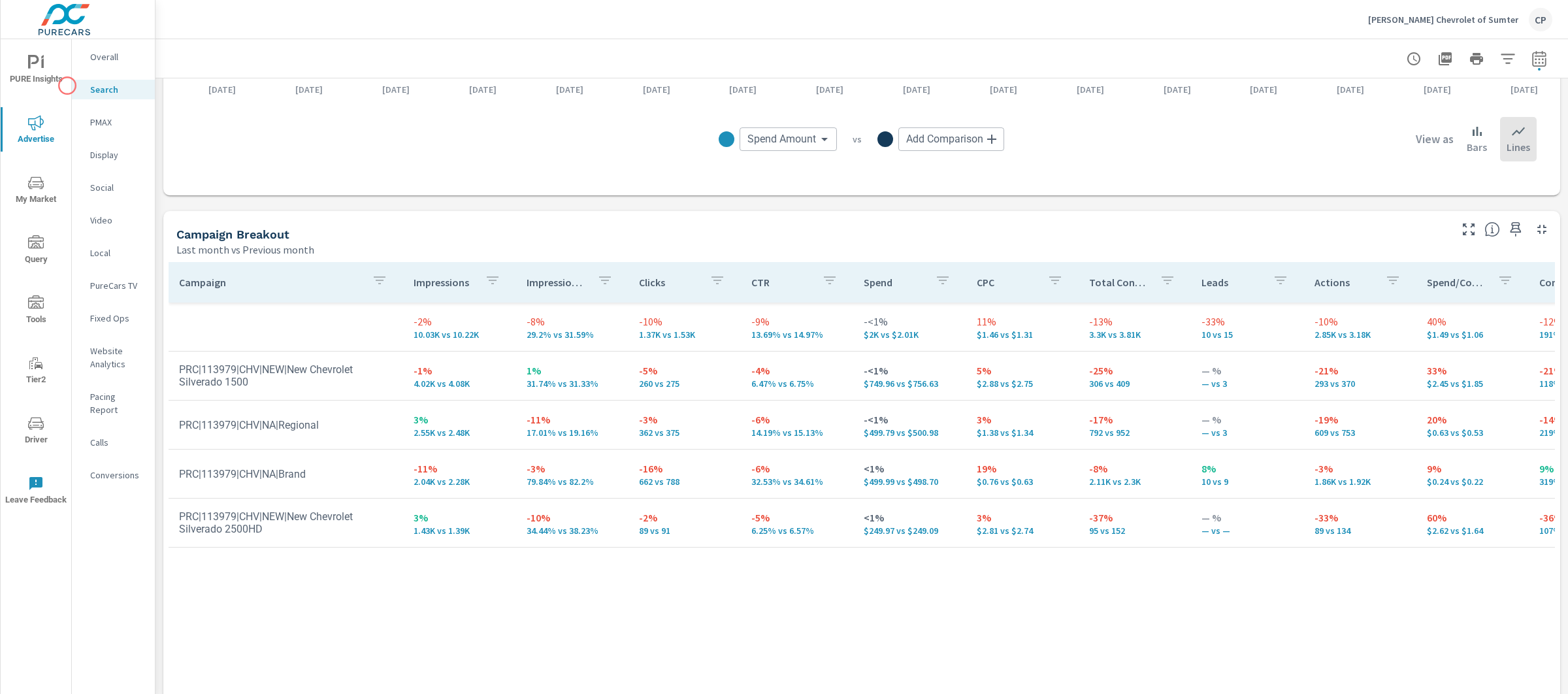
click at [64, 85] on span "PURE Insights" at bounding box center [36, 70] width 62 height 32
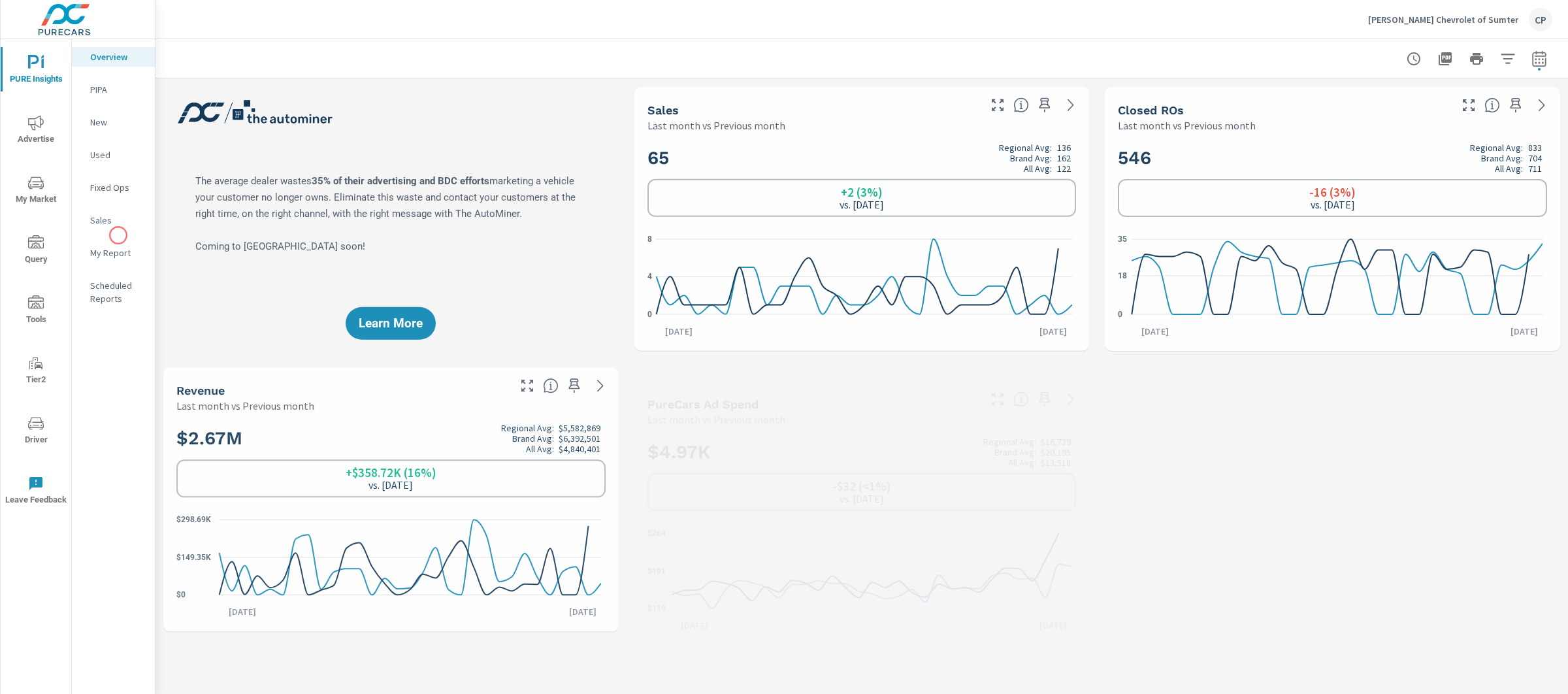
click at [117, 237] on nav "Overview PIPA New Used Fixed Ops Sales My Report Scheduled Reports" at bounding box center [114, 183] width 83 height 288
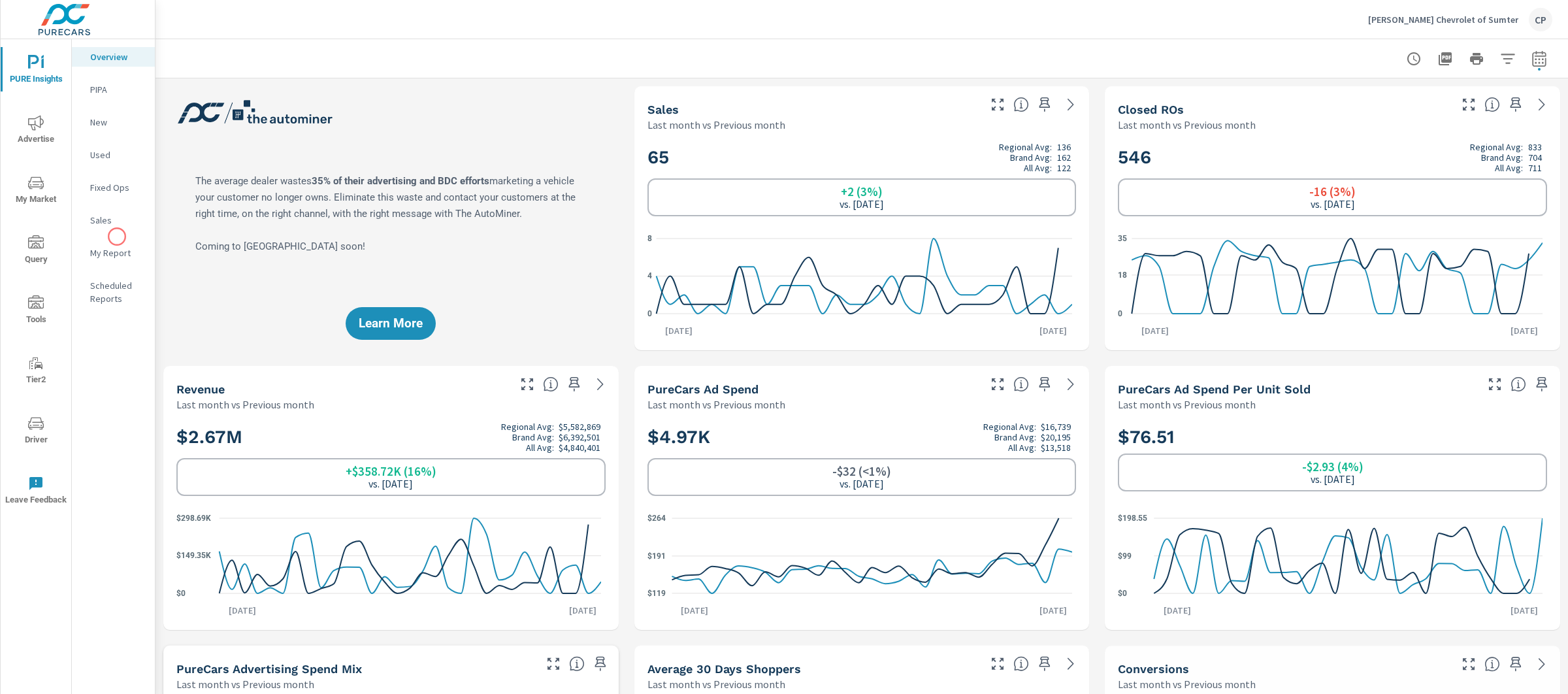
scroll to position [1, 0]
click at [120, 247] on p "My Report" at bounding box center [117, 253] width 55 height 13
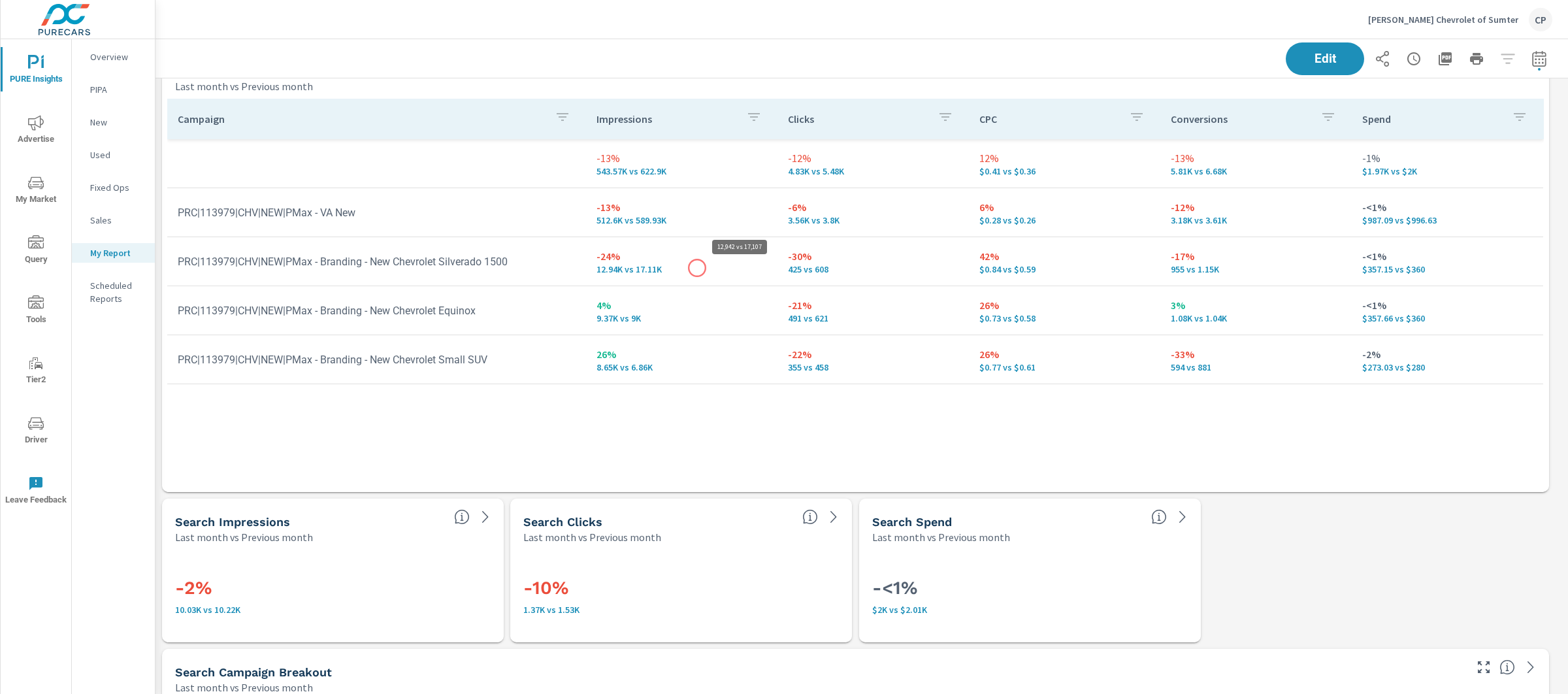
scroll to position [3489, 1425]
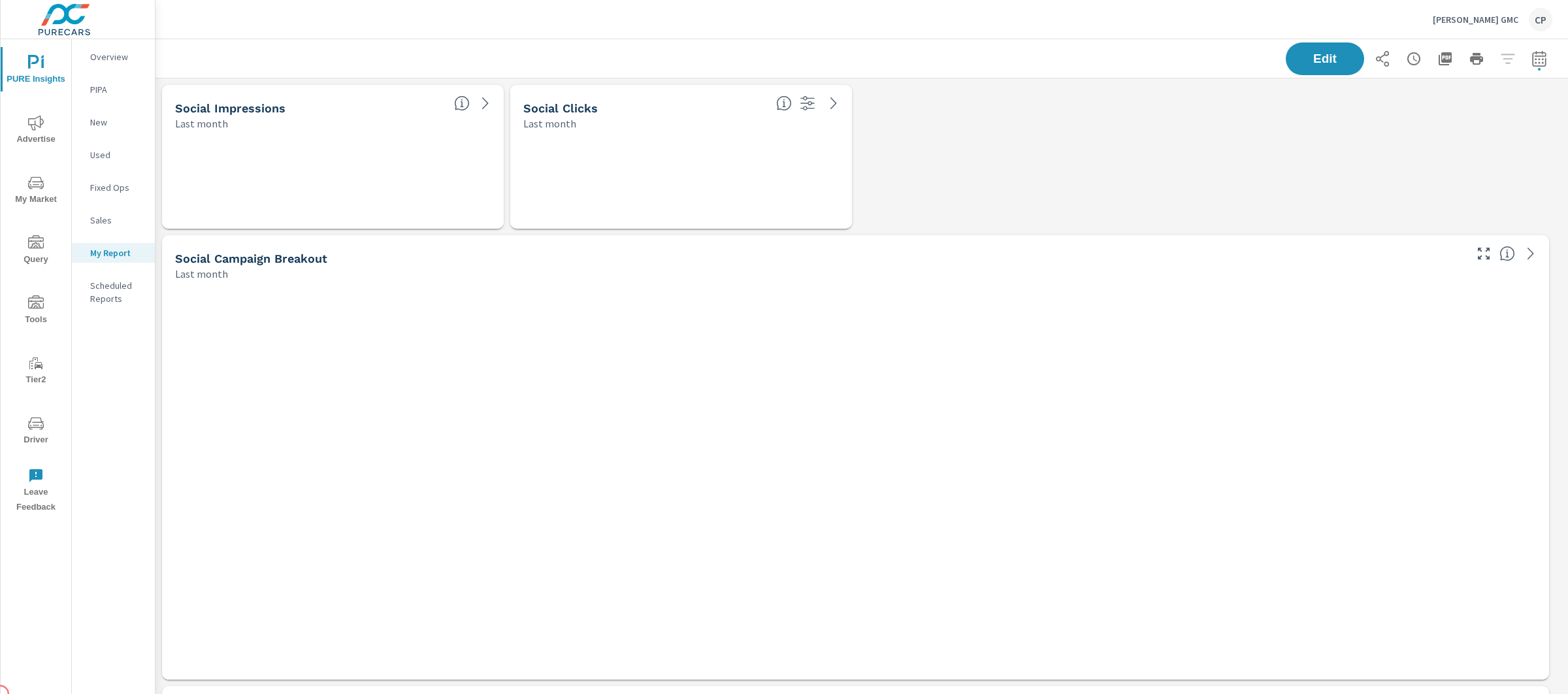
scroll to position [7, 7]
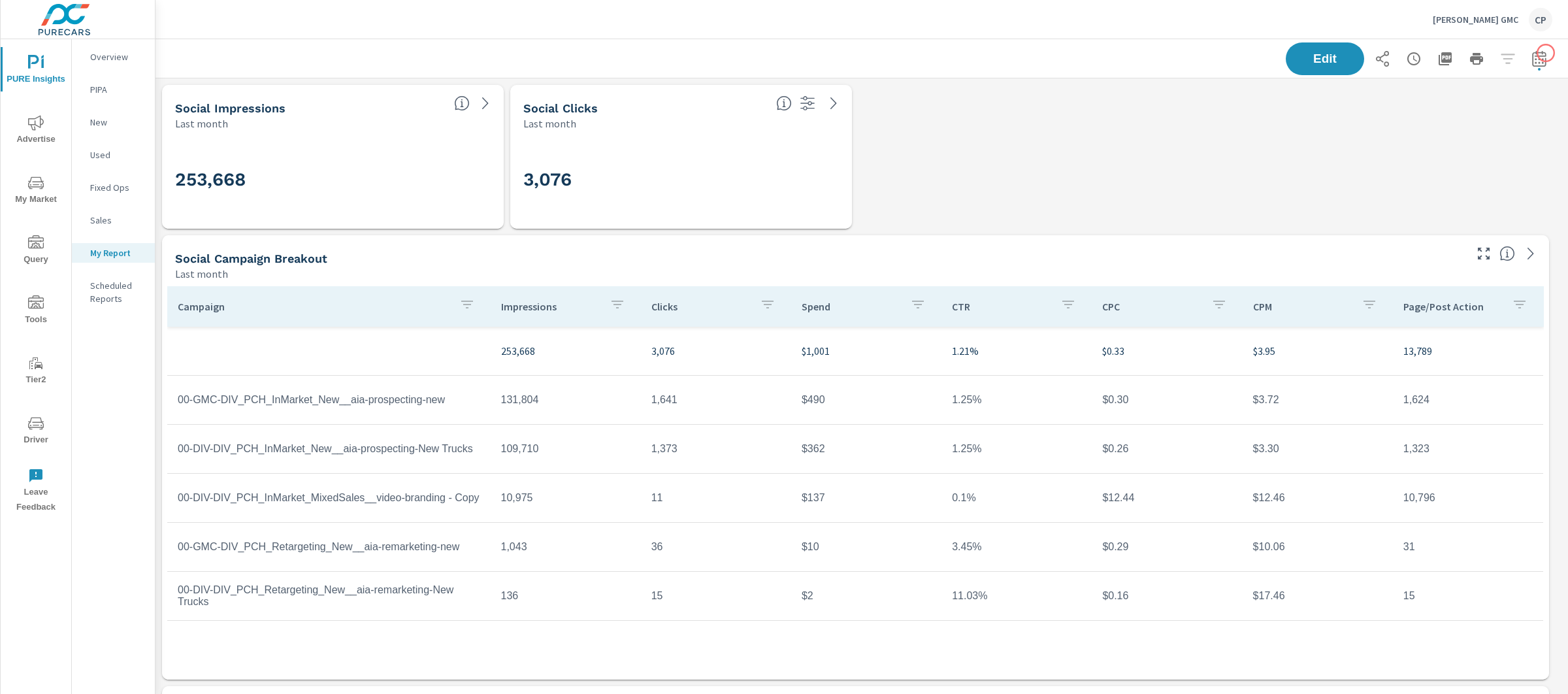
click at [1533, 58] on icon "button" at bounding box center [1539, 58] width 16 height 16
select select "Last month"
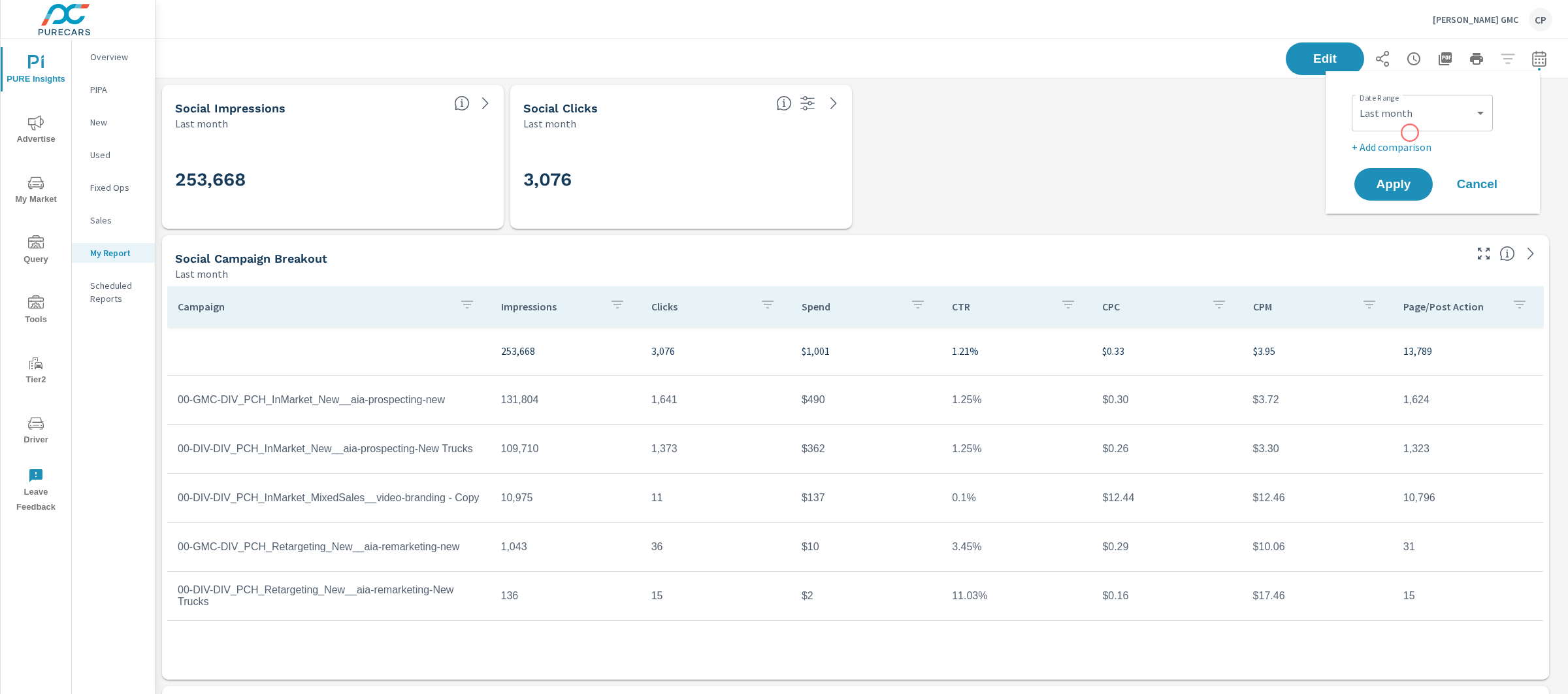
click at [1410, 133] on div "Date Range Custom [DATE] Last week Last 7 days Last 14 days Last 30 days Last 4…" at bounding box center [1435, 111] width 168 height 45
click at [1407, 141] on p "+ Add comparison" at bounding box center [1435, 147] width 168 height 16
click at [1417, 174] on select "Custom Previous period Previous month Previous year" at bounding box center [1422, 171] width 131 height 26
select select "Previous month"
click at [1406, 223] on span "Apply" at bounding box center [1394, 221] width 54 height 13
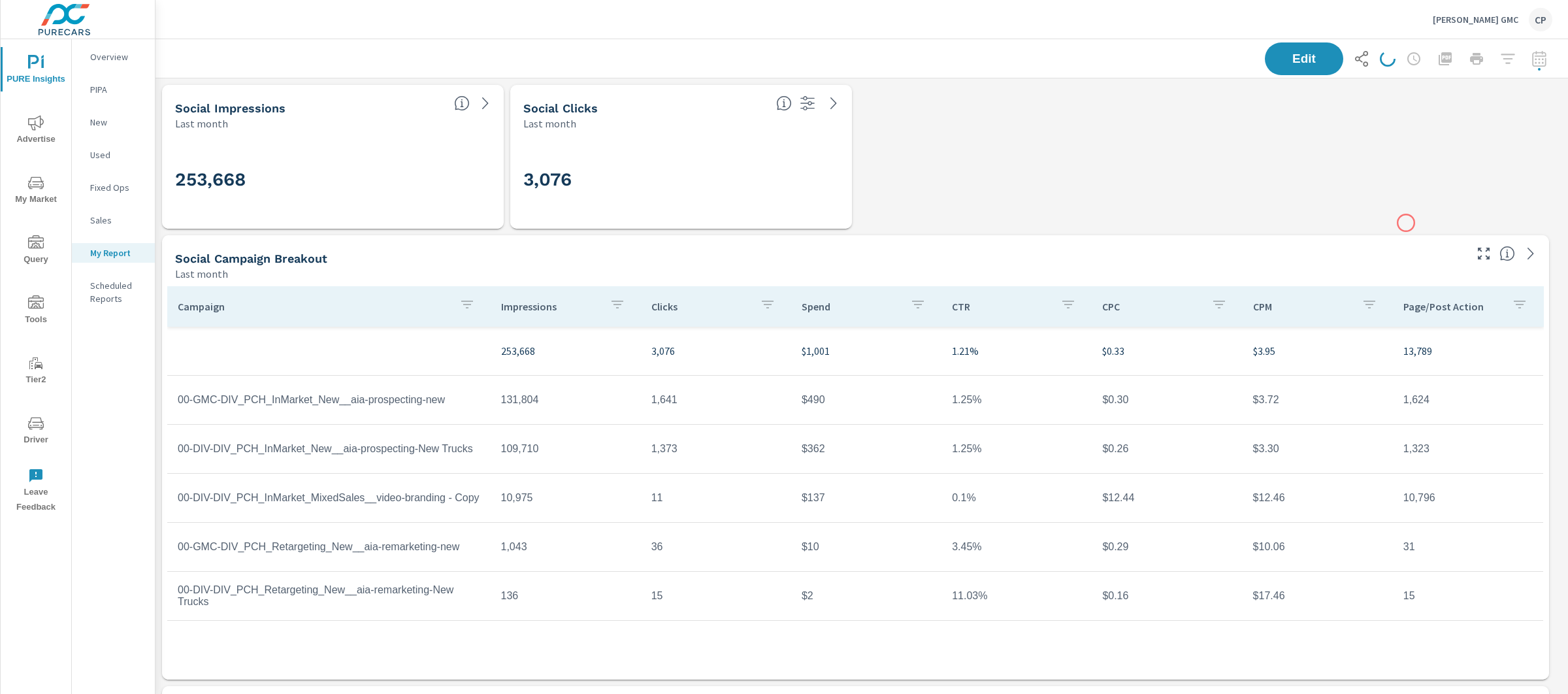
scroll to position [4691, 1425]
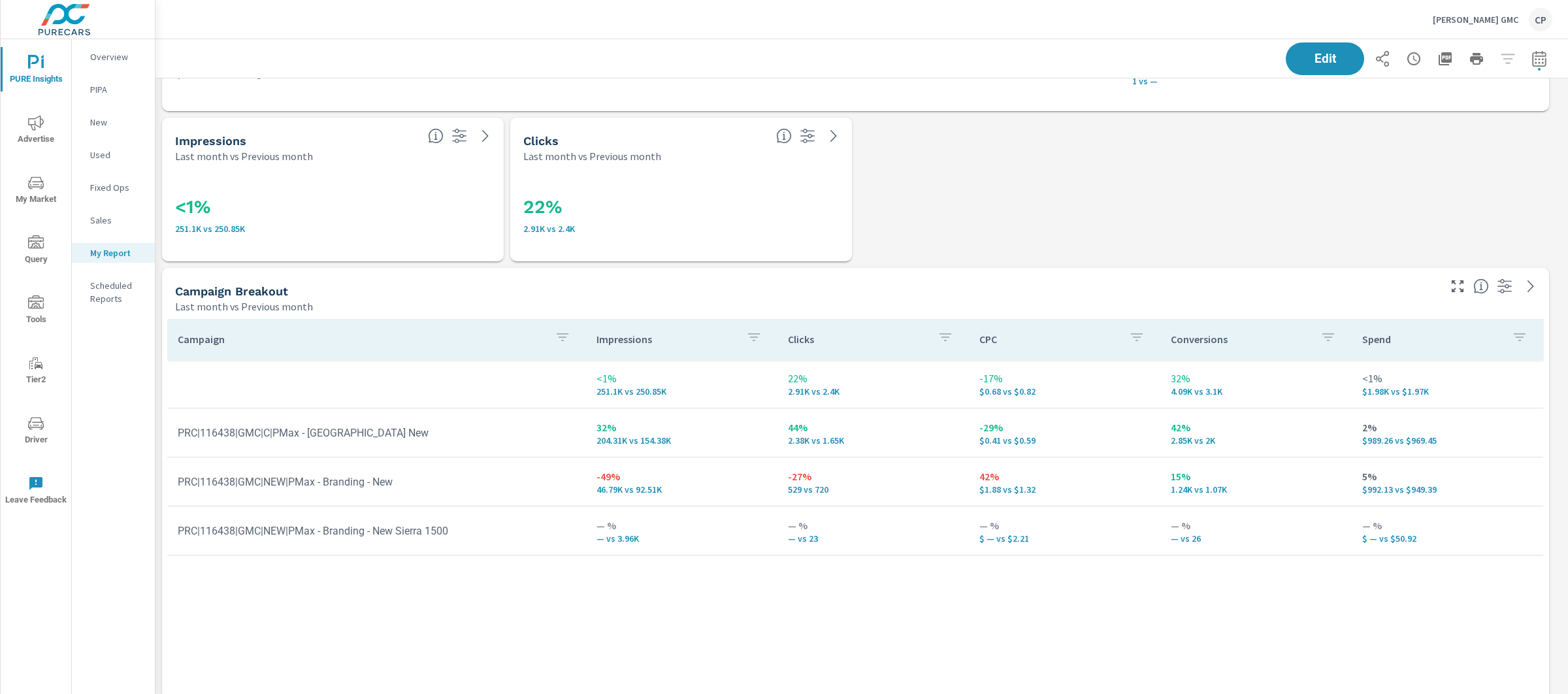
scroll to position [1159, 0]
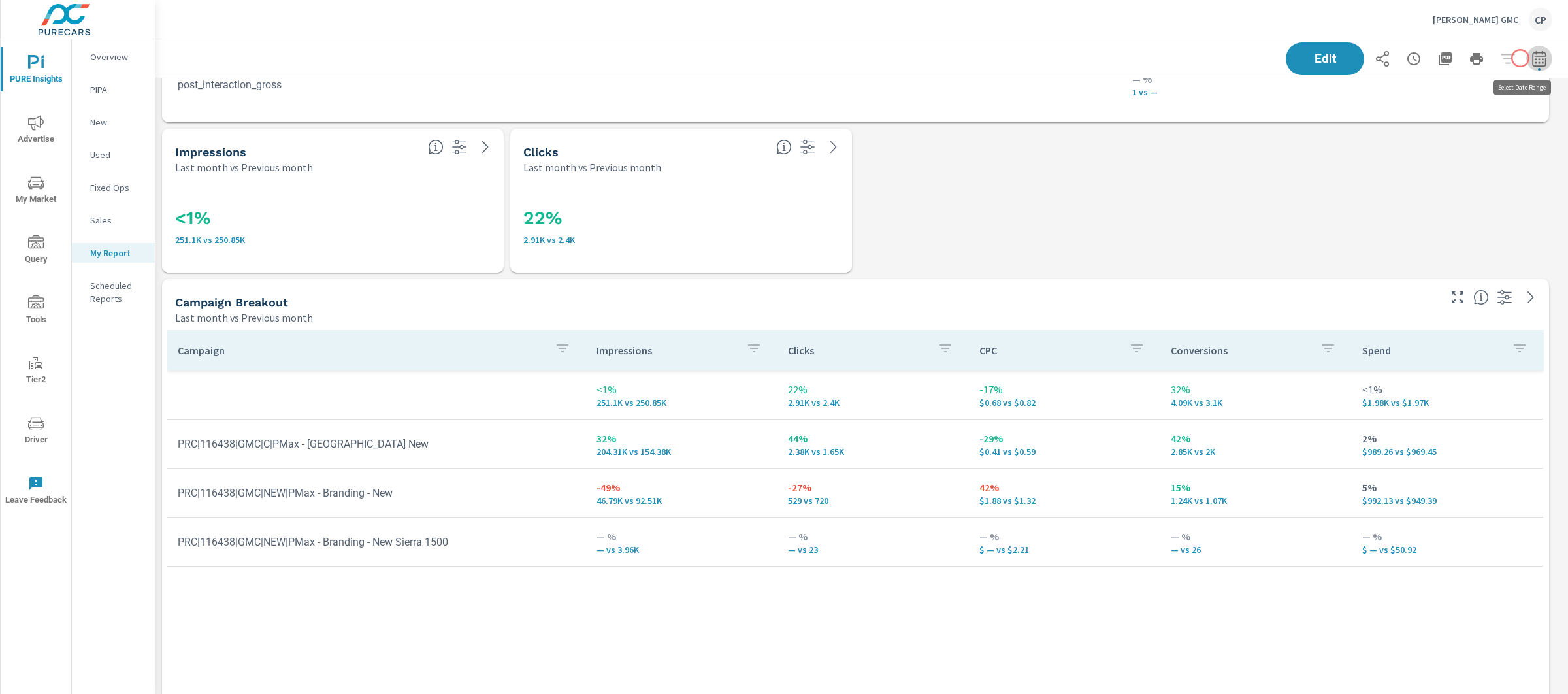
click at [1532, 58] on icon "button" at bounding box center [1539, 58] width 14 height 16
select select "Last month"
select select "Previous month"
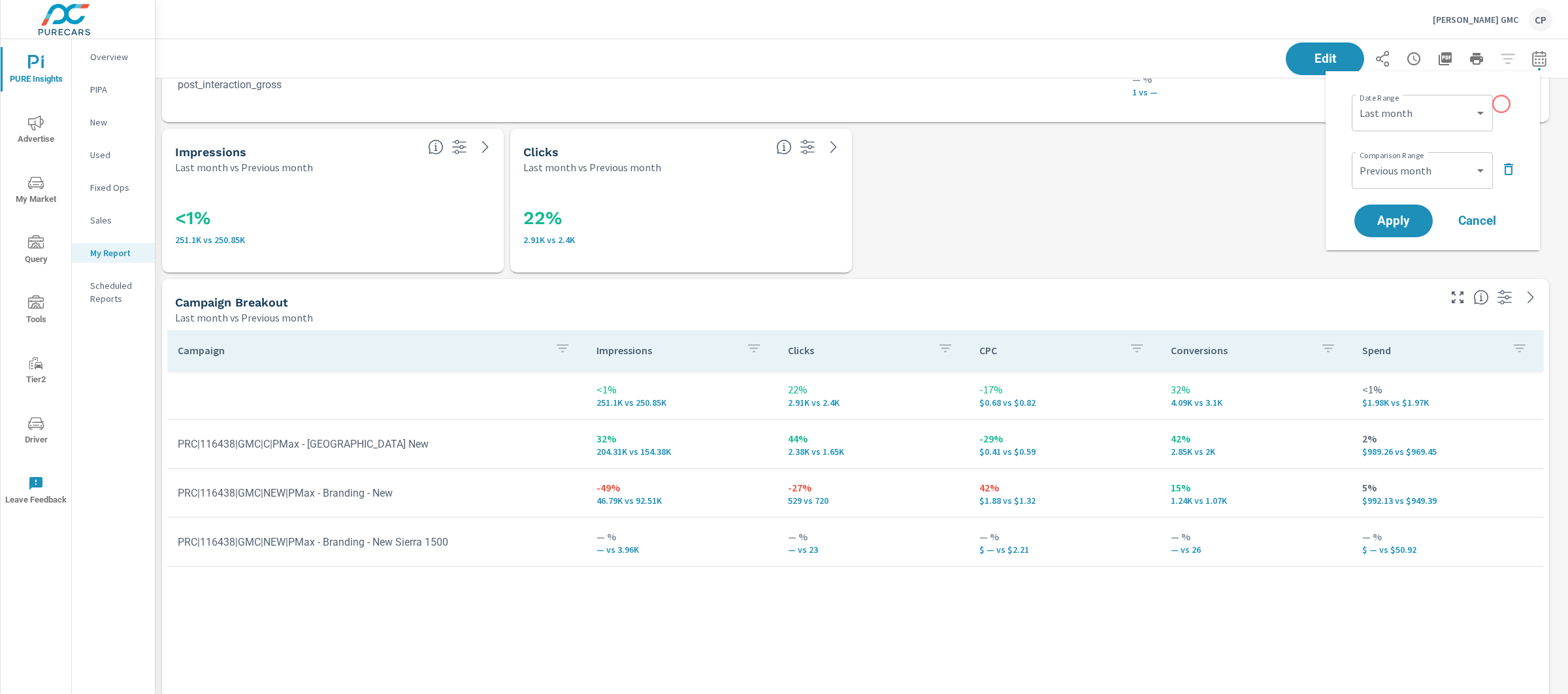
scroll to position [4691, 1425]
click at [1468, 126] on div "Custom [DATE] Last week Last 7 days Last 14 days Last 30 days Last 45 days Last…" at bounding box center [1422, 113] width 141 height 37
click at [1436, 110] on select "Custom [DATE] Last week Last 7 days Last 14 days Last 30 days Last 45 days Last…" at bounding box center [1422, 113] width 131 height 26
select select "Month to date"
click at [1499, 162] on div "Comparison Range Custom Previous period Previous month Previous year ​" at bounding box center [1435, 169] width 168 height 45
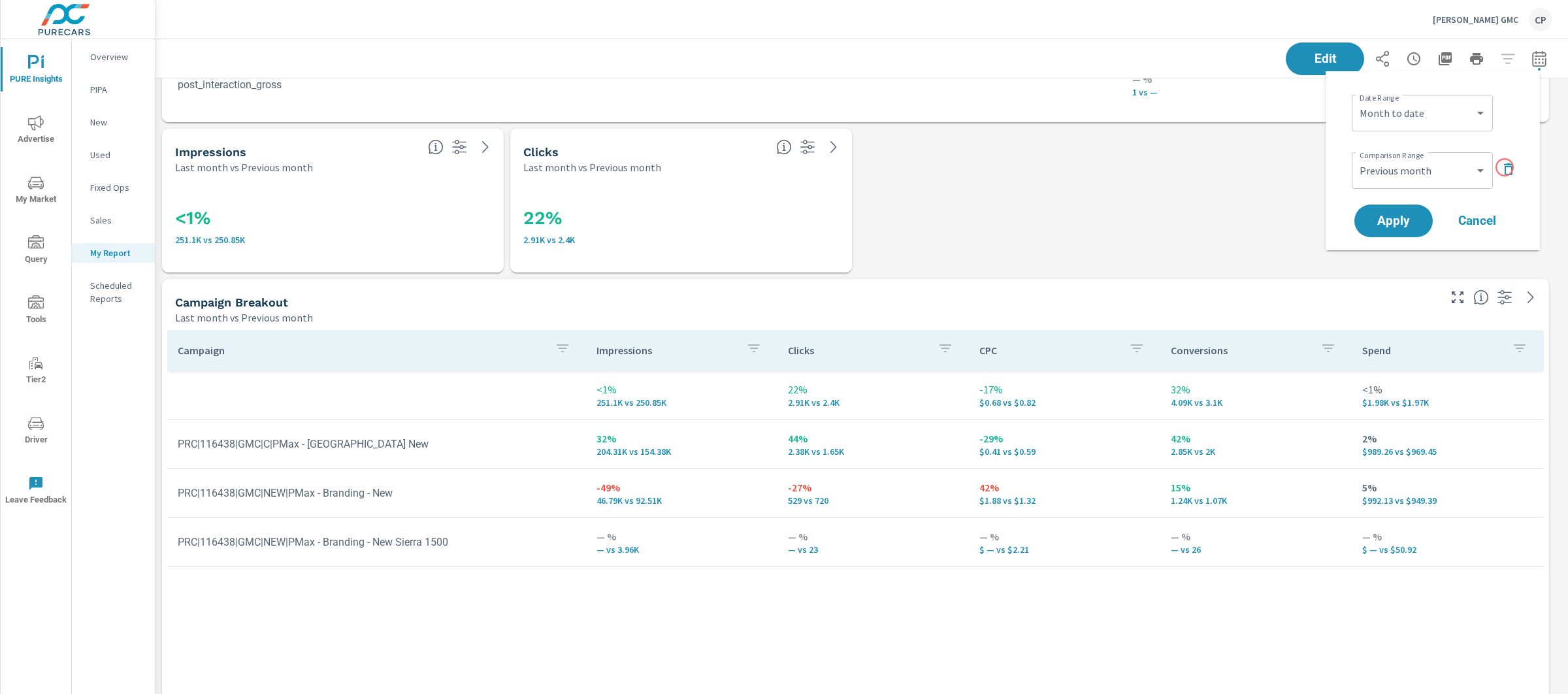
click at [1505, 168] on icon "button" at bounding box center [1508, 170] width 9 height 12
click at [1409, 179] on span "Apply" at bounding box center [1394, 184] width 54 height 13
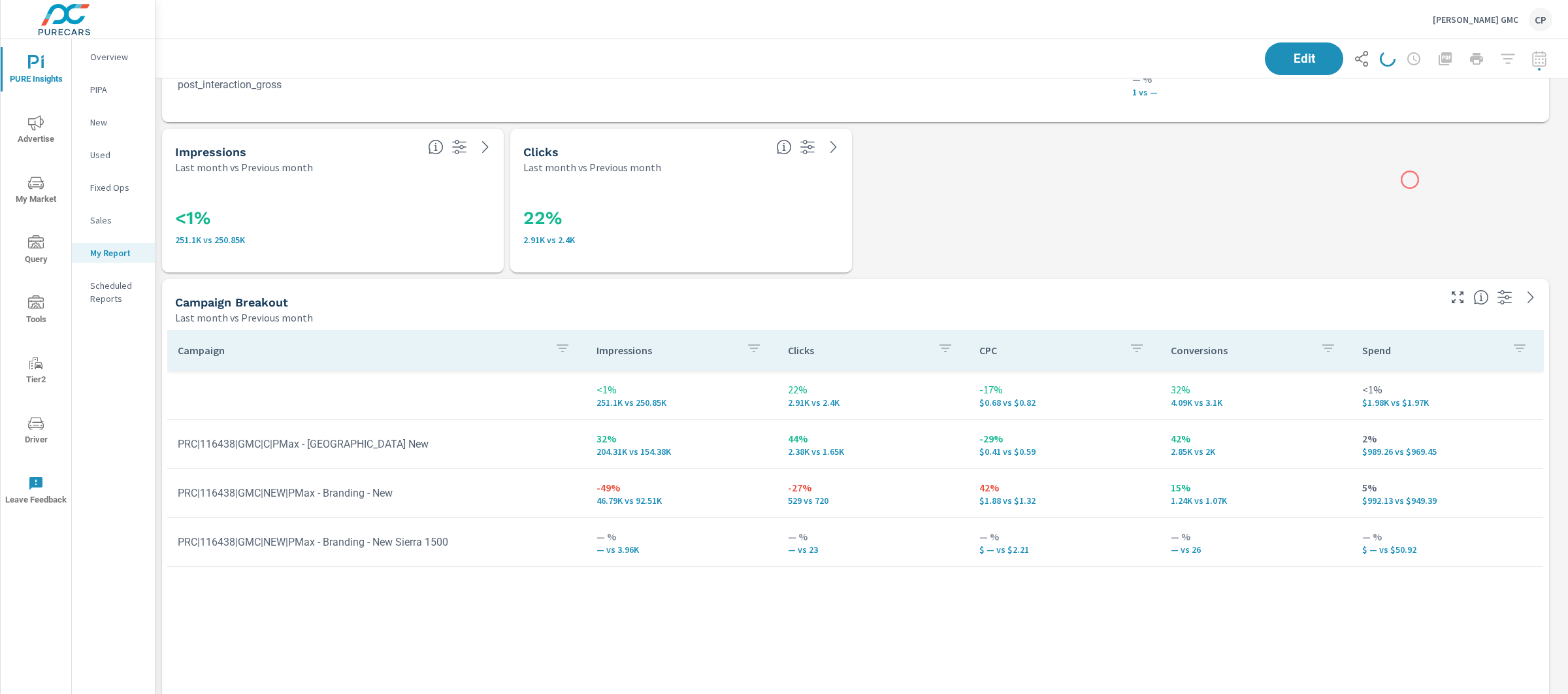
scroll to position [4691, 1425]
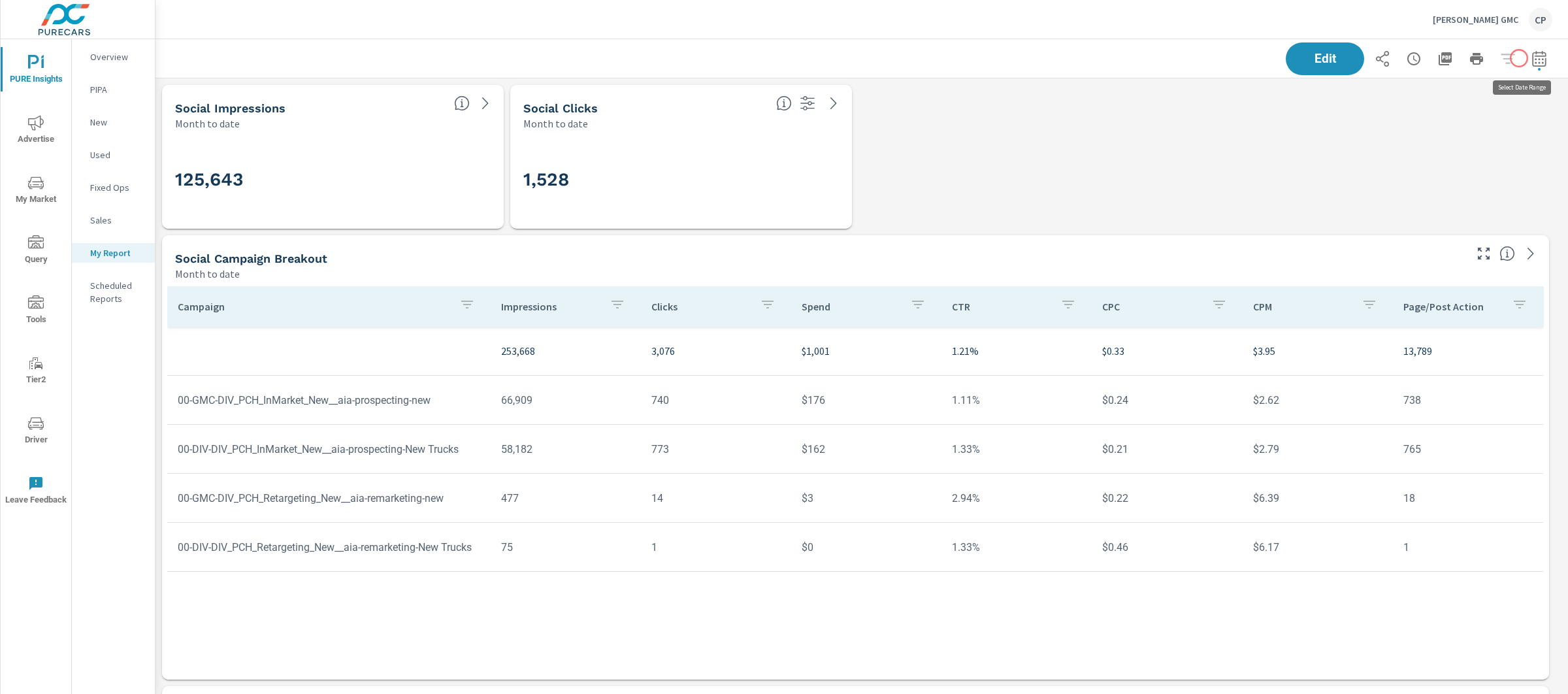
click at [1531, 58] on icon "button" at bounding box center [1539, 58] width 16 height 16
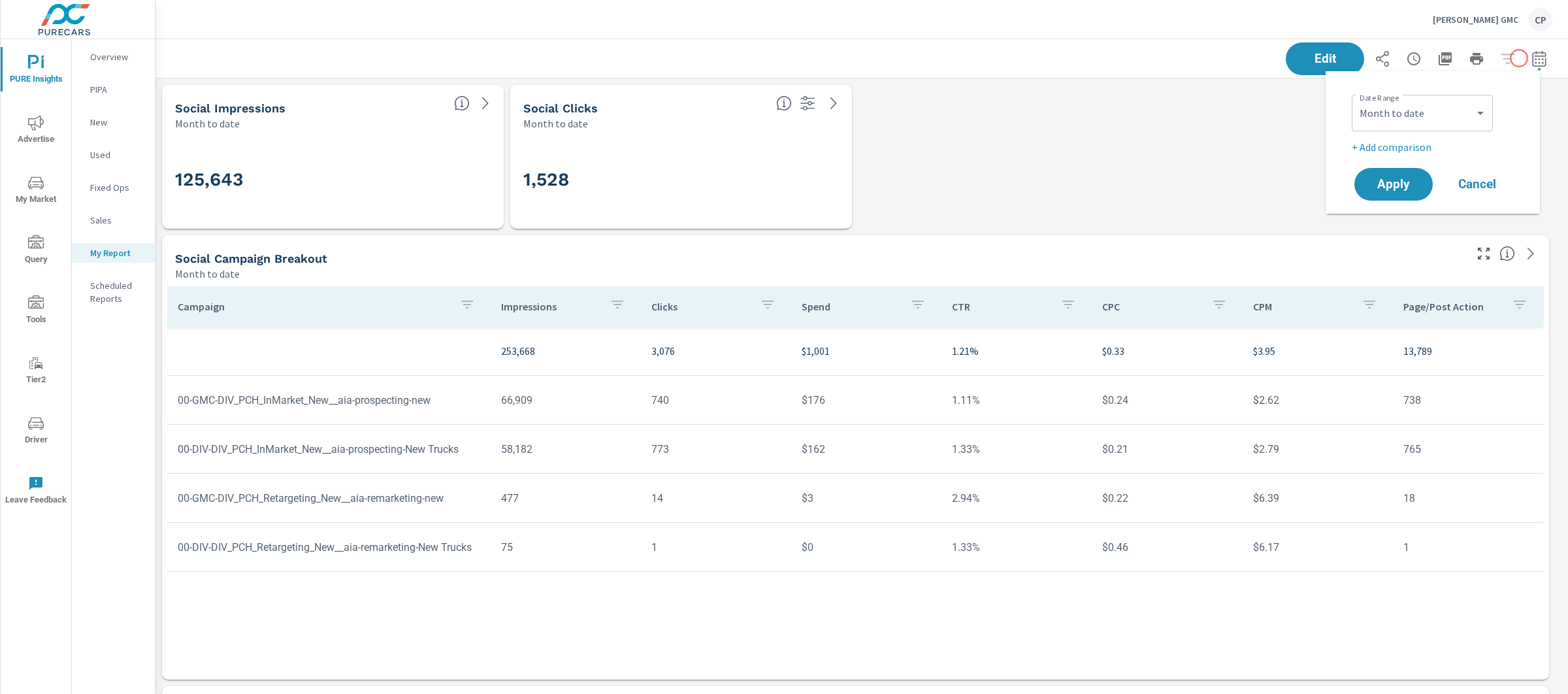
scroll to position [4691, 1425]
click at [1426, 107] on select "Custom Yesterday Last week Last 7 days Last 14 days Last 30 days Last 45 days L…" at bounding box center [1422, 113] width 131 height 26
select select "Last month"
click at [1414, 149] on p "+ Add comparison" at bounding box center [1435, 147] width 168 height 16
click at [1402, 183] on div "Custom Previous period Previous month Previous year ​" at bounding box center [1422, 171] width 141 height 37
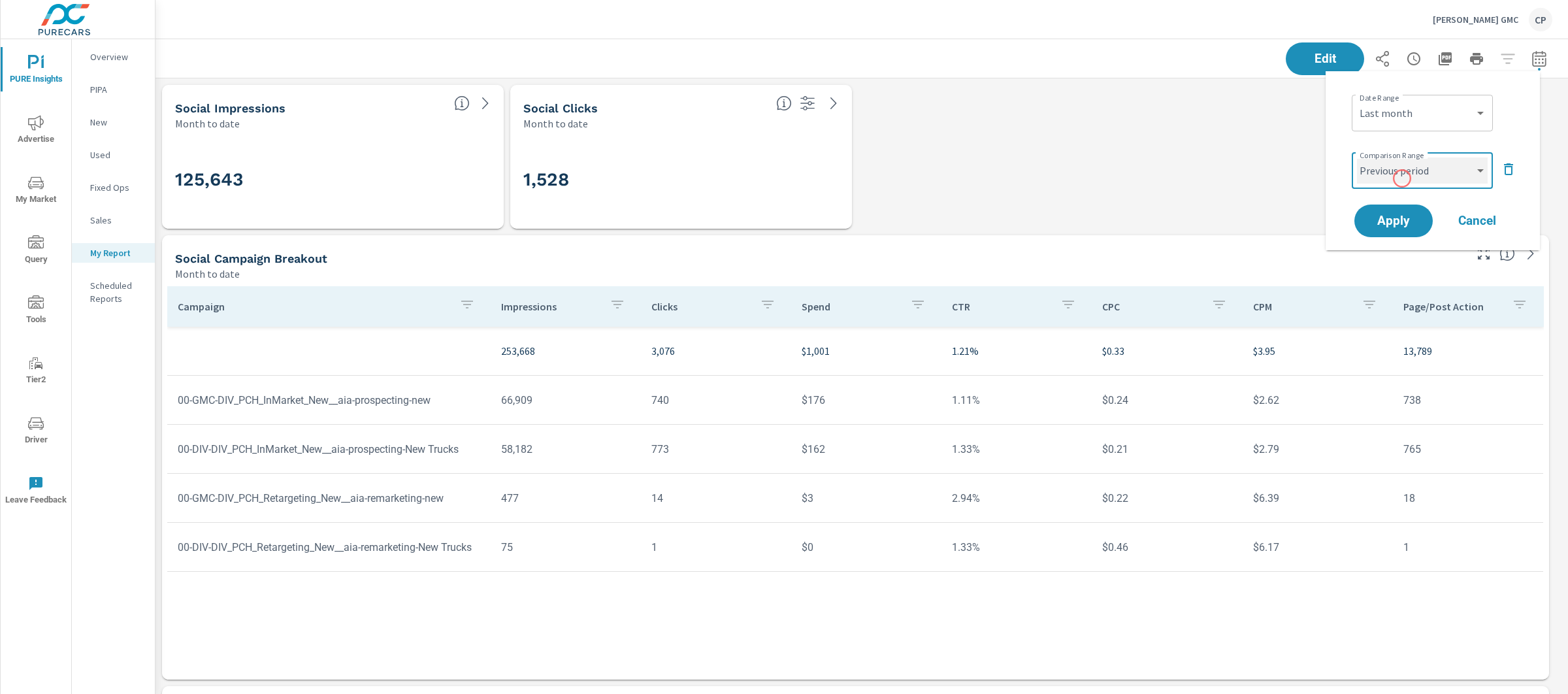
click at [1400, 172] on select "Custom Previous period Previous month Previous year" at bounding box center [1422, 171] width 131 height 26
select select "Previous month"
click at [1367, 229] on button "Apply" at bounding box center [1394, 221] width 81 height 34
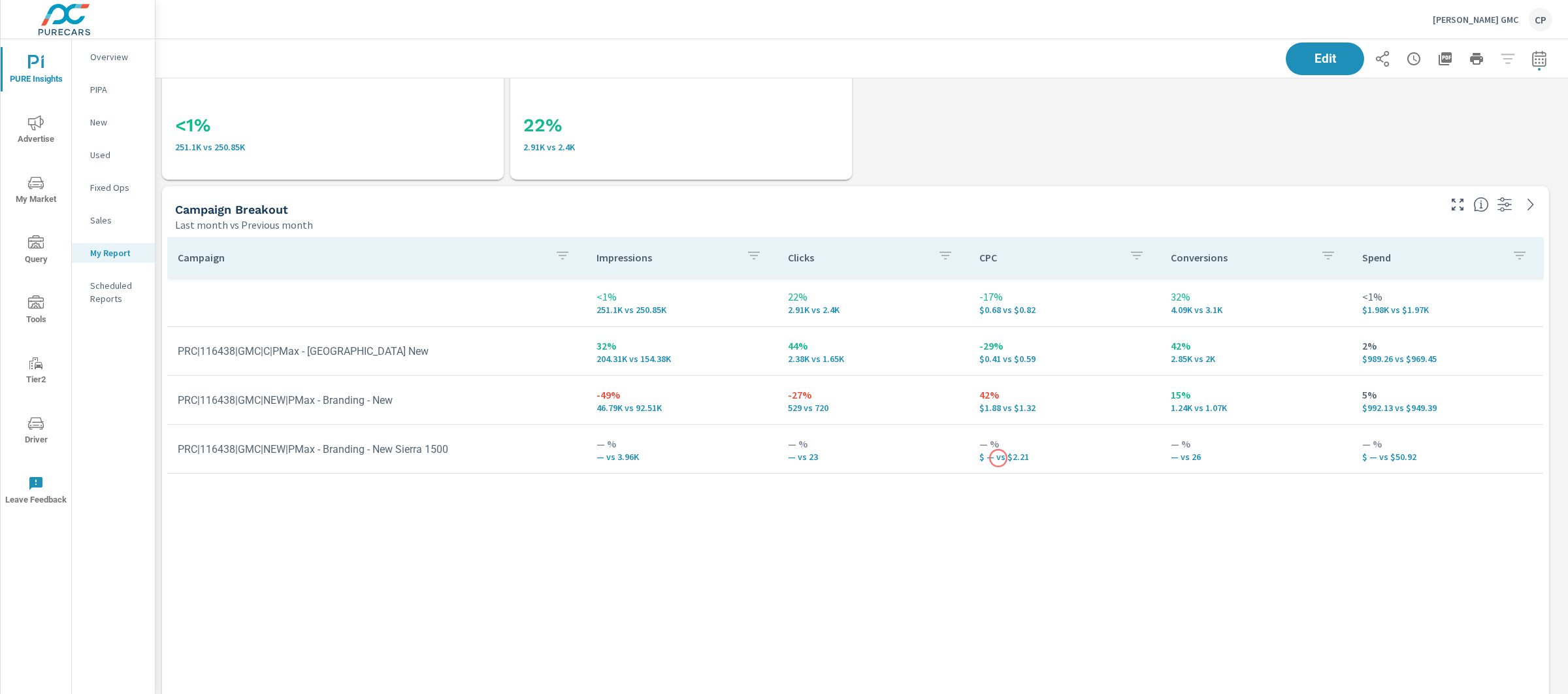
scroll to position [1328, 0]
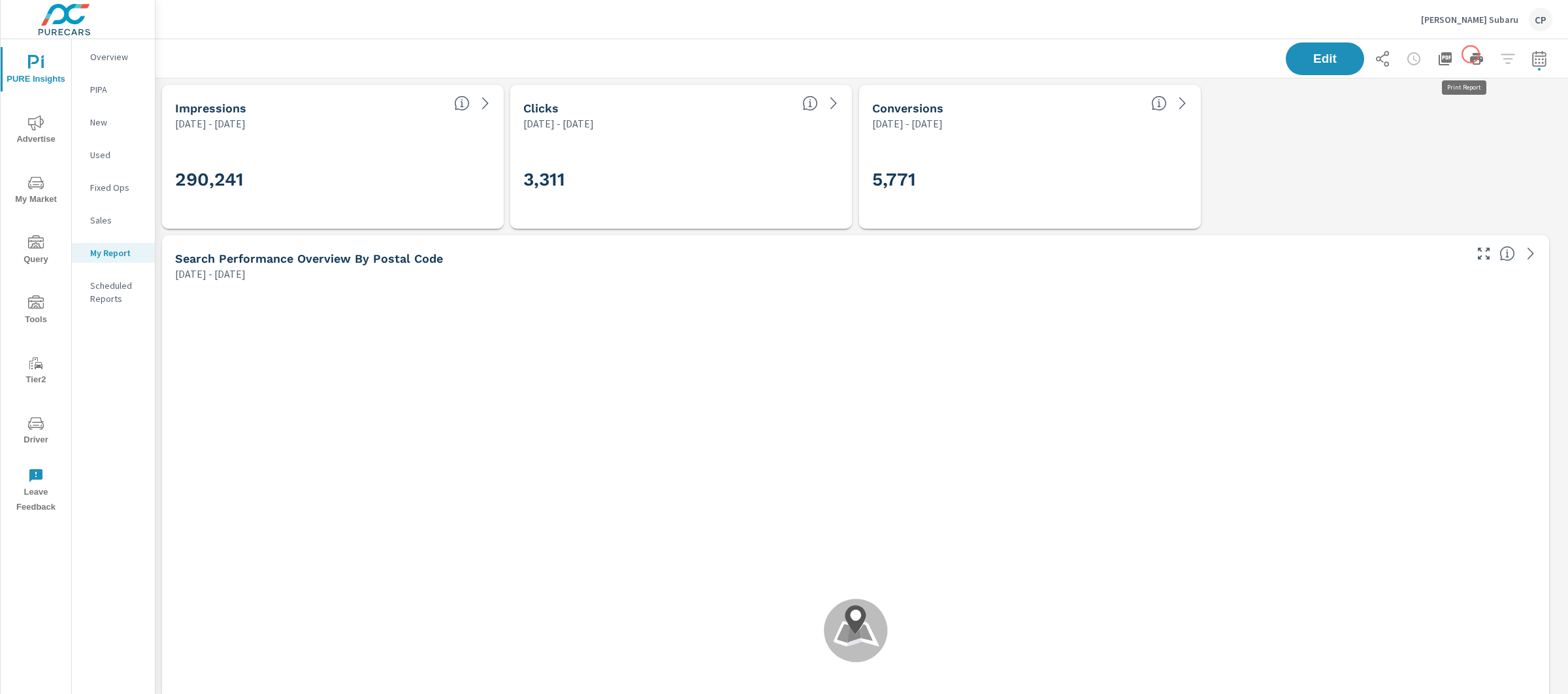
scroll to position [245, 0]
click at [1511, 58] on div "Edit" at bounding box center [1418, 58] width 267 height 33
click at [1531, 58] on icon "button" at bounding box center [1539, 58] width 16 height 16
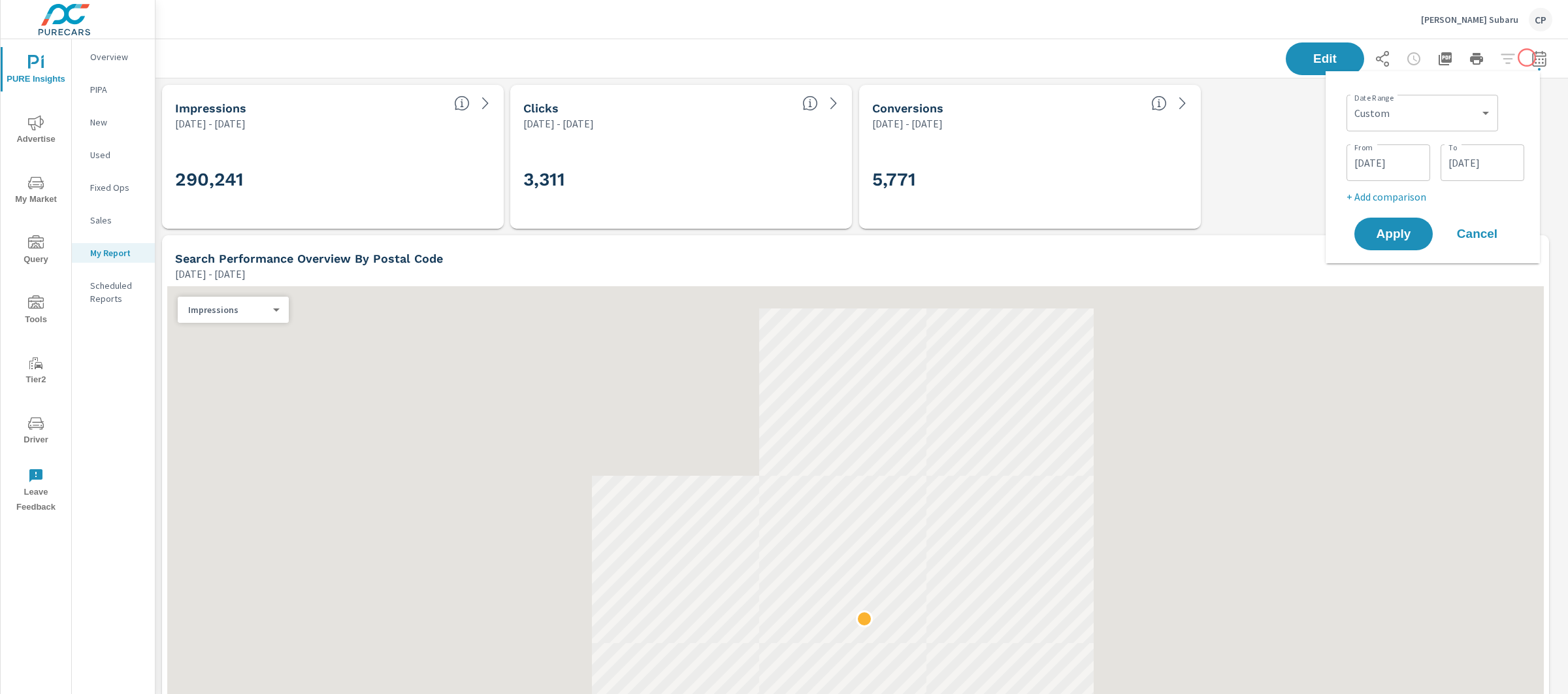
scroll to position [3639, 1425]
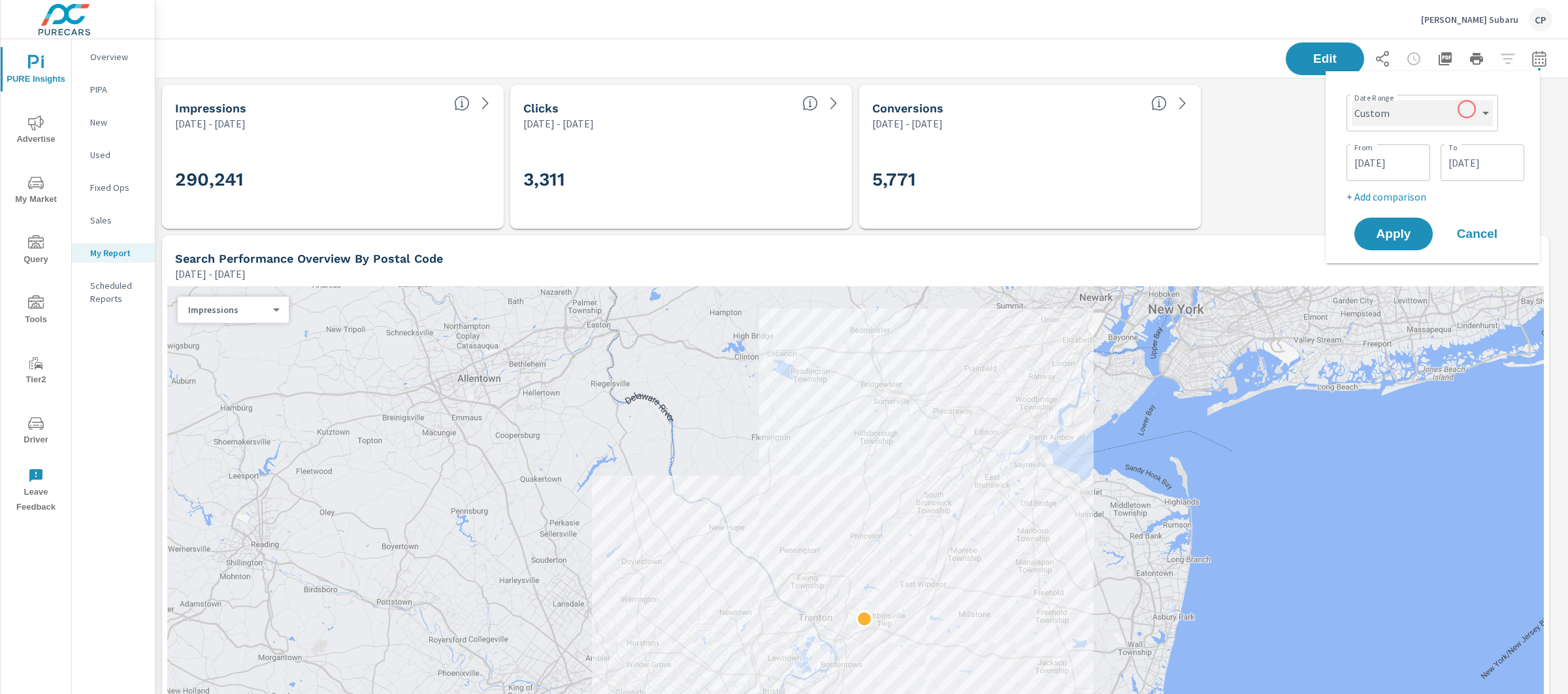
click at [1466, 109] on select "Custom Yesterday Last week Last 7 days Last 14 days Last 30 days Last 45 days L…" at bounding box center [1422, 113] width 141 height 26
select select "Last month"
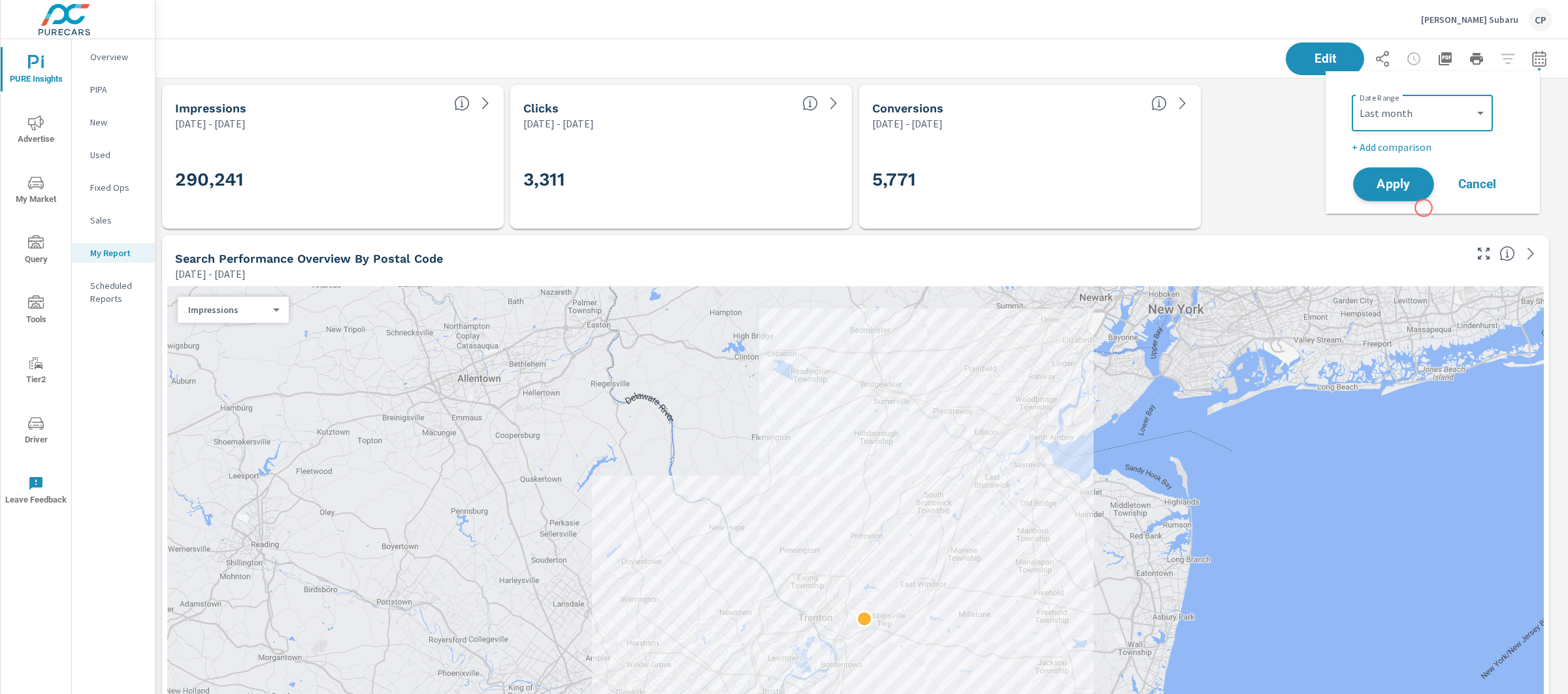
click at [1413, 184] on span "Apply" at bounding box center [1394, 184] width 54 height 13
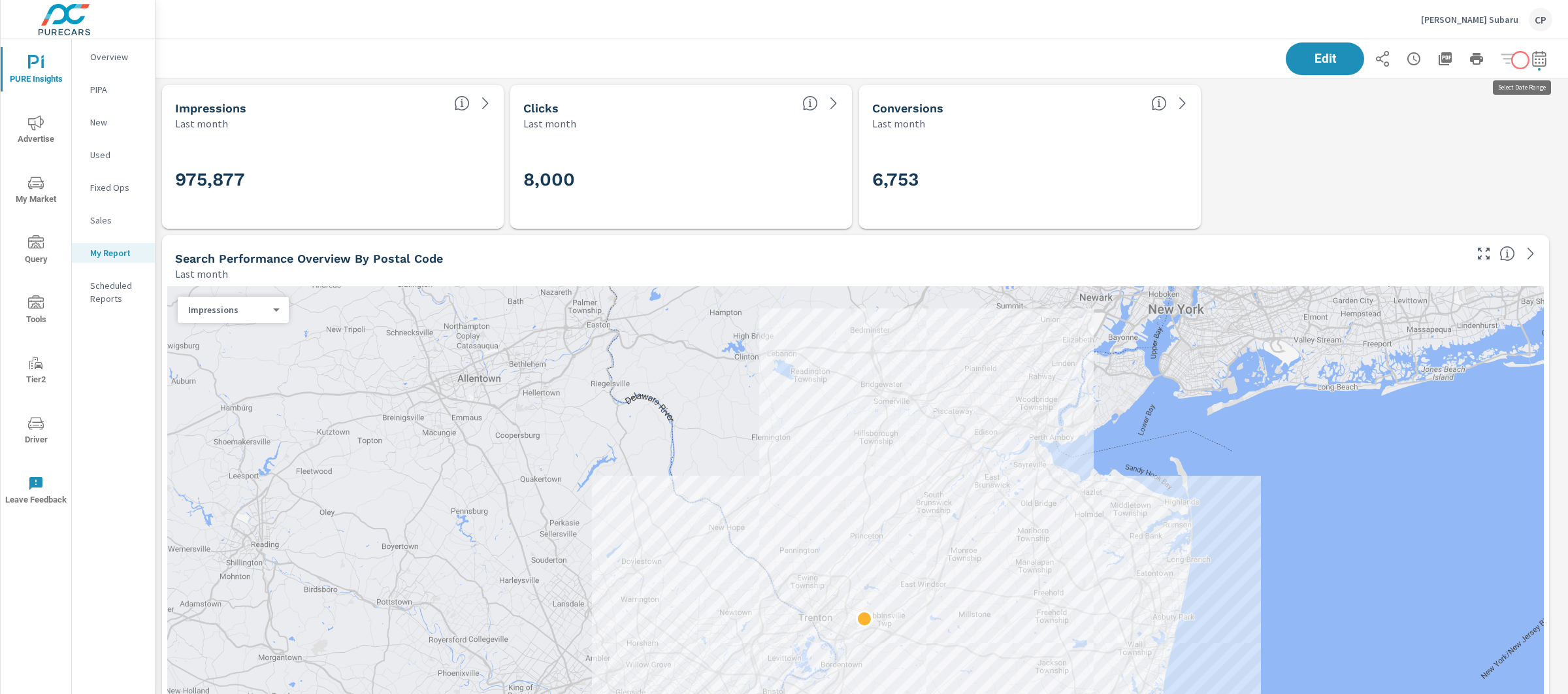
click at [1531, 60] on icon "button" at bounding box center [1539, 58] width 16 height 16
select select "Last month"
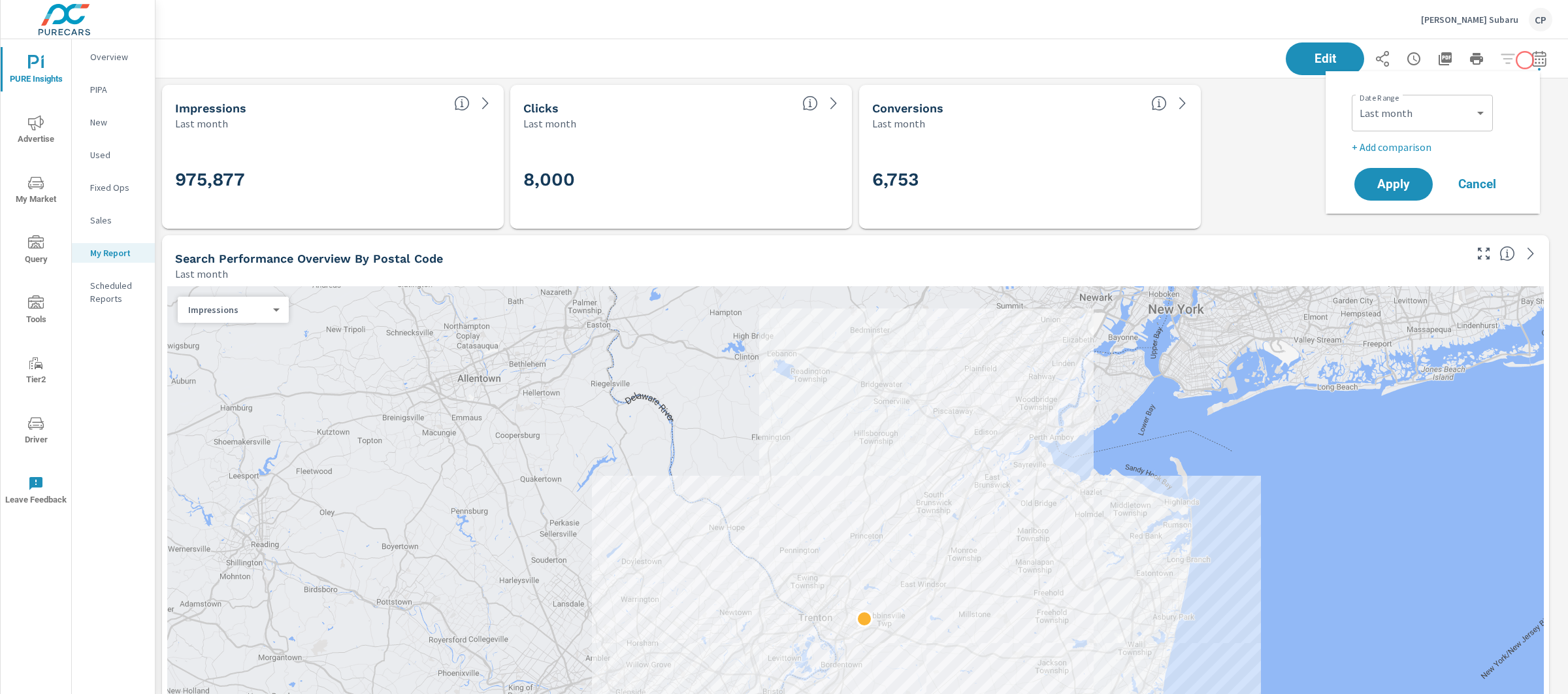
scroll to position [3639, 1425]
click at [1391, 178] on span "Apply" at bounding box center [1394, 184] width 54 height 13
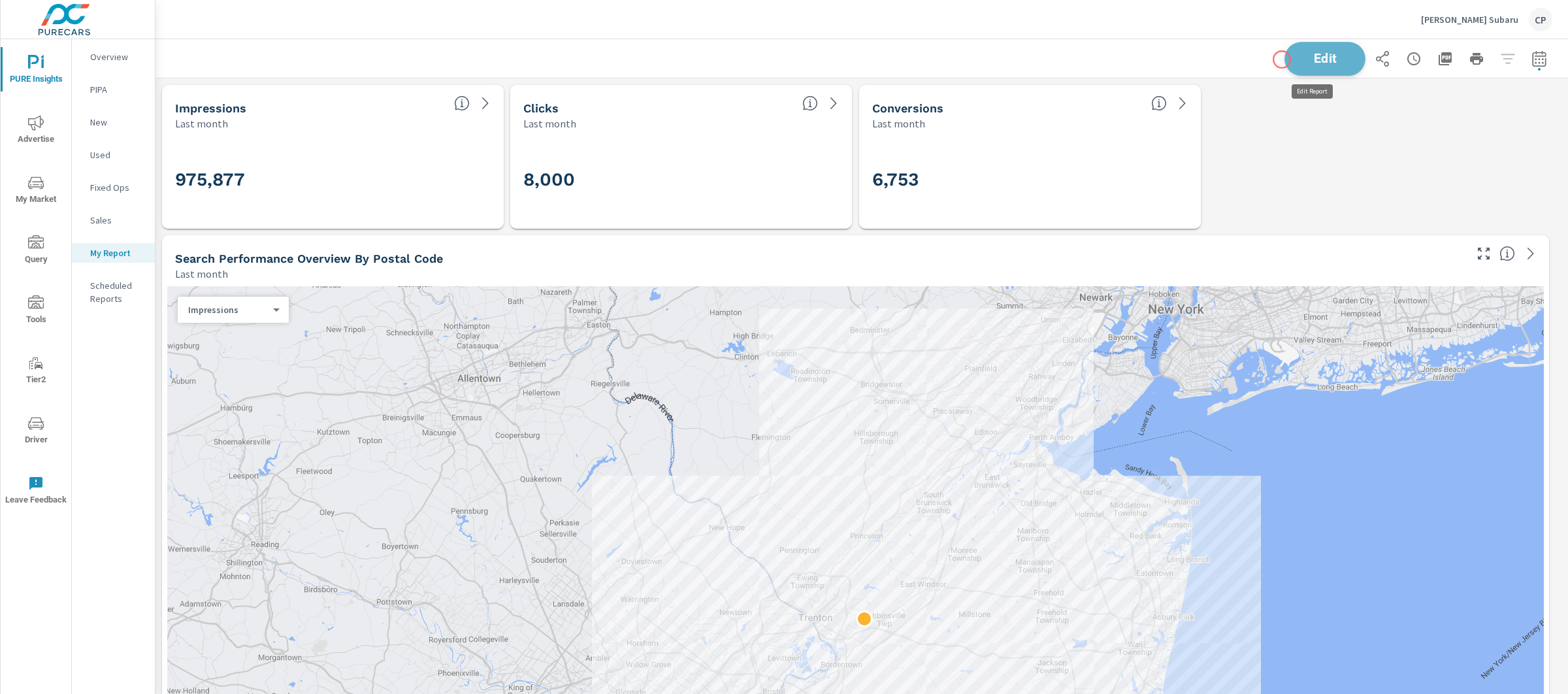
click at [1285, 59] on button "Edit" at bounding box center [1325, 58] width 81 height 34
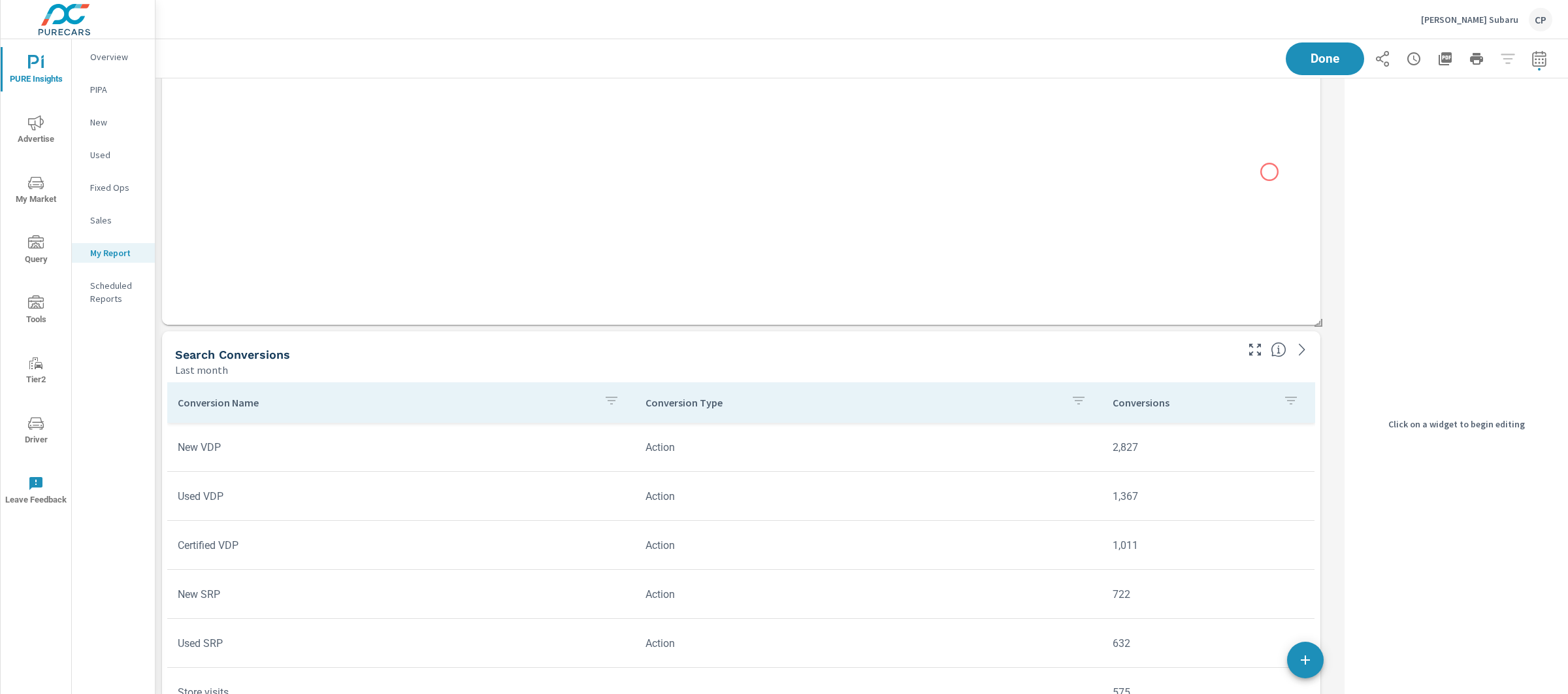
scroll to position [2013, 0]
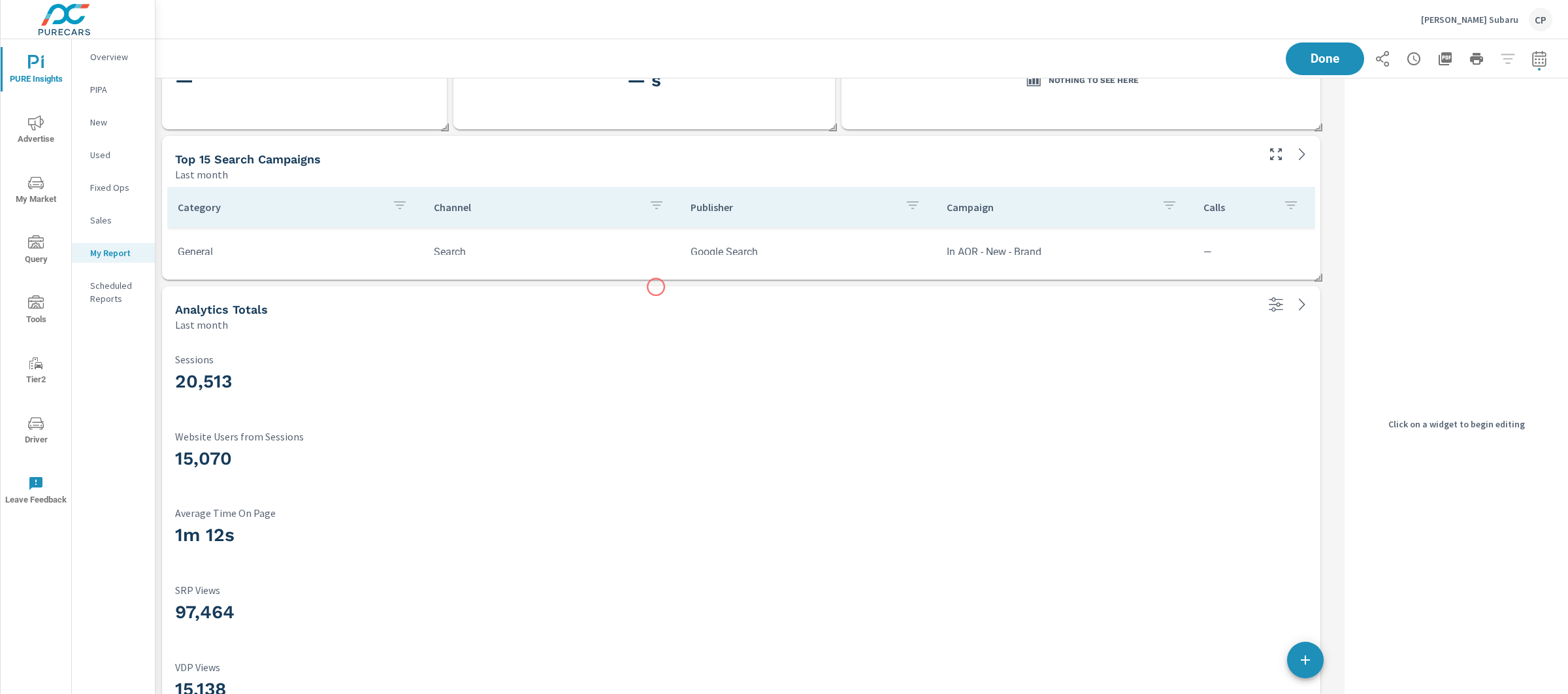
scroll to position [2713, 0]
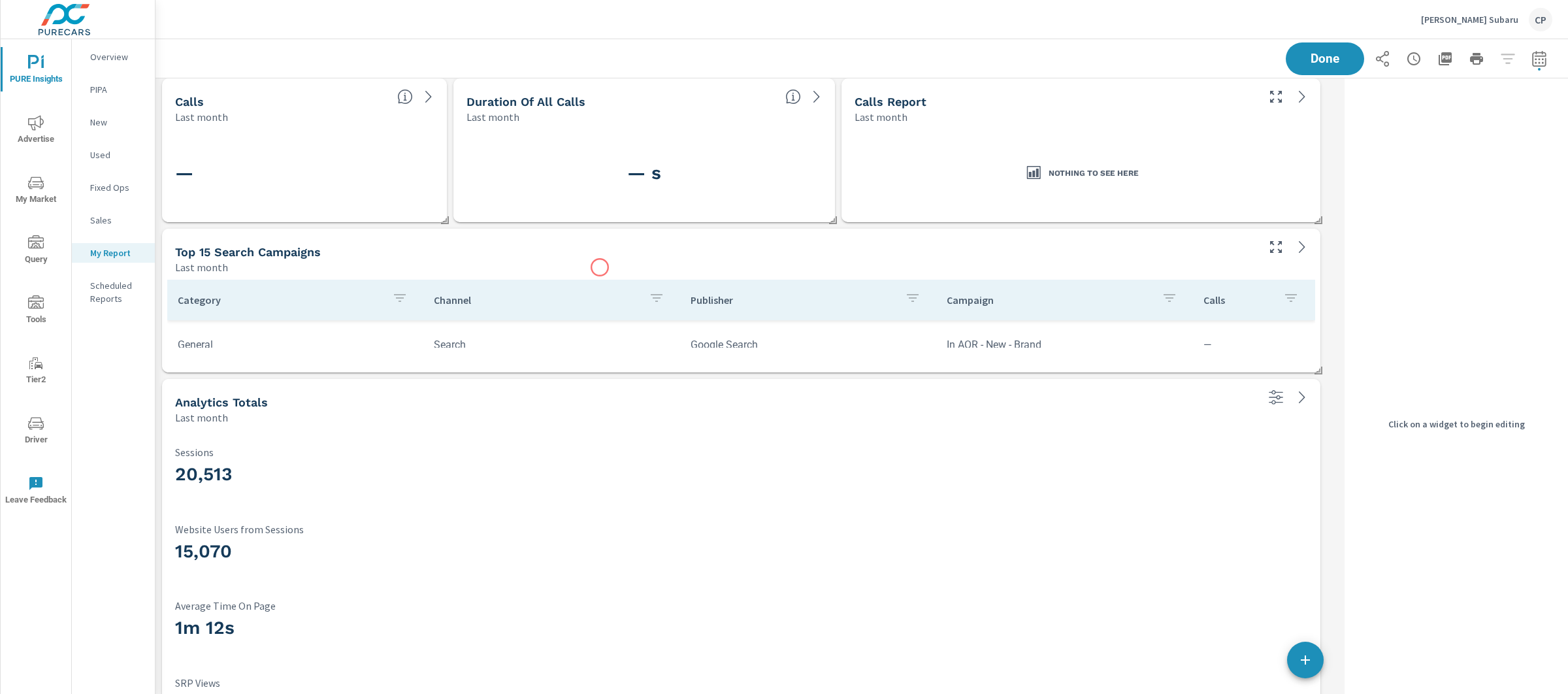
click at [600, 268] on div "Last month" at bounding box center [716, 268] width 1080 height 16
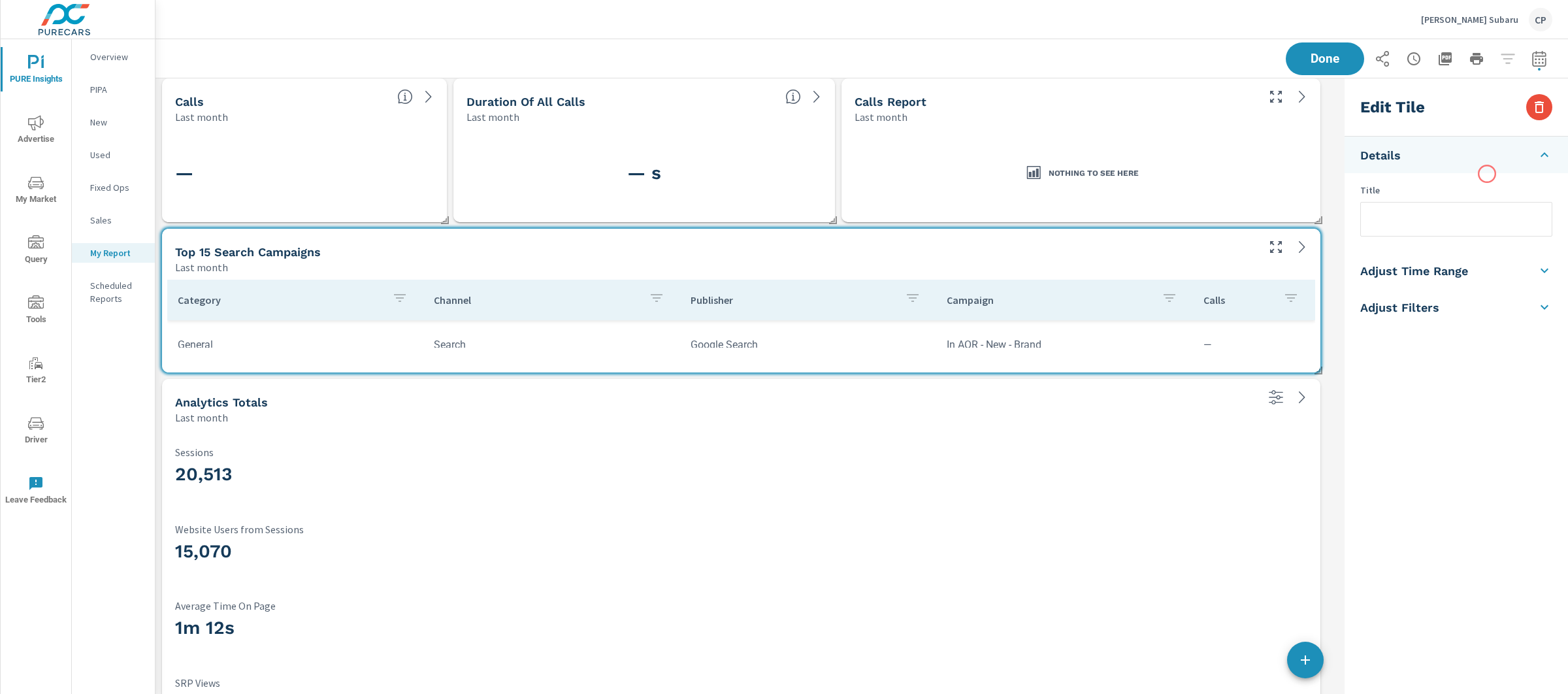
scroll to position [3639, 1197]
click at [1546, 104] on button "button" at bounding box center [1539, 107] width 26 height 26
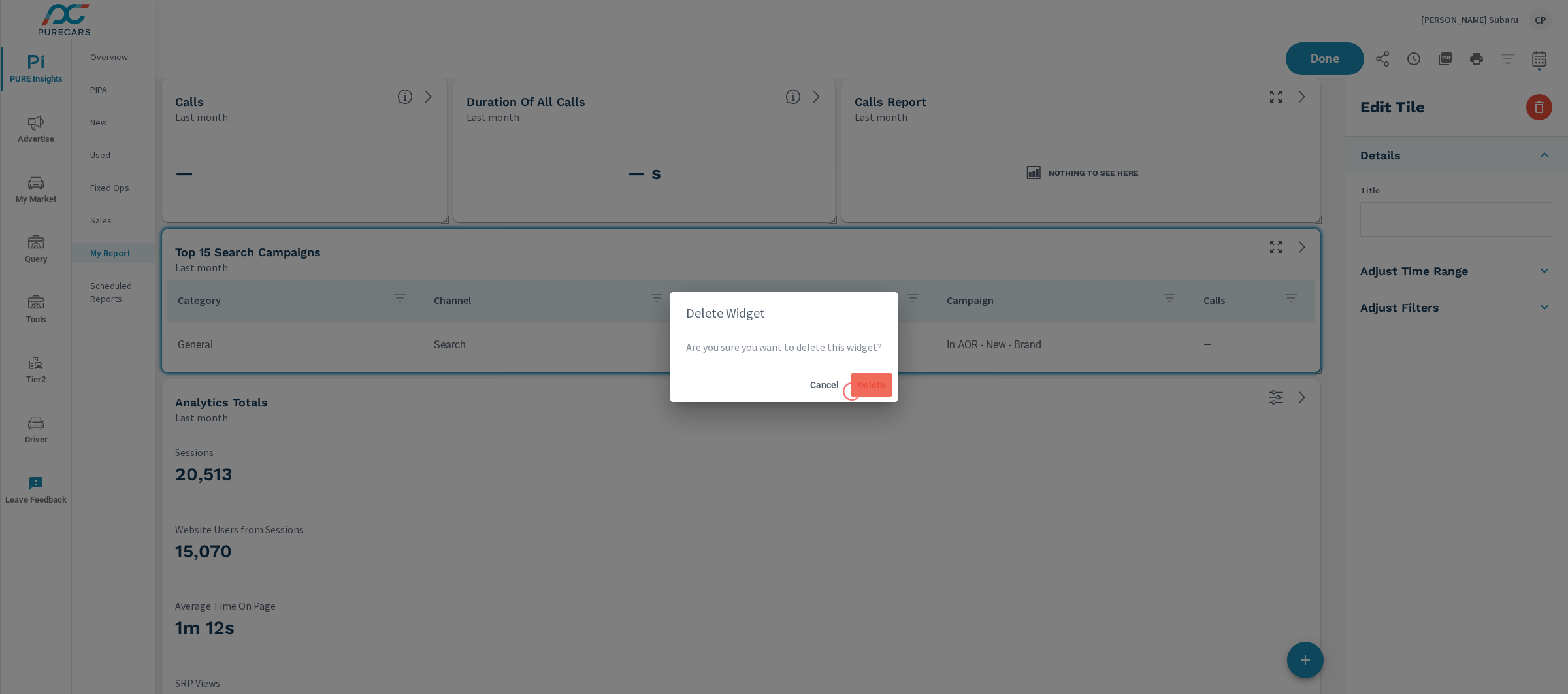
click at [852, 392] on button "Delete" at bounding box center [871, 385] width 42 height 24
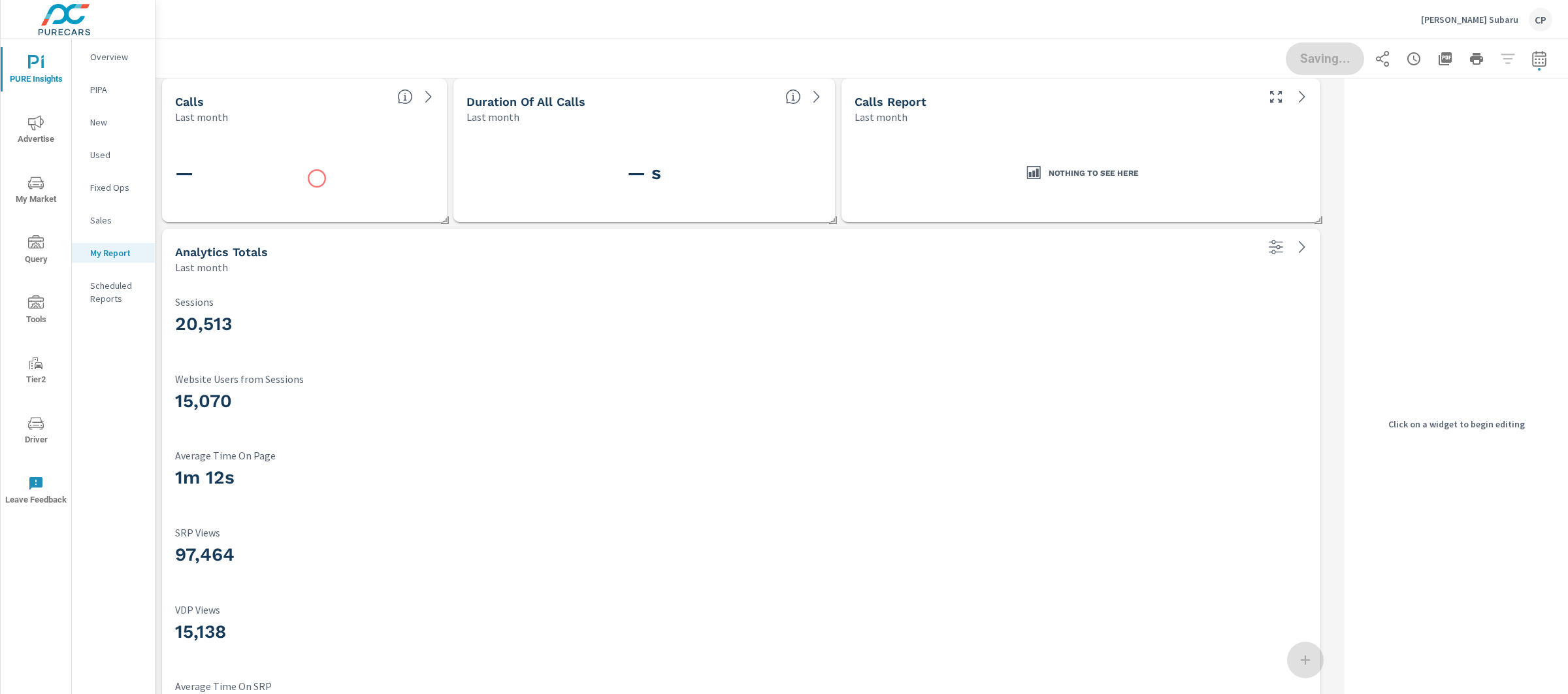
click at [317, 178] on h3 "—" at bounding box center [304, 173] width 259 height 22
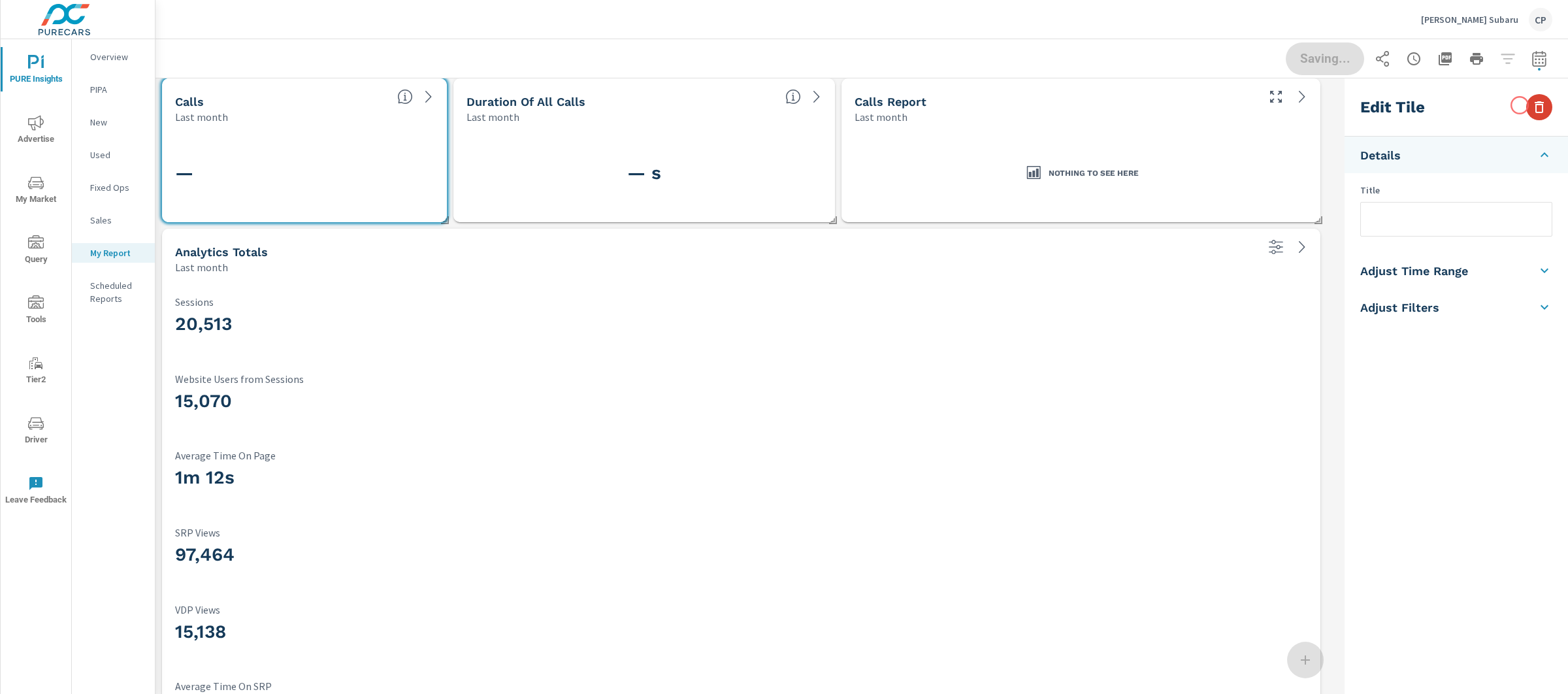
click at [1534, 104] on icon "button" at bounding box center [1539, 107] width 16 height 16
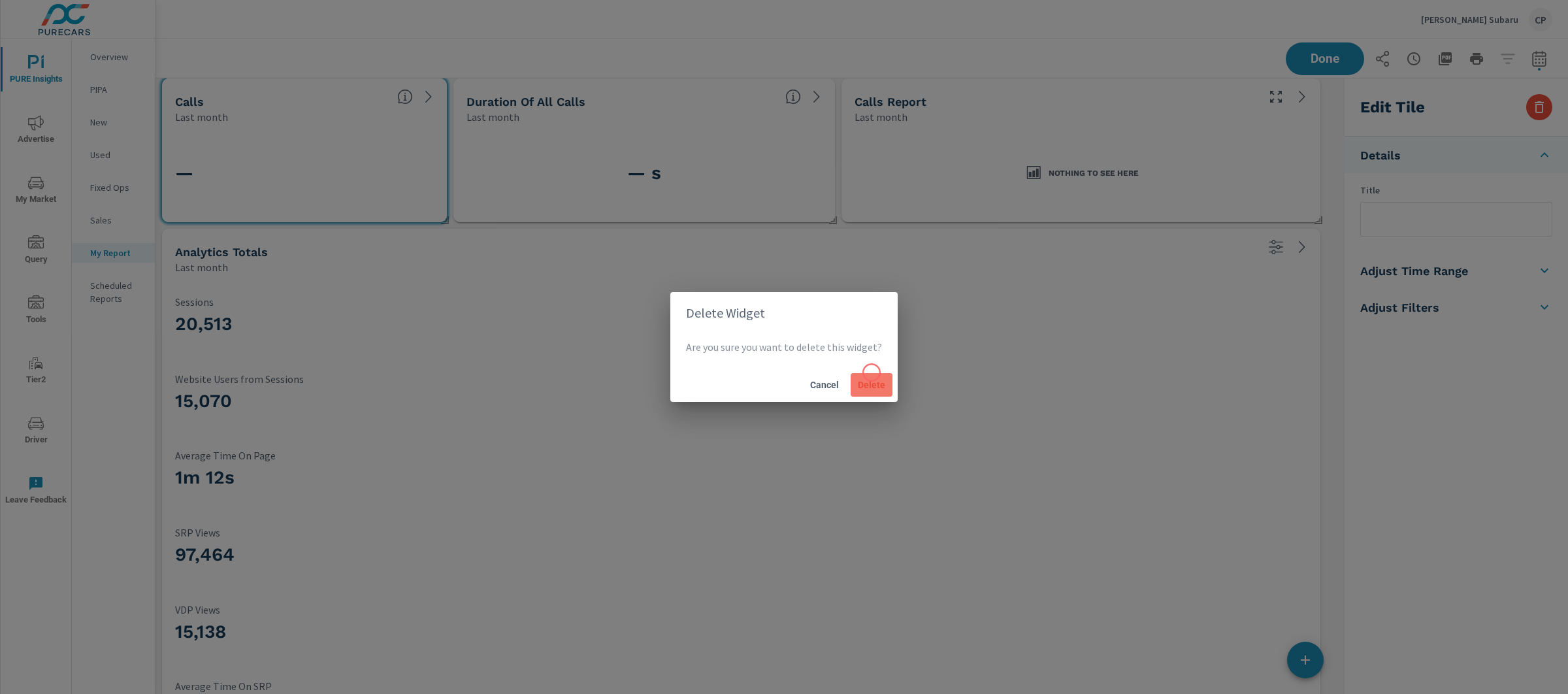
click at [871, 374] on button "Delete" at bounding box center [871, 385] width 42 height 24
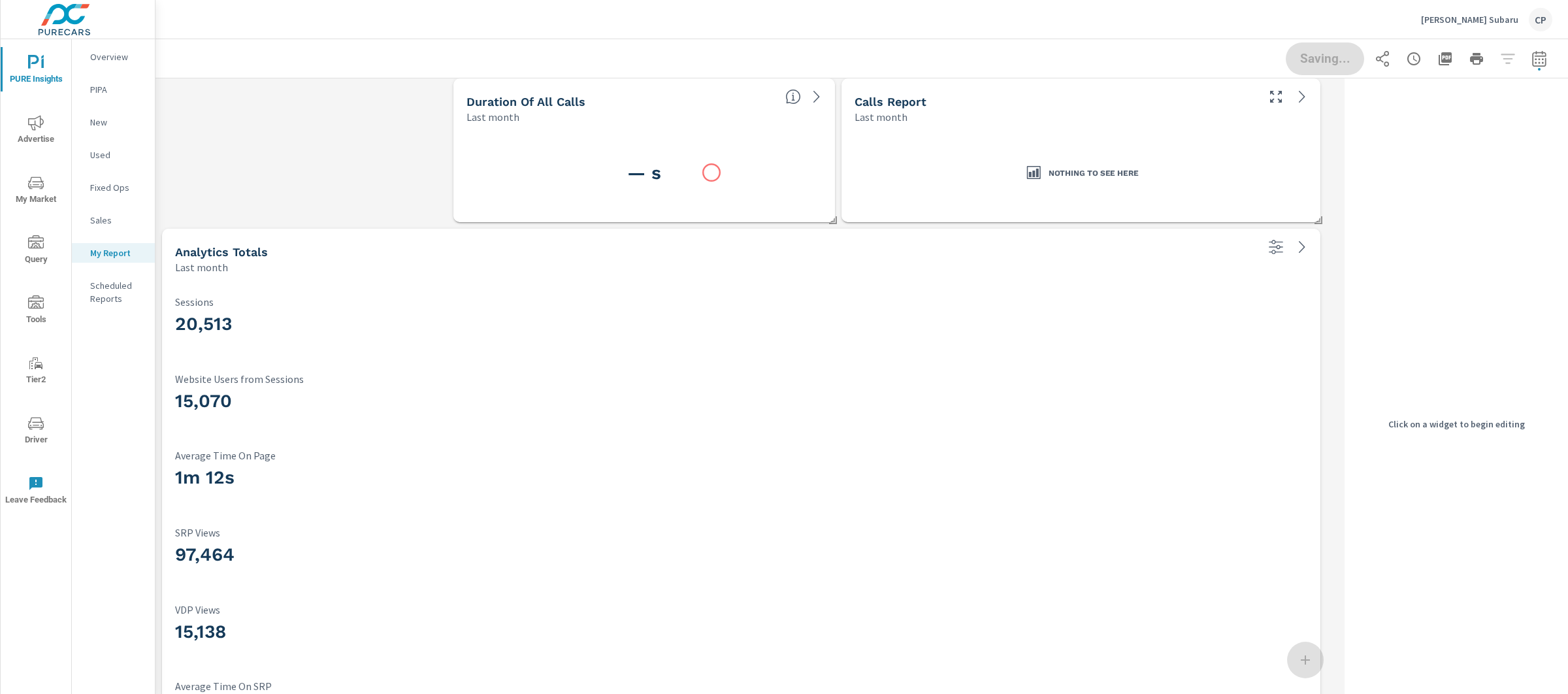
click at [712, 173] on h3 "— s" at bounding box center [644, 173] width 356 height 22
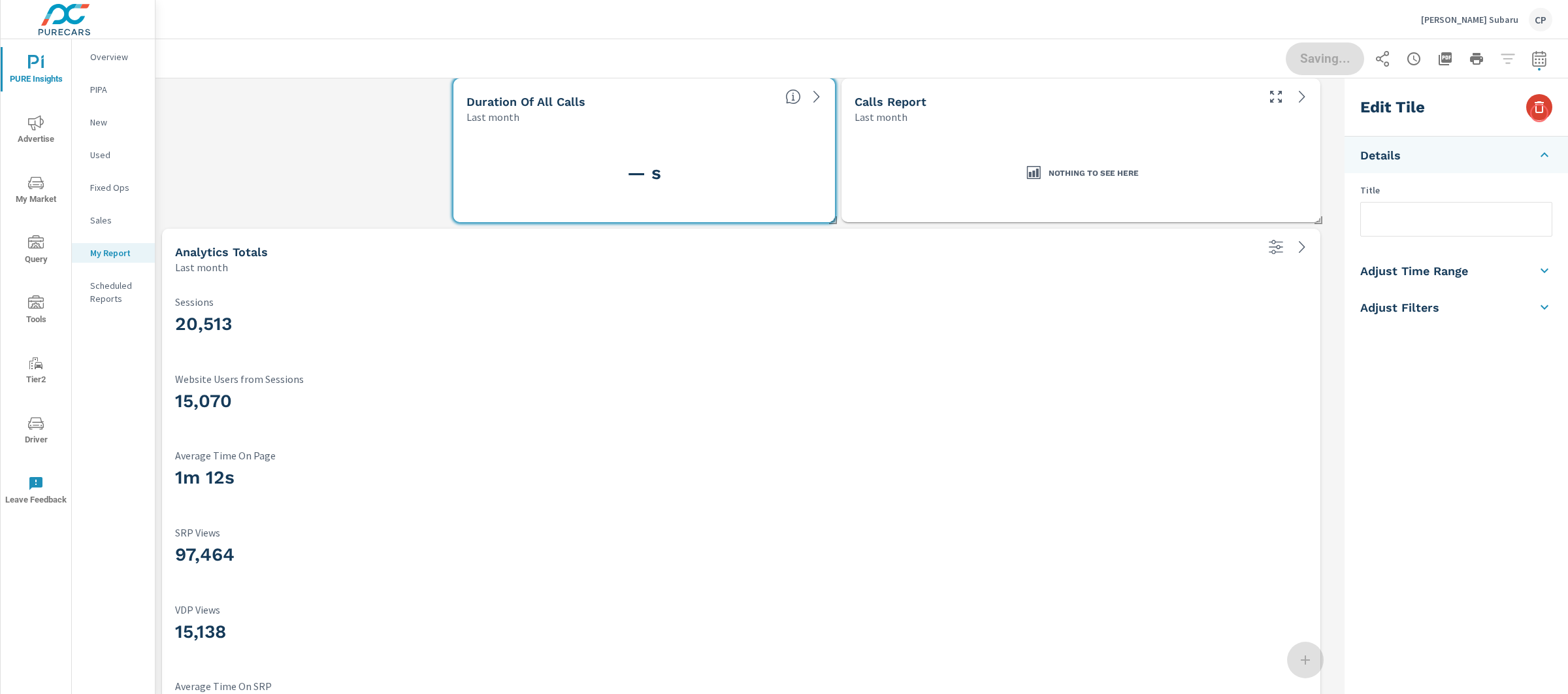
click at [1538, 107] on icon "button" at bounding box center [1539, 107] width 16 height 16
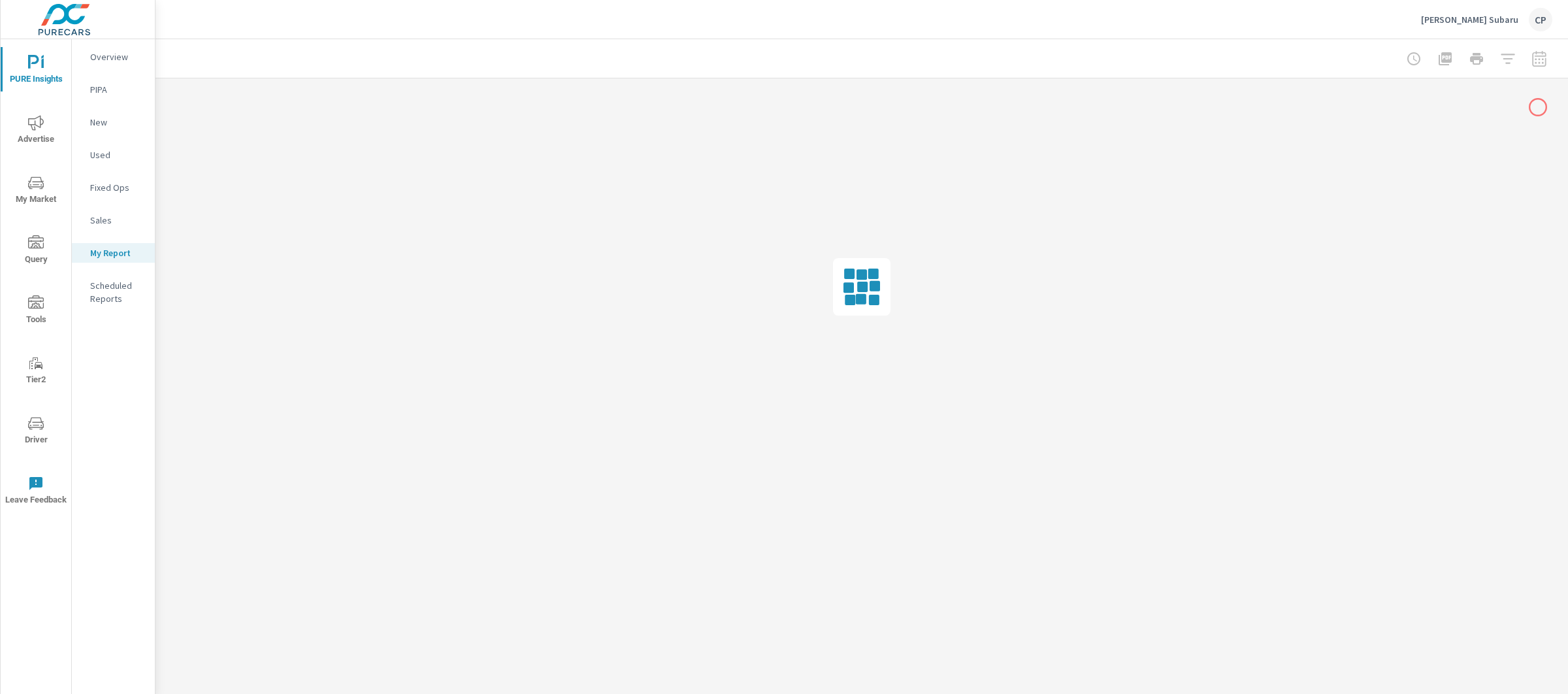
scroll to position [0, 0]
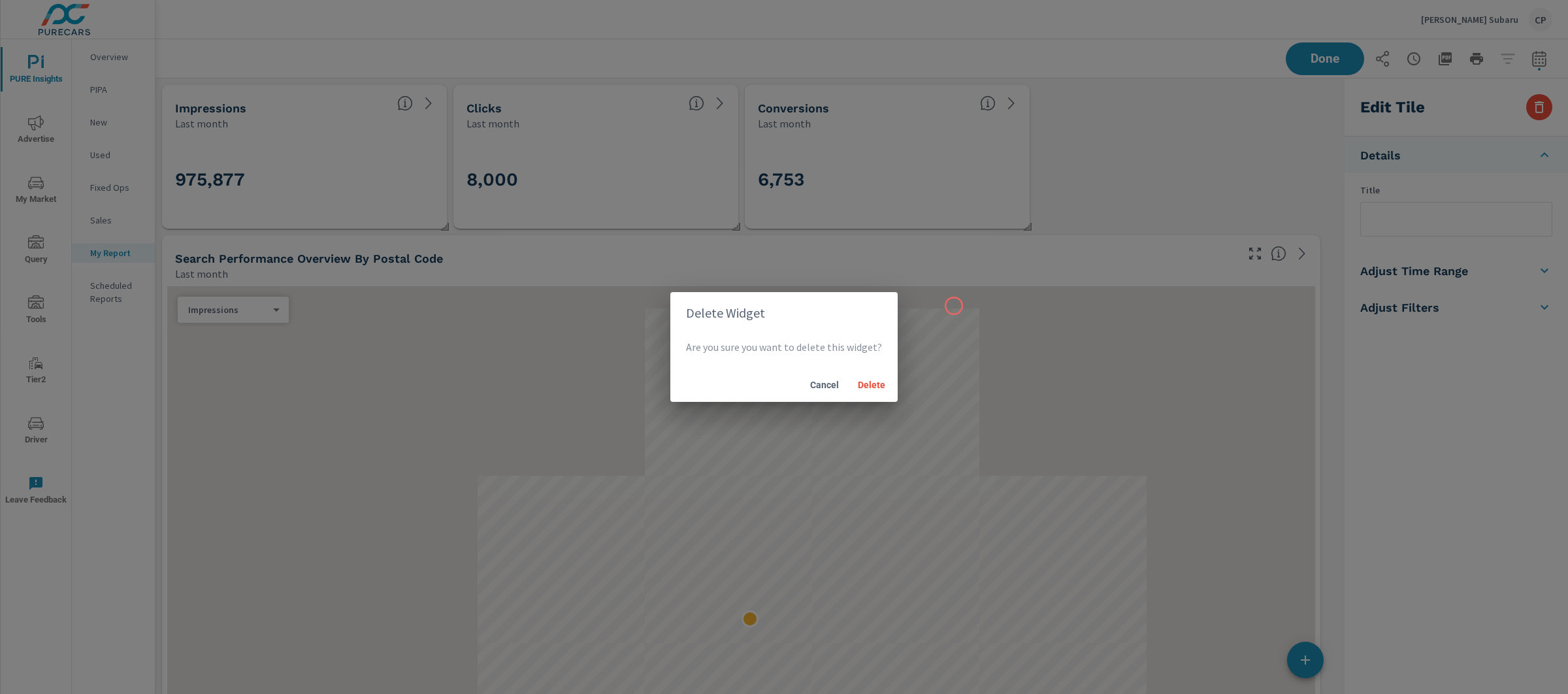
scroll to position [245, 0]
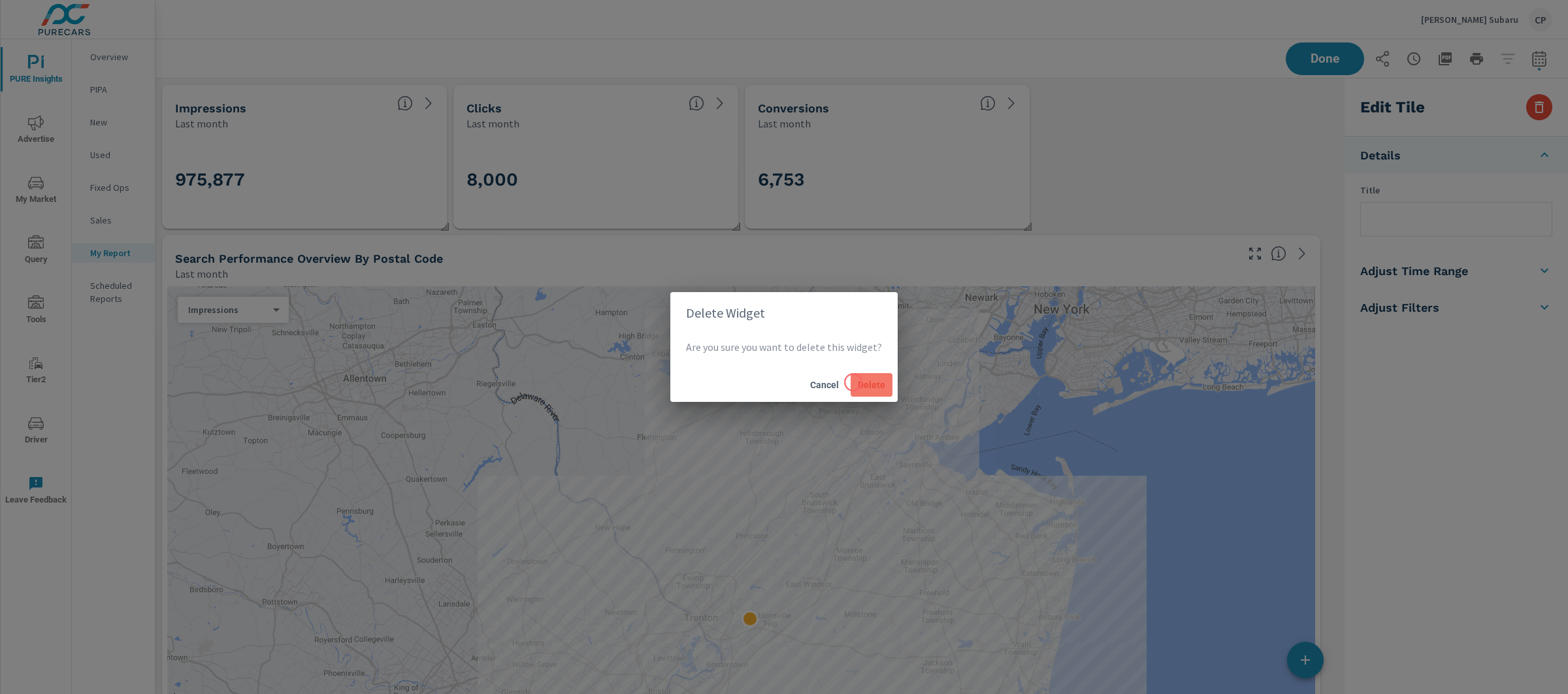
click at [858, 387] on span "Delete" at bounding box center [872, 385] width 32 height 12
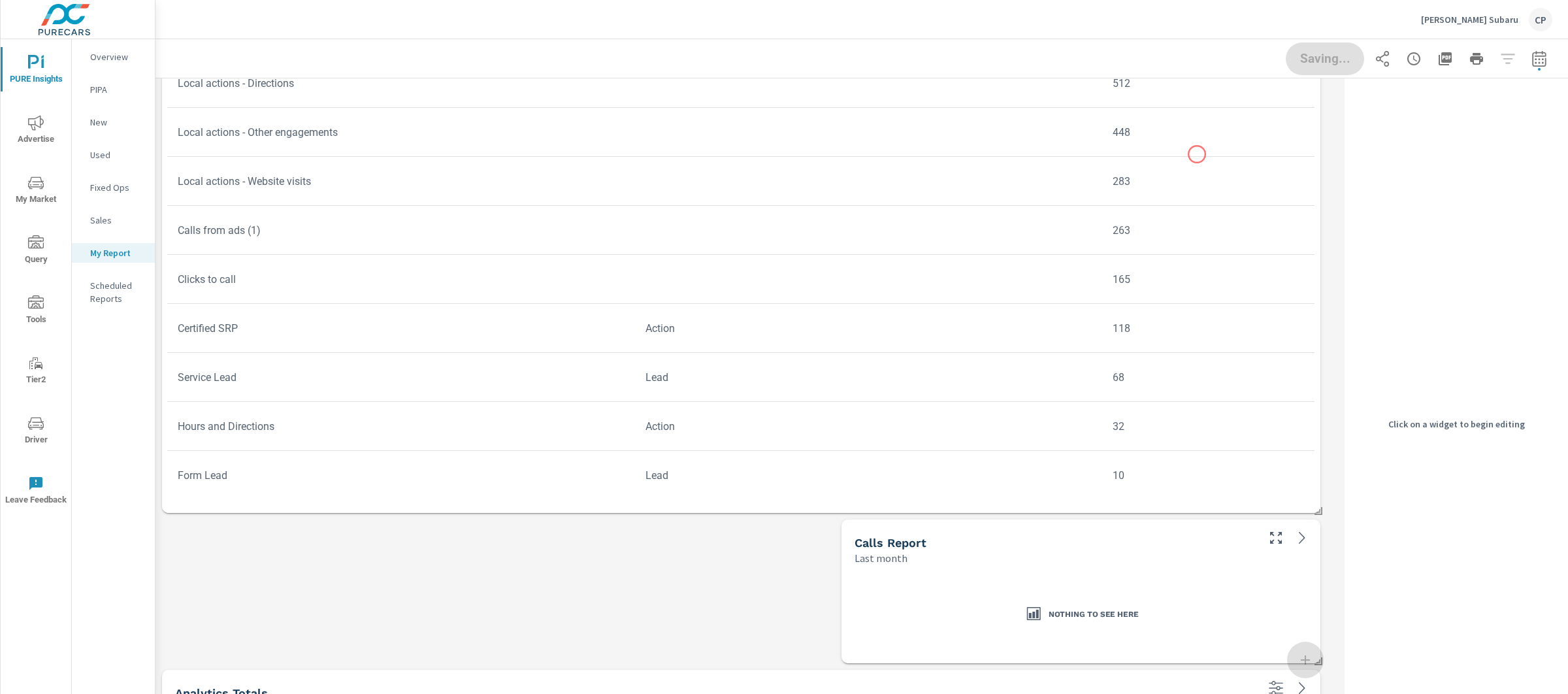
scroll to position [2275, 0]
click at [1029, 546] on div "Last month" at bounding box center [1055, 554] width 400 height 16
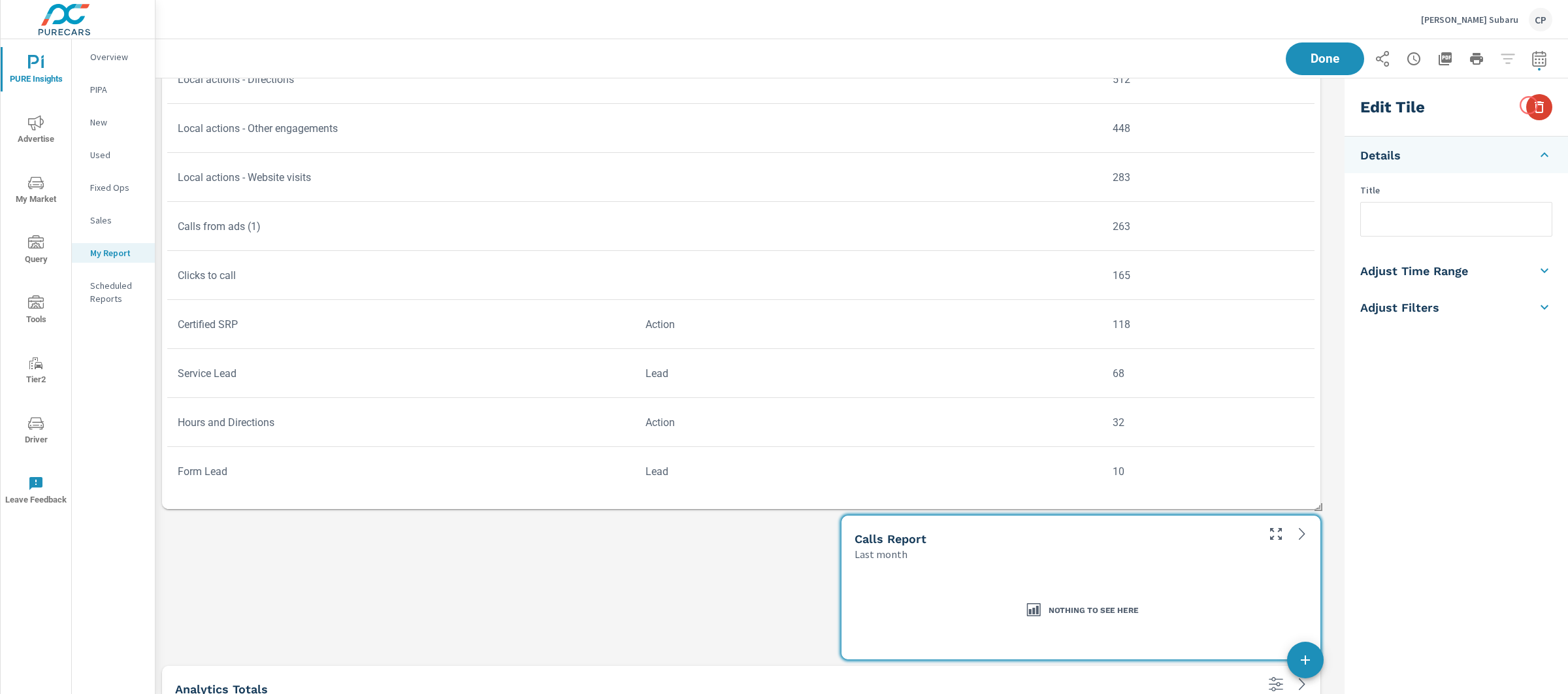
click at [1529, 105] on button "button" at bounding box center [1539, 107] width 26 height 26
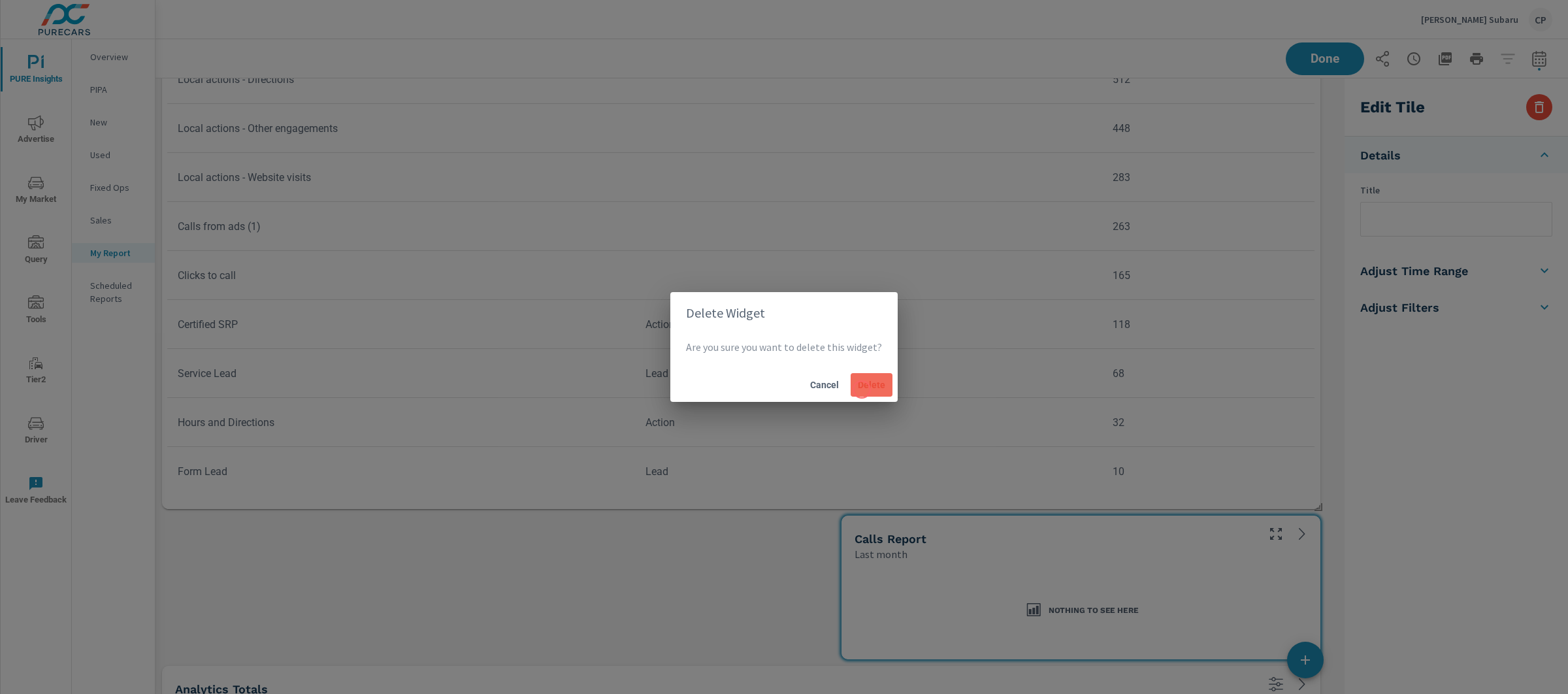
click at [861, 390] on span "Delete" at bounding box center [872, 385] width 32 height 12
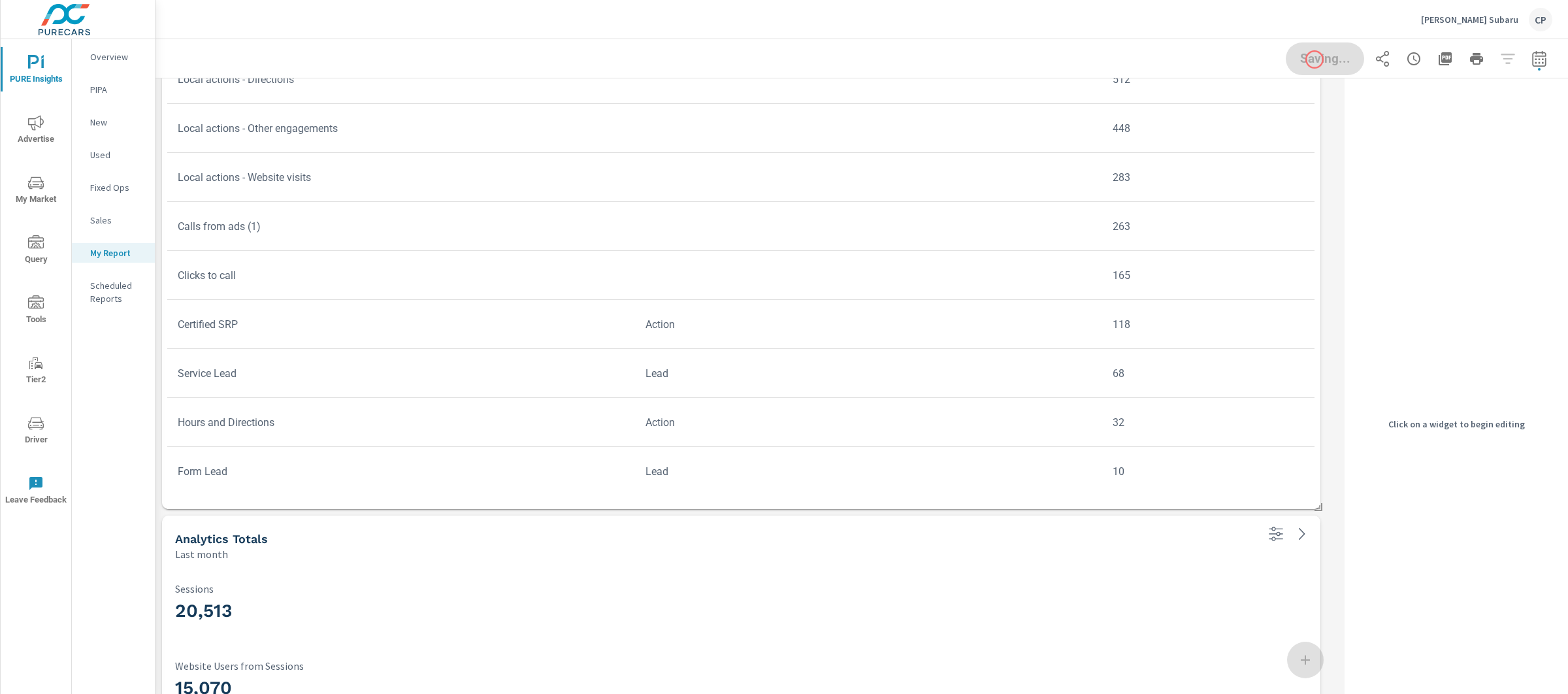
scroll to position [3338, 1197]
click at [1320, 67] on button "Done" at bounding box center [1325, 58] width 81 height 34
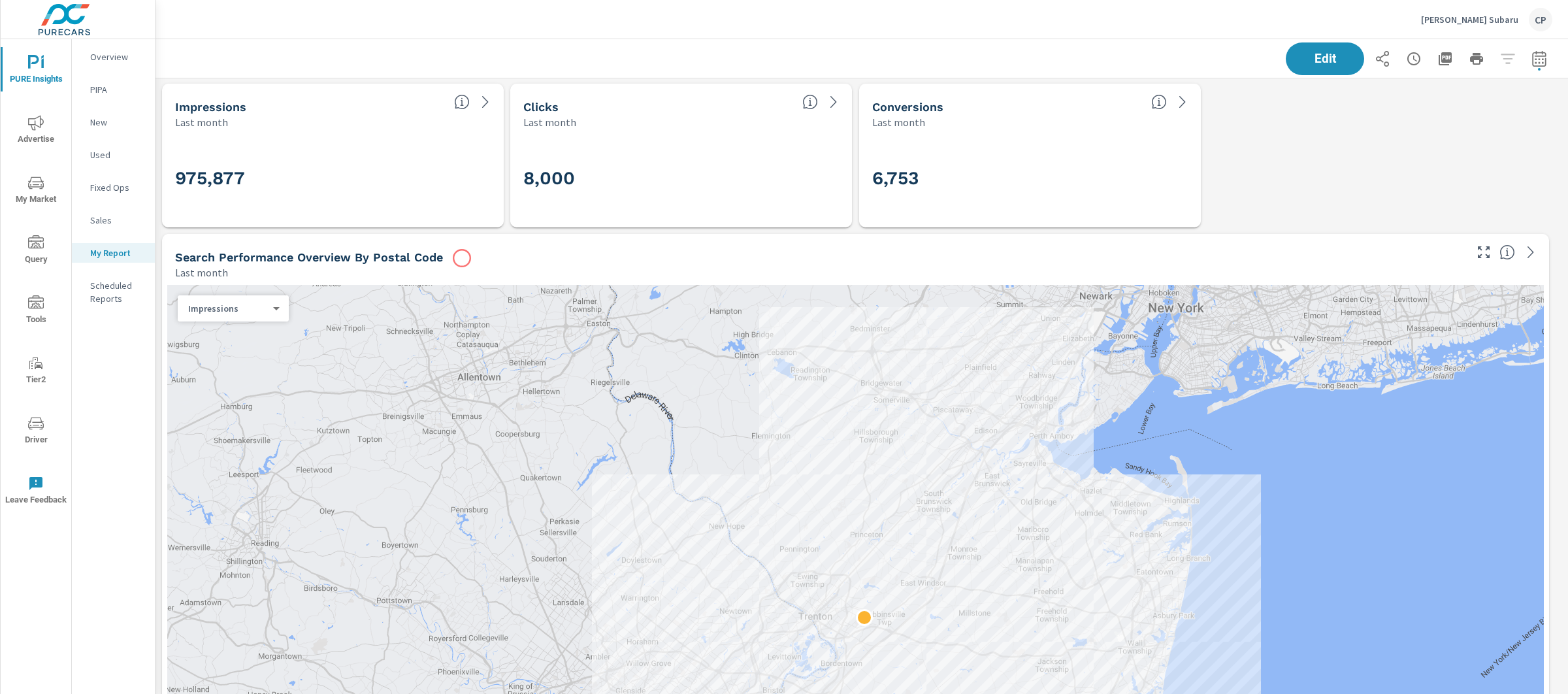
scroll to position [0, 0]
click at [1531, 57] on icon "button" at bounding box center [1539, 58] width 16 height 16
select select "Last month"
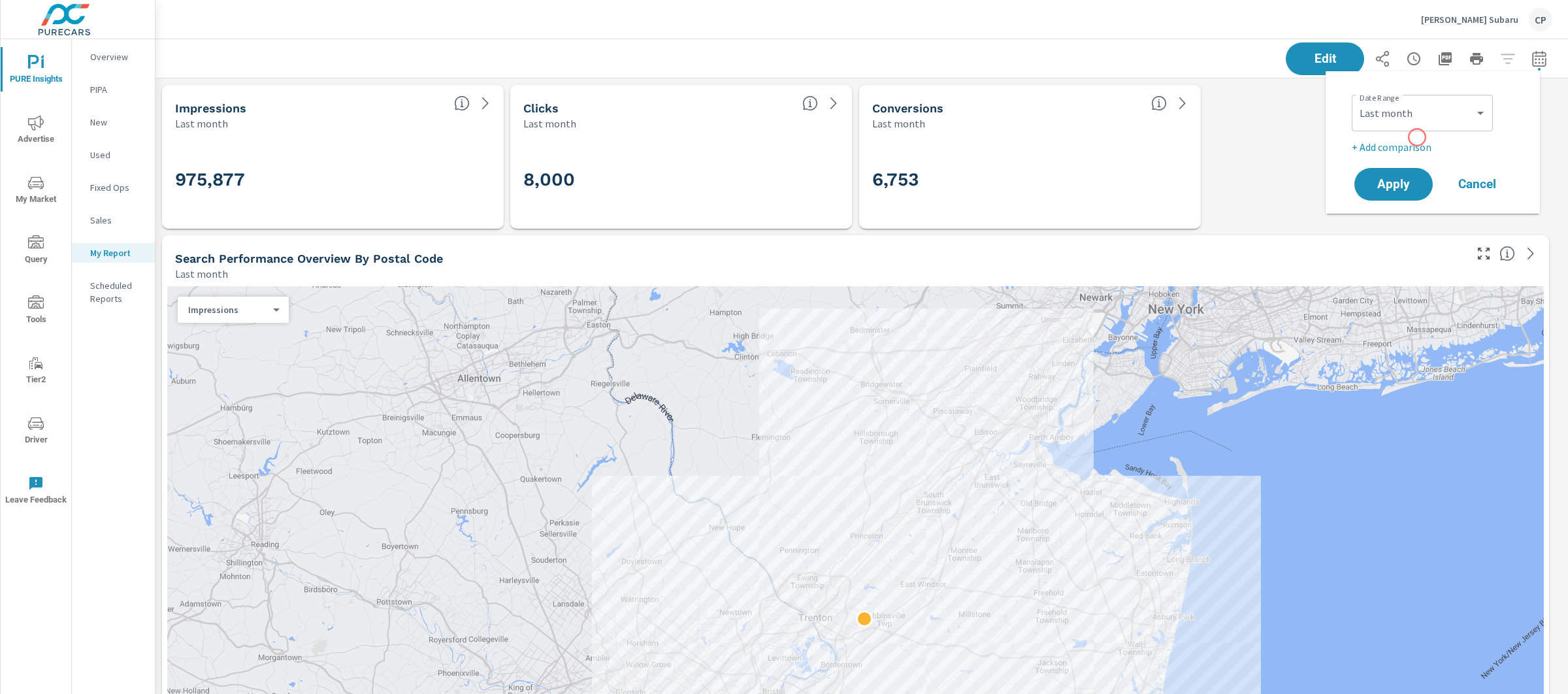
click at [1417, 137] on div "Date Range Custom Yesterday Last week Last 7 days Last 14 days Last 30 days Las…" at bounding box center [1435, 122] width 168 height 65
click at [1425, 142] on p "+ Add comparison" at bounding box center [1435, 147] width 168 height 16
select select "Previous period"
click at [1425, 161] on select "Custom Previous period Previous month Previous year" at bounding box center [1422, 171] width 131 height 26
click at [1384, 220] on span "Apply" at bounding box center [1394, 221] width 54 height 13
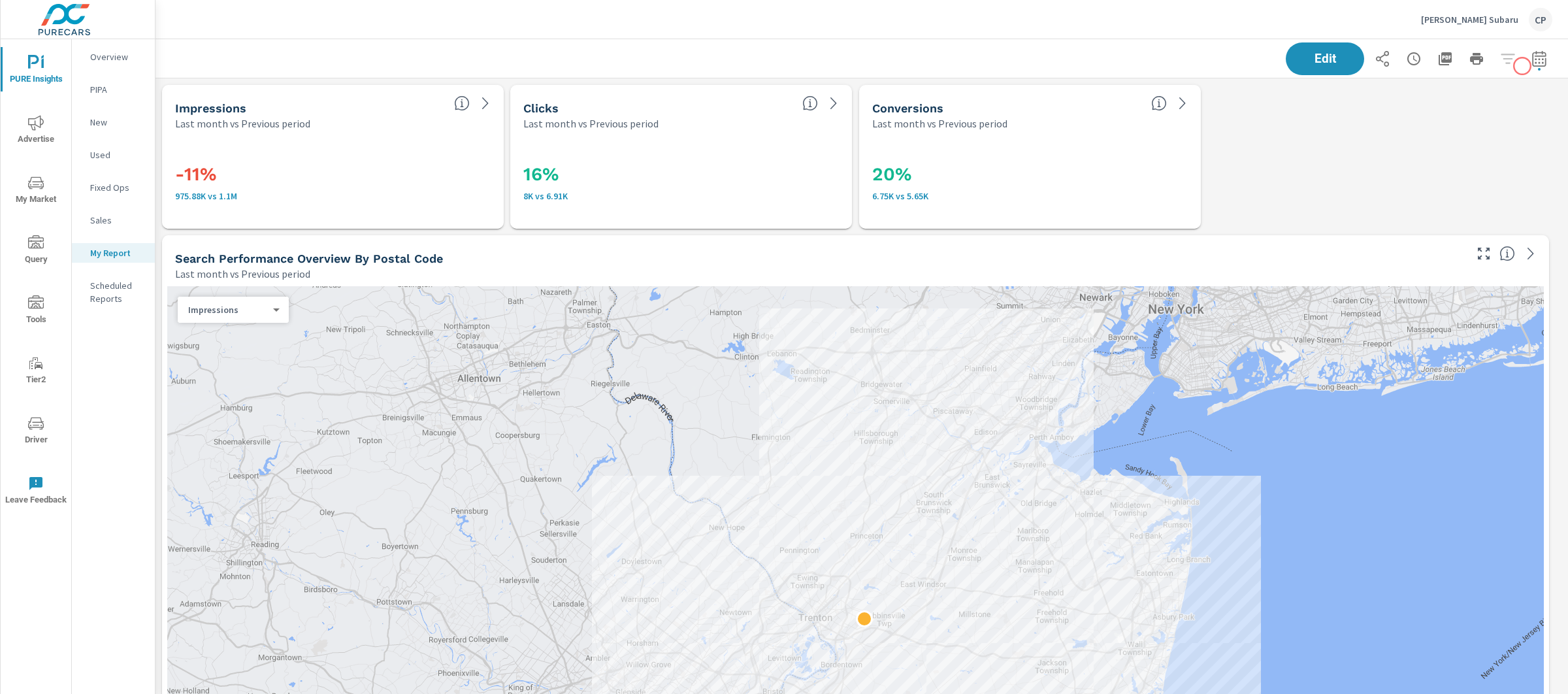
click at [1526, 66] on button "button" at bounding box center [1539, 58] width 26 height 26
select select "Last month"
select select "Previous period"
click at [1504, 166] on icon "button" at bounding box center [1509, 170] width 16 height 16
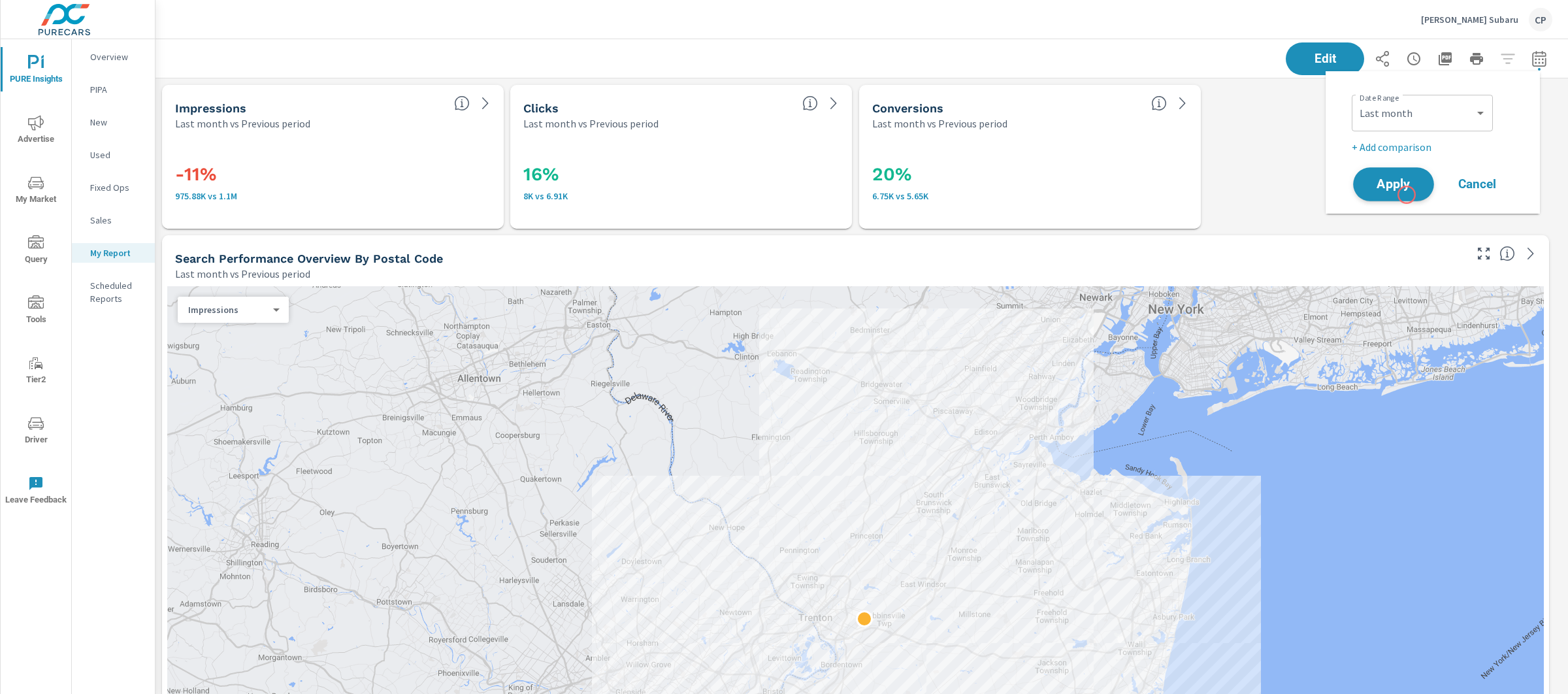
click at [1405, 195] on button "Apply" at bounding box center [1394, 184] width 81 height 34
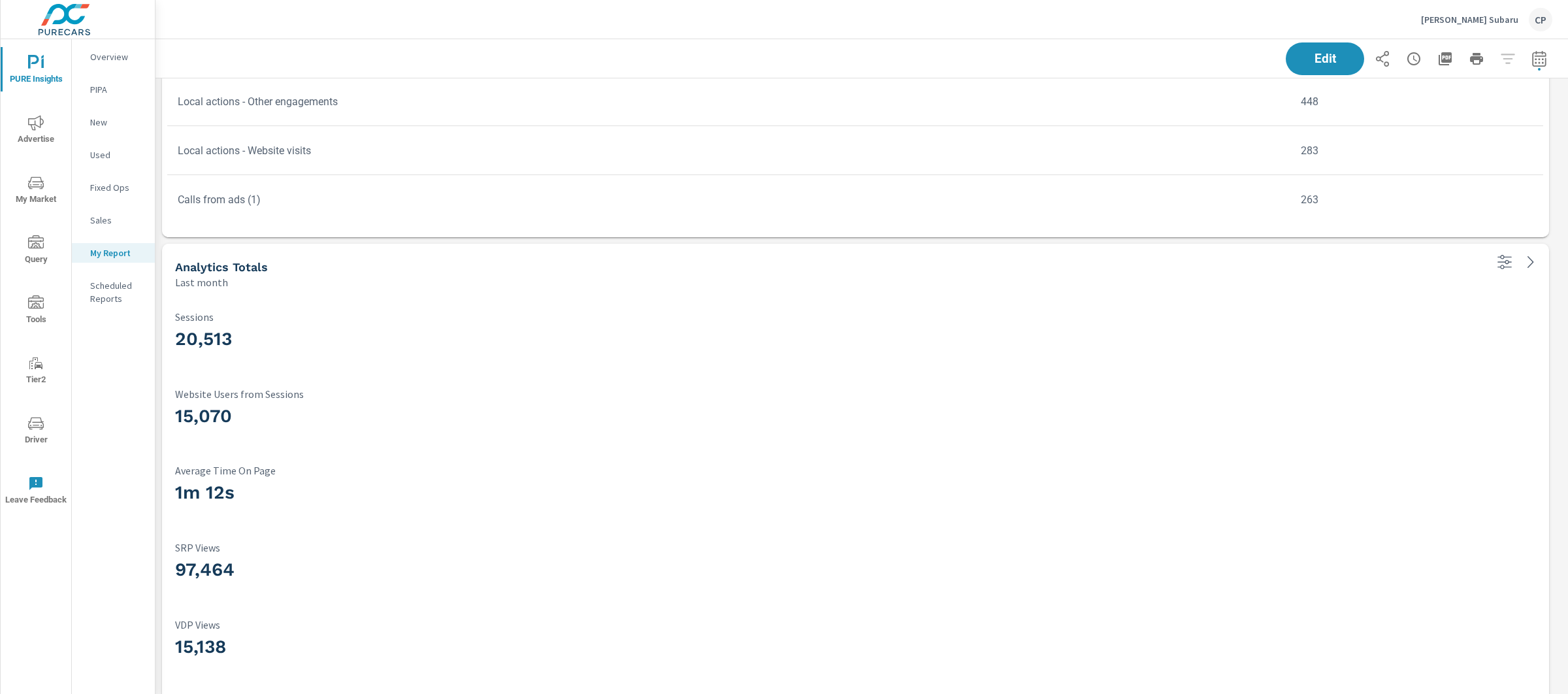
scroll to position [2697, 0]
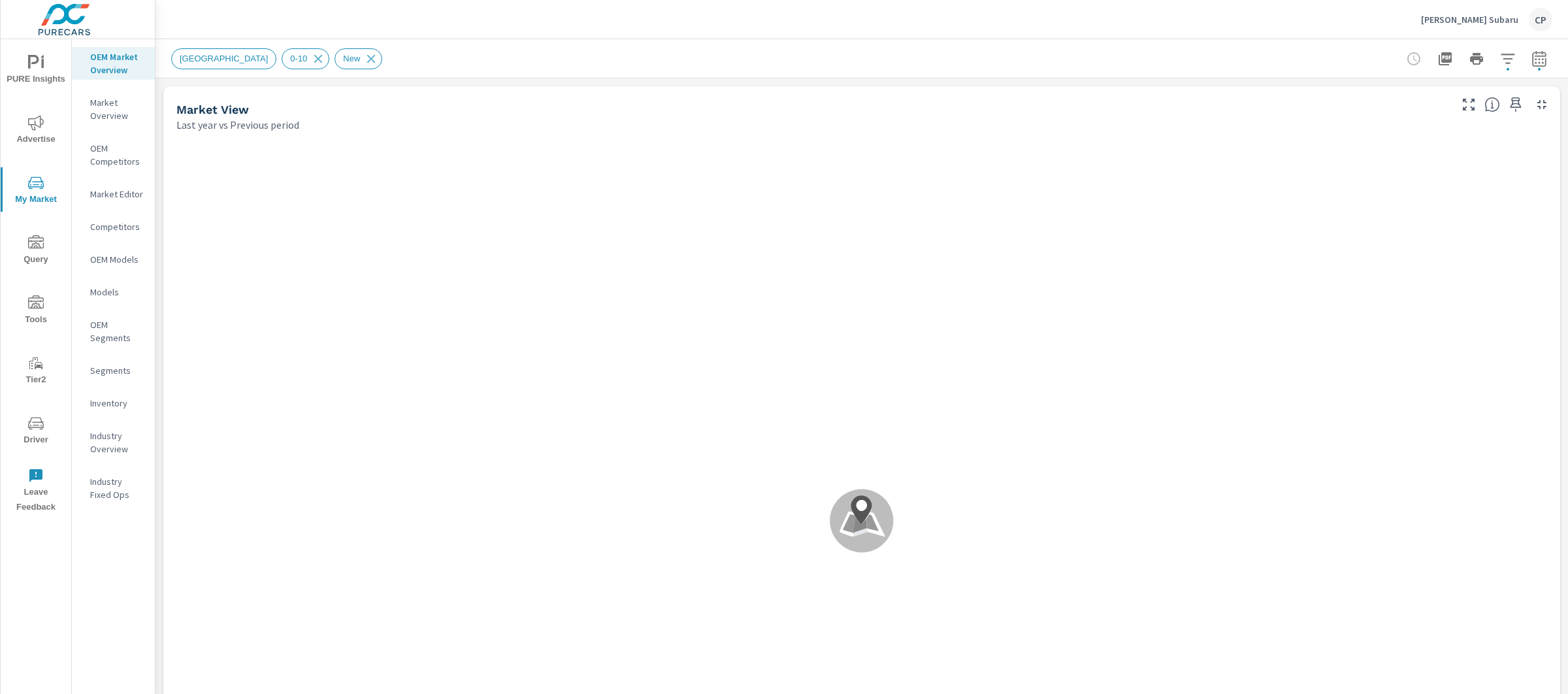
scroll to position [1, 0]
click at [1531, 57] on icon "button" at bounding box center [1539, 58] width 16 height 16
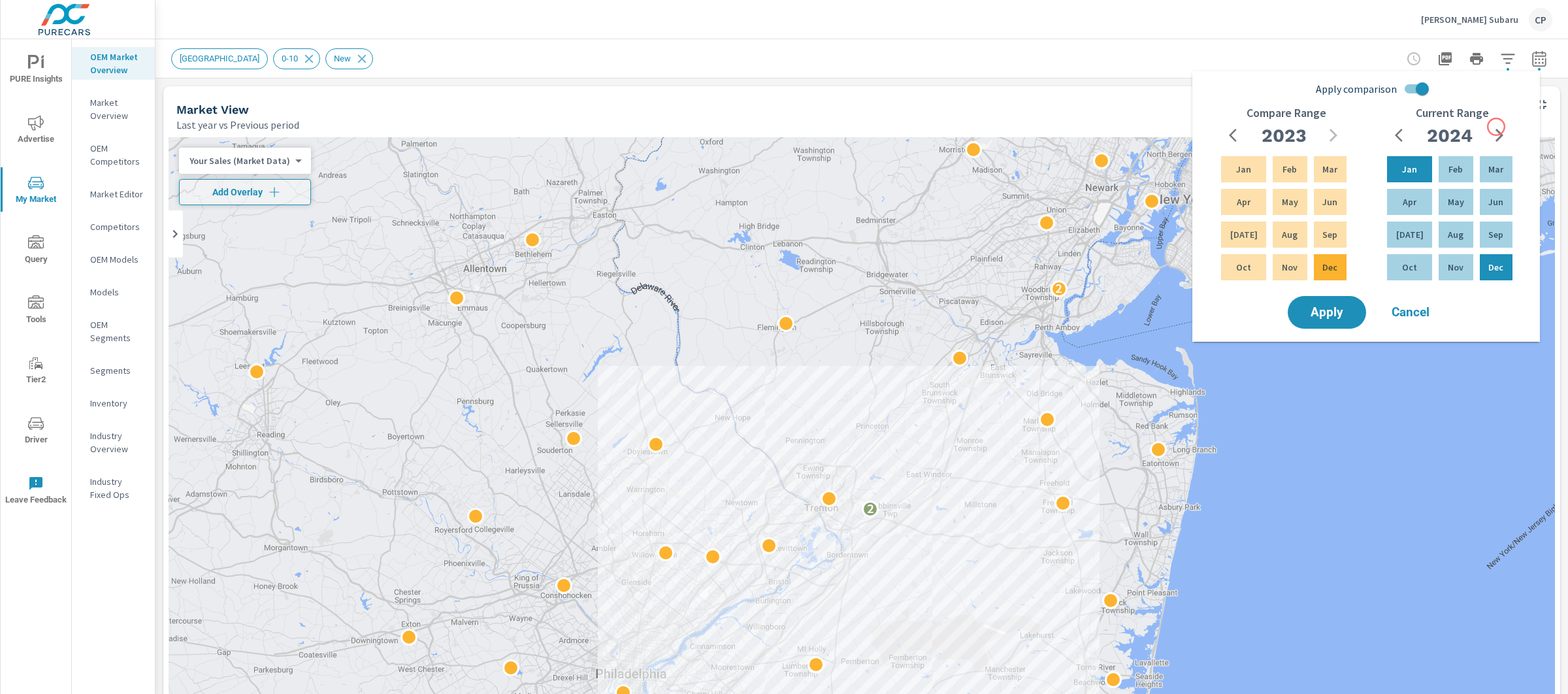
click at [1497, 130] on icon "button" at bounding box center [1500, 135] width 8 height 13
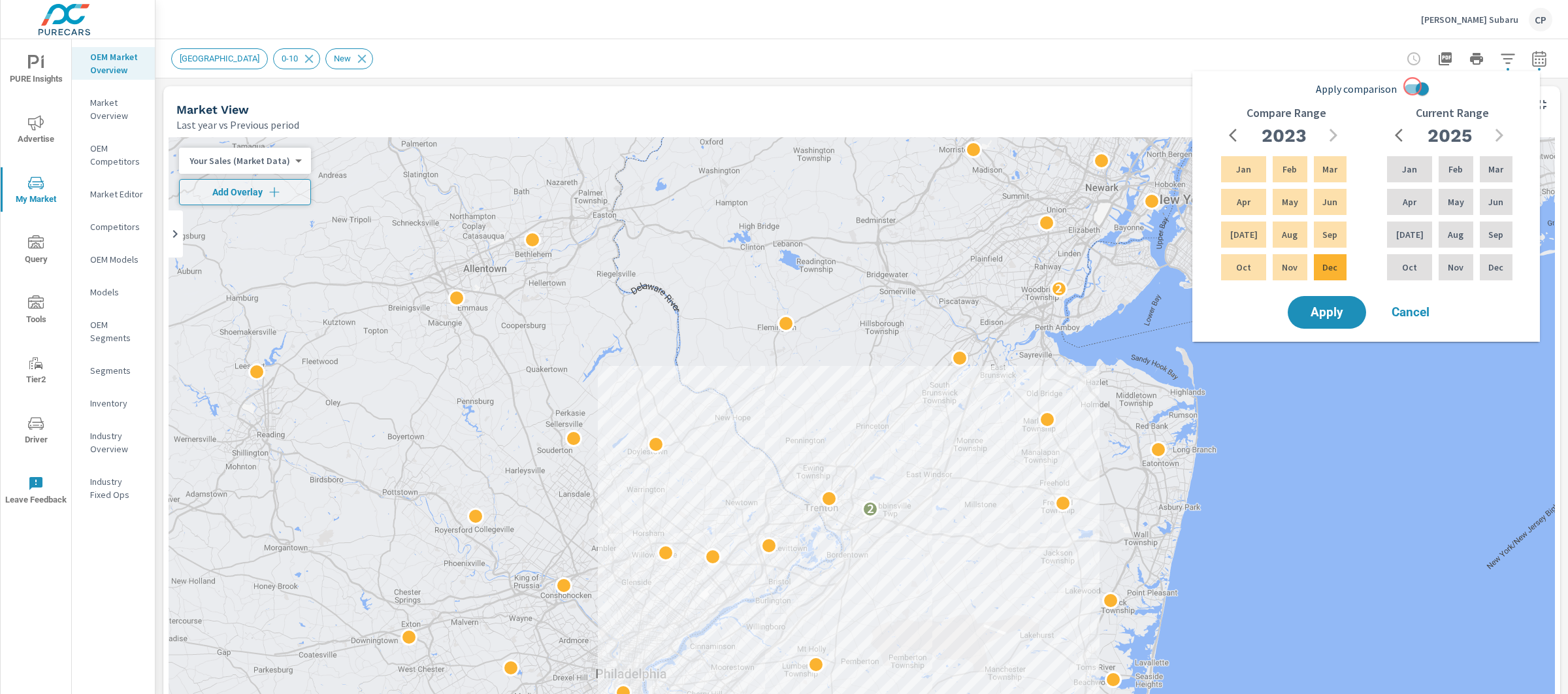
click at [1412, 86] on input "Apply comparison" at bounding box center [1421, 88] width 74 height 25
checkbox input "false"
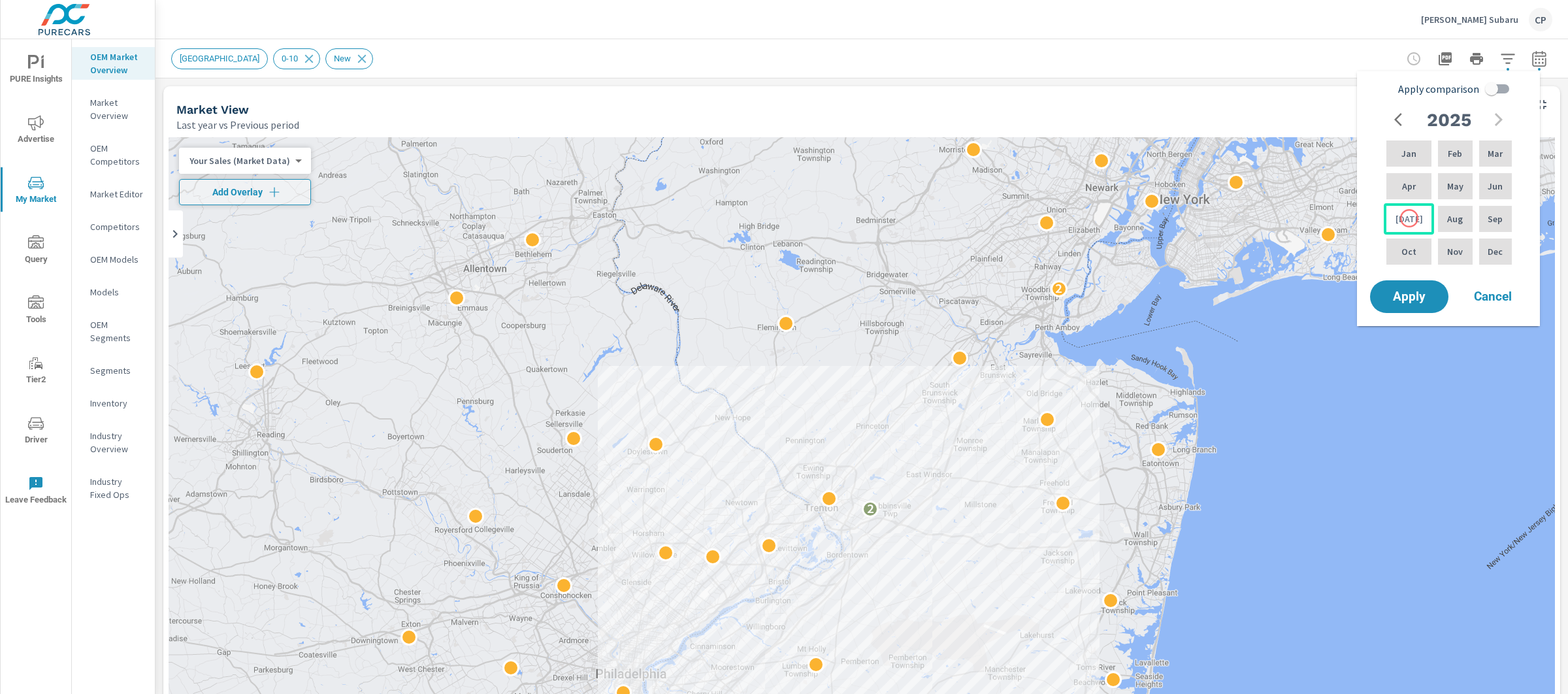
click at [1409, 218] on p "Jul" at bounding box center [1409, 218] width 28 height 13
click at [1448, 155] on p "Feb" at bounding box center [1455, 153] width 15 height 13
click at [1415, 307] on button "Apply" at bounding box center [1409, 296] width 81 height 34
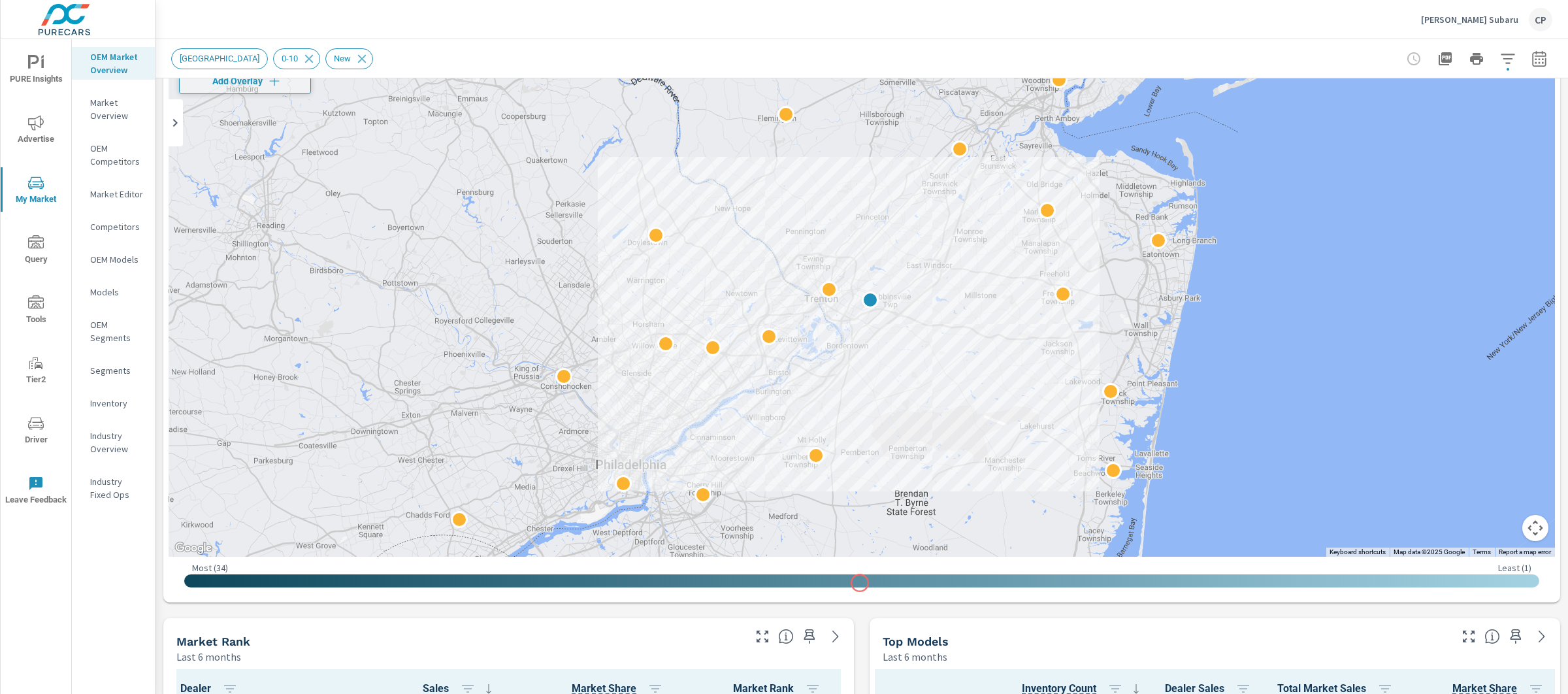
scroll to position [110, 0]
click at [1532, 58] on icon "button" at bounding box center [1539, 58] width 14 height 16
click at [1534, 62] on icon "button" at bounding box center [1538, 60] width 9 height 5
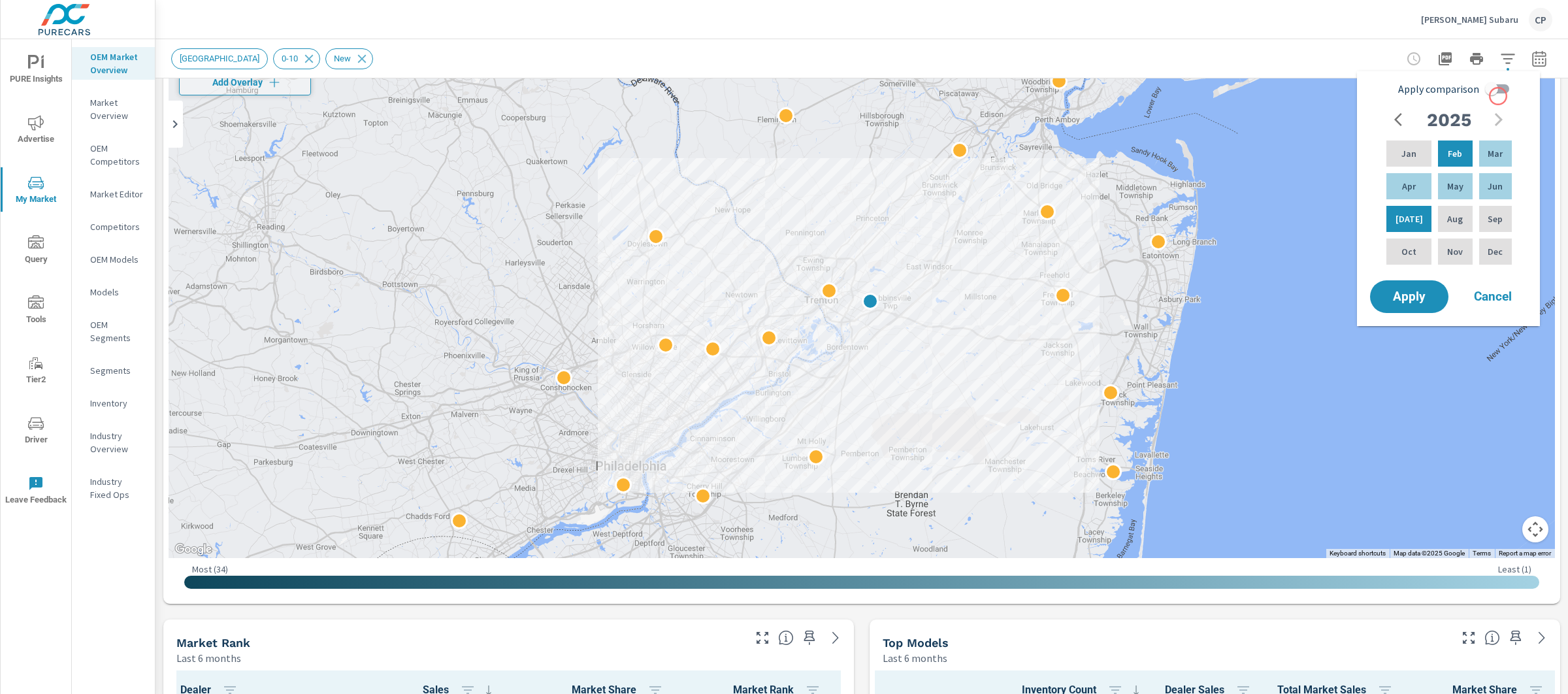
click at [1499, 96] on input "Apply comparison" at bounding box center [1491, 88] width 74 height 25
checkbox input "true"
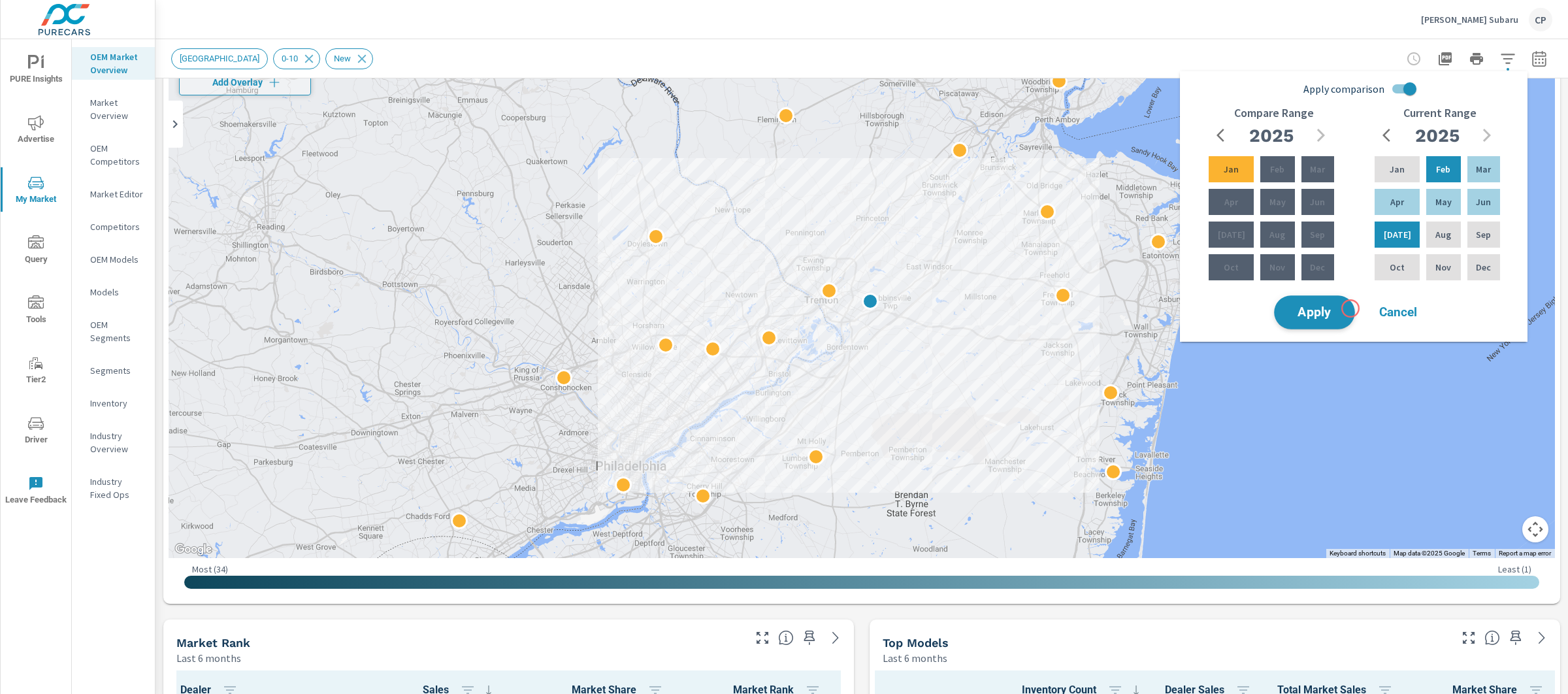
click at [1322, 324] on button "Apply" at bounding box center [1314, 312] width 81 height 34
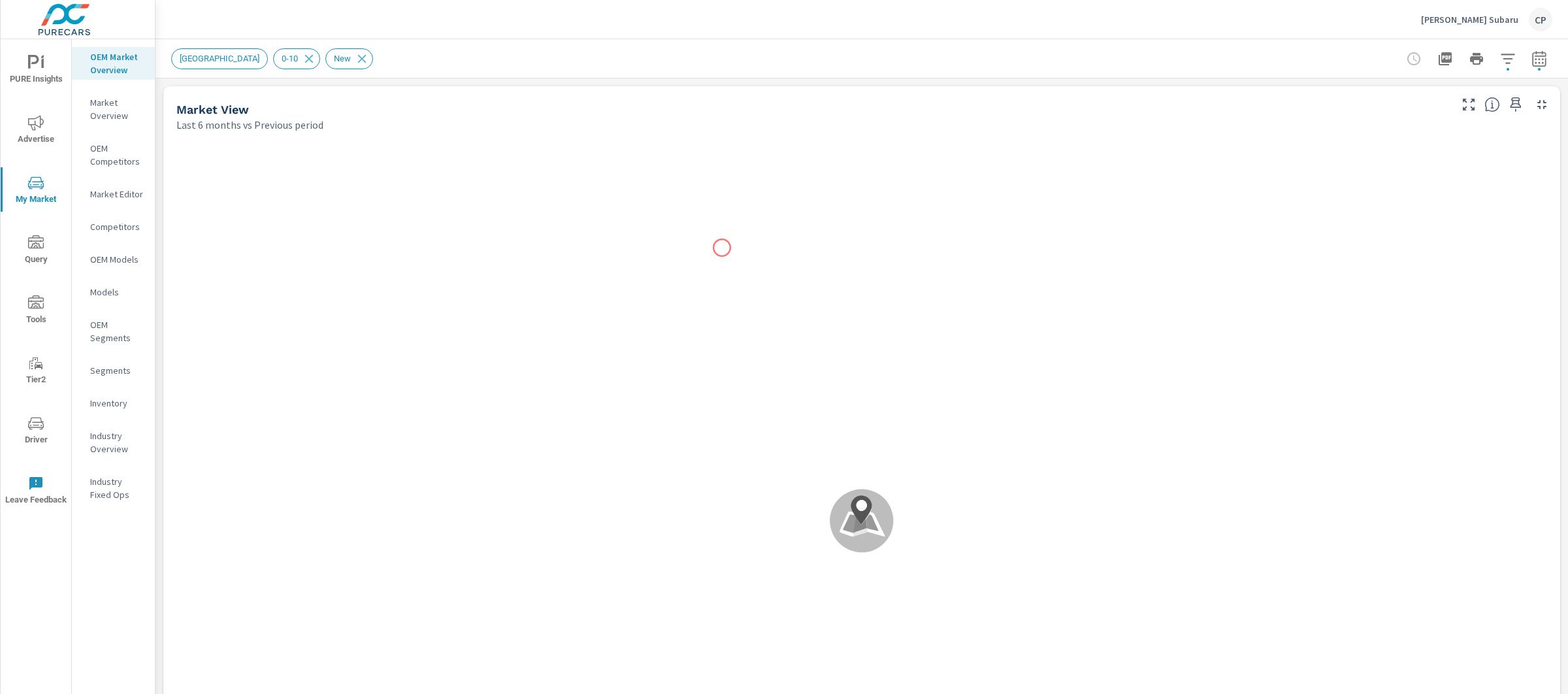
scroll to position [1, 0]
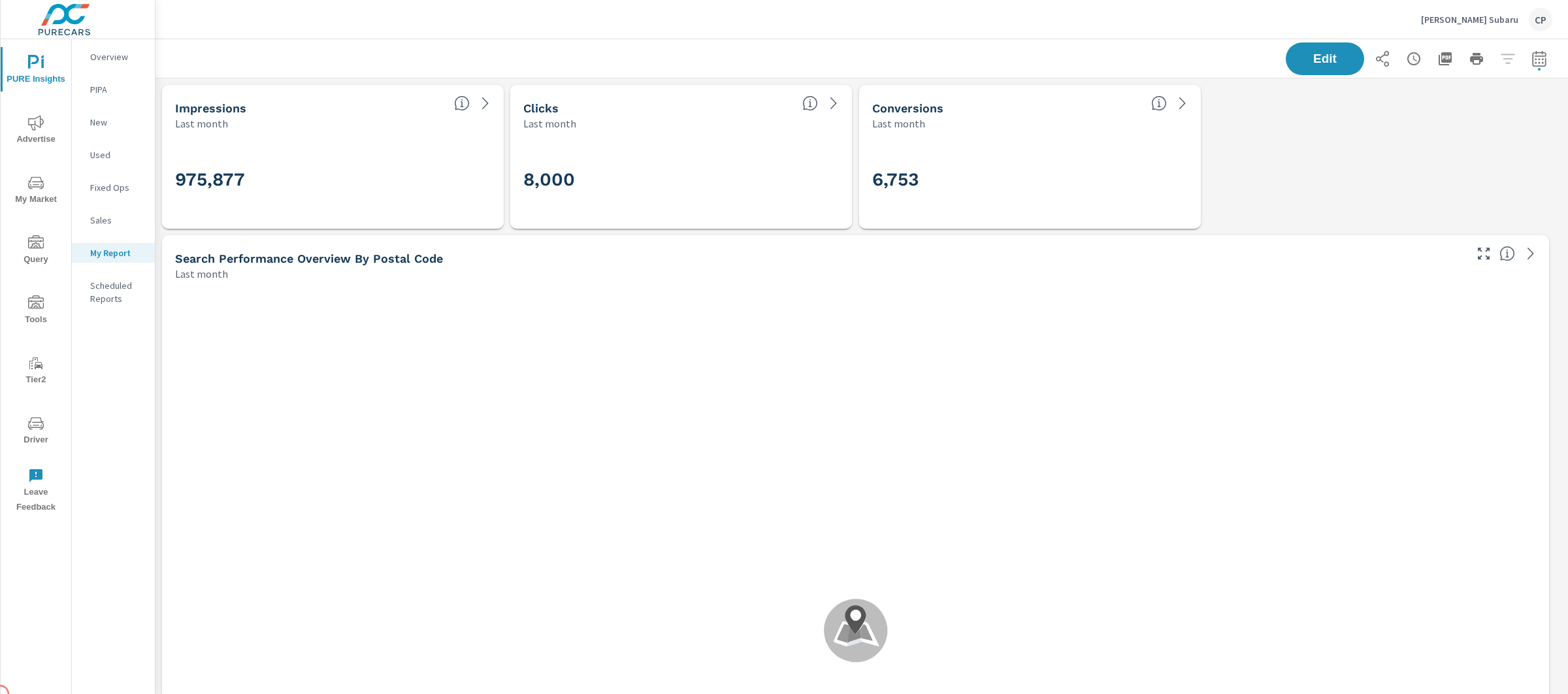
scroll to position [245, 0]
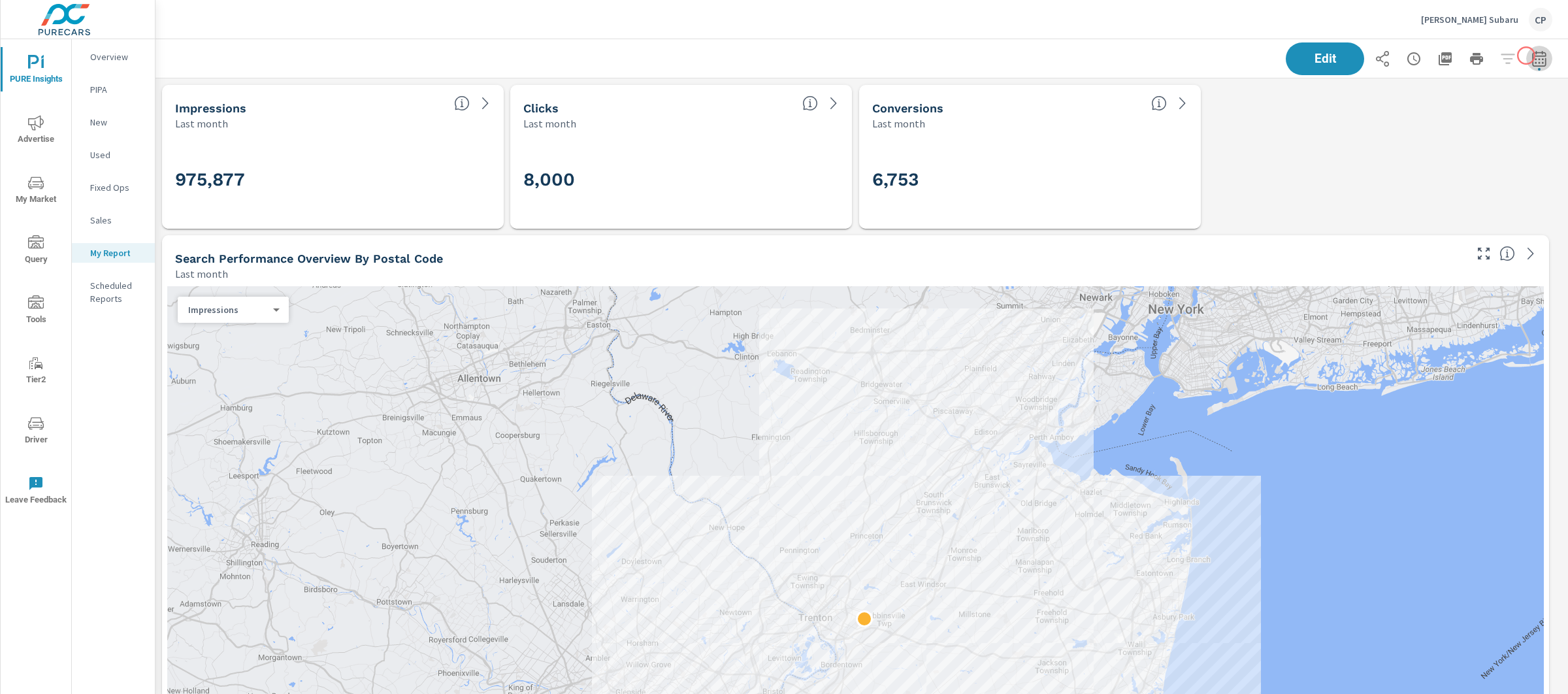
click at [1532, 56] on icon "button" at bounding box center [1539, 58] width 14 height 16
select select "Last month"
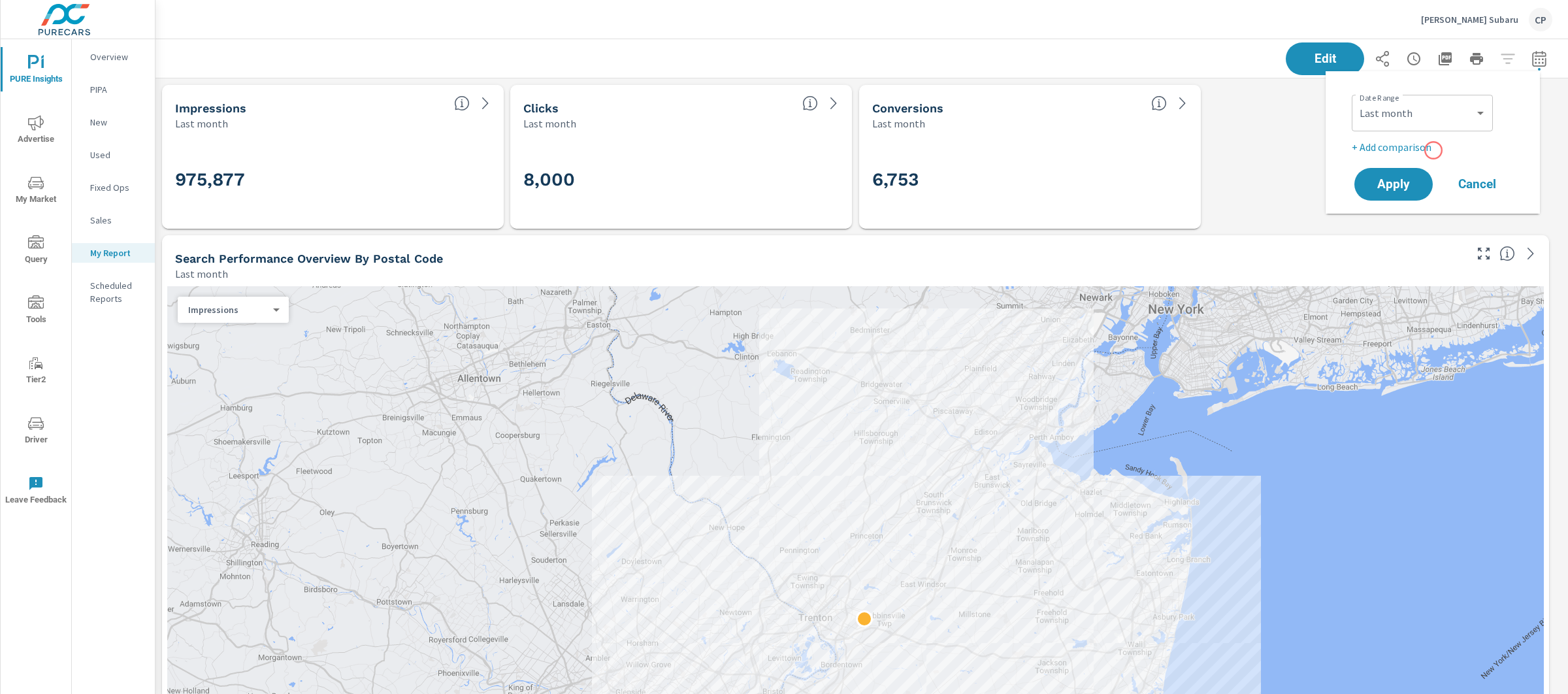
click at [1425, 146] on p "+ Add comparison" at bounding box center [1435, 147] width 168 height 16
click at [1426, 164] on select "Custom Previous period Previous month Previous year" at bounding box center [1422, 171] width 131 height 26
select select "Previous month"
click at [1406, 215] on span "Apply" at bounding box center [1394, 221] width 54 height 13
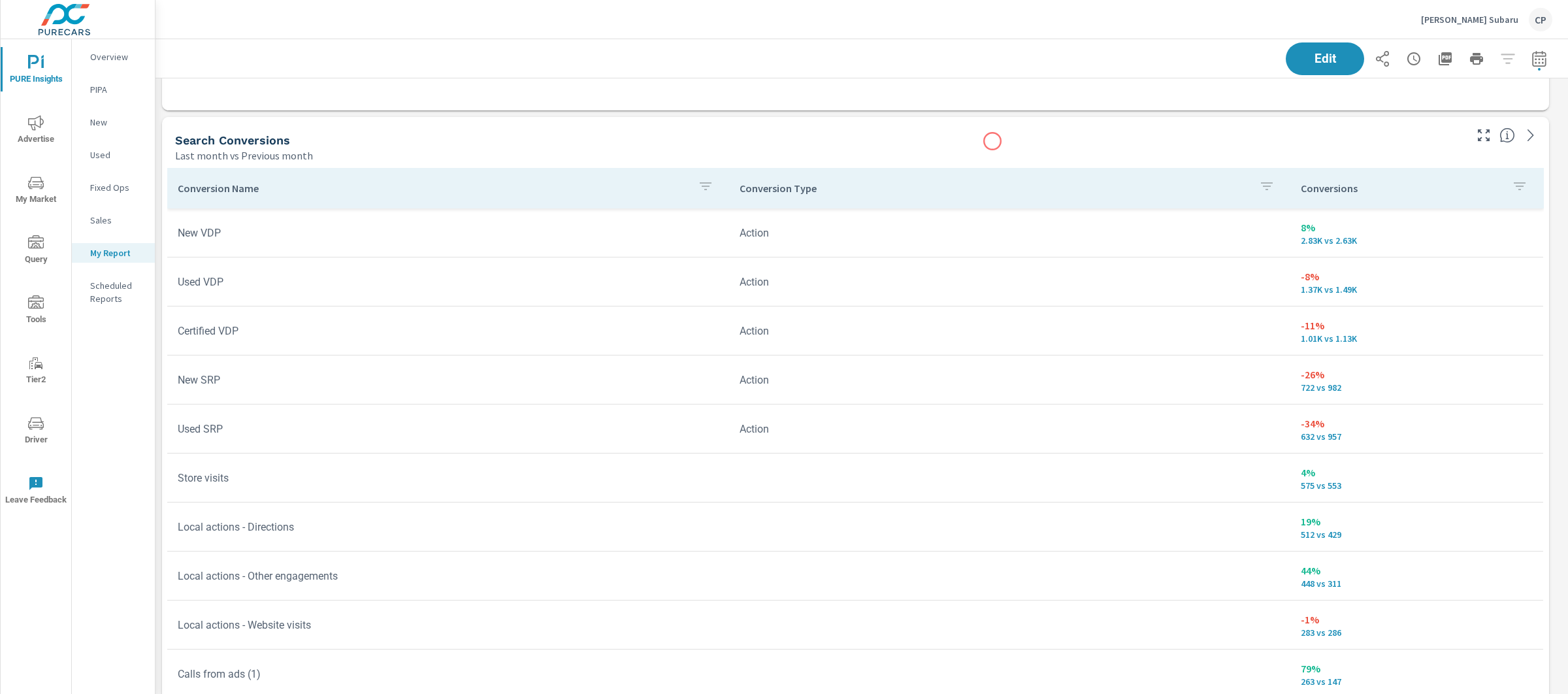
scroll to position [2080, 0]
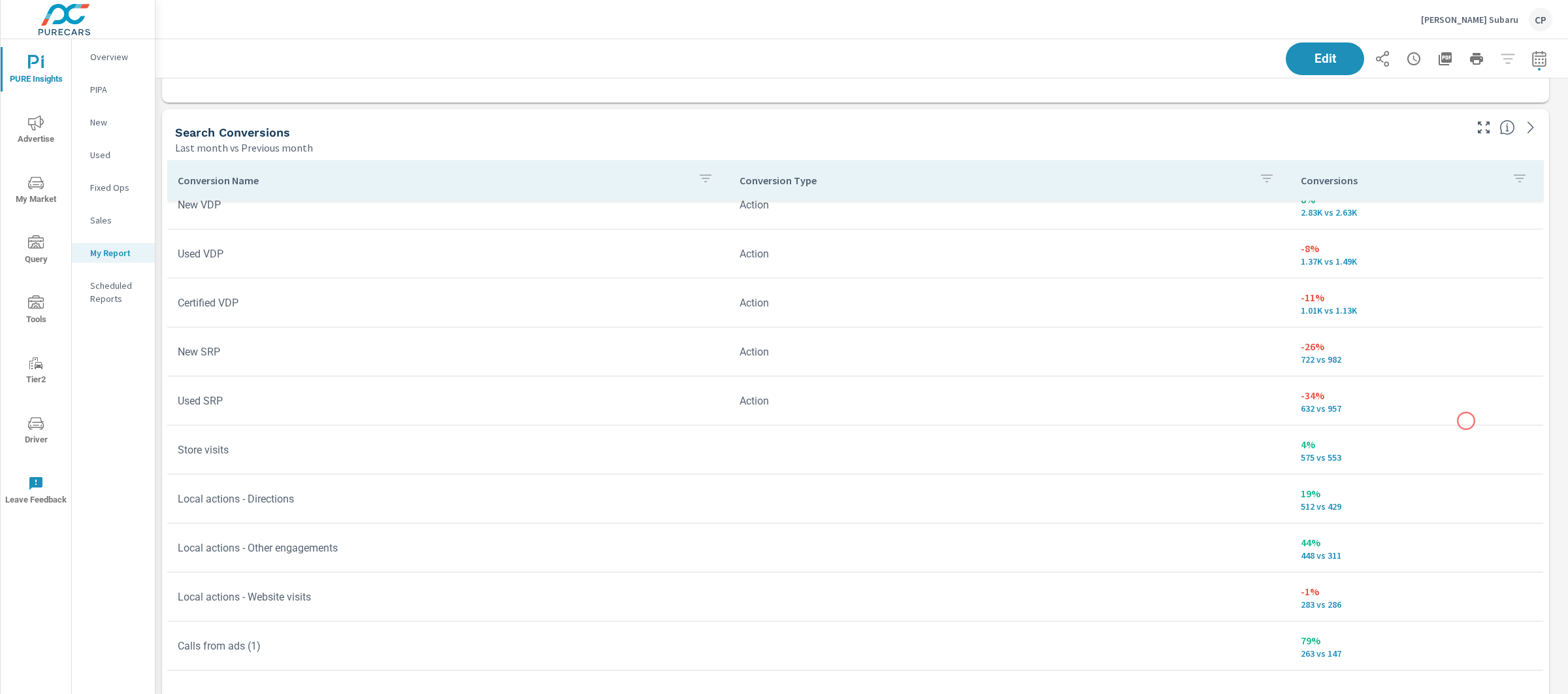
scroll to position [26, 0]
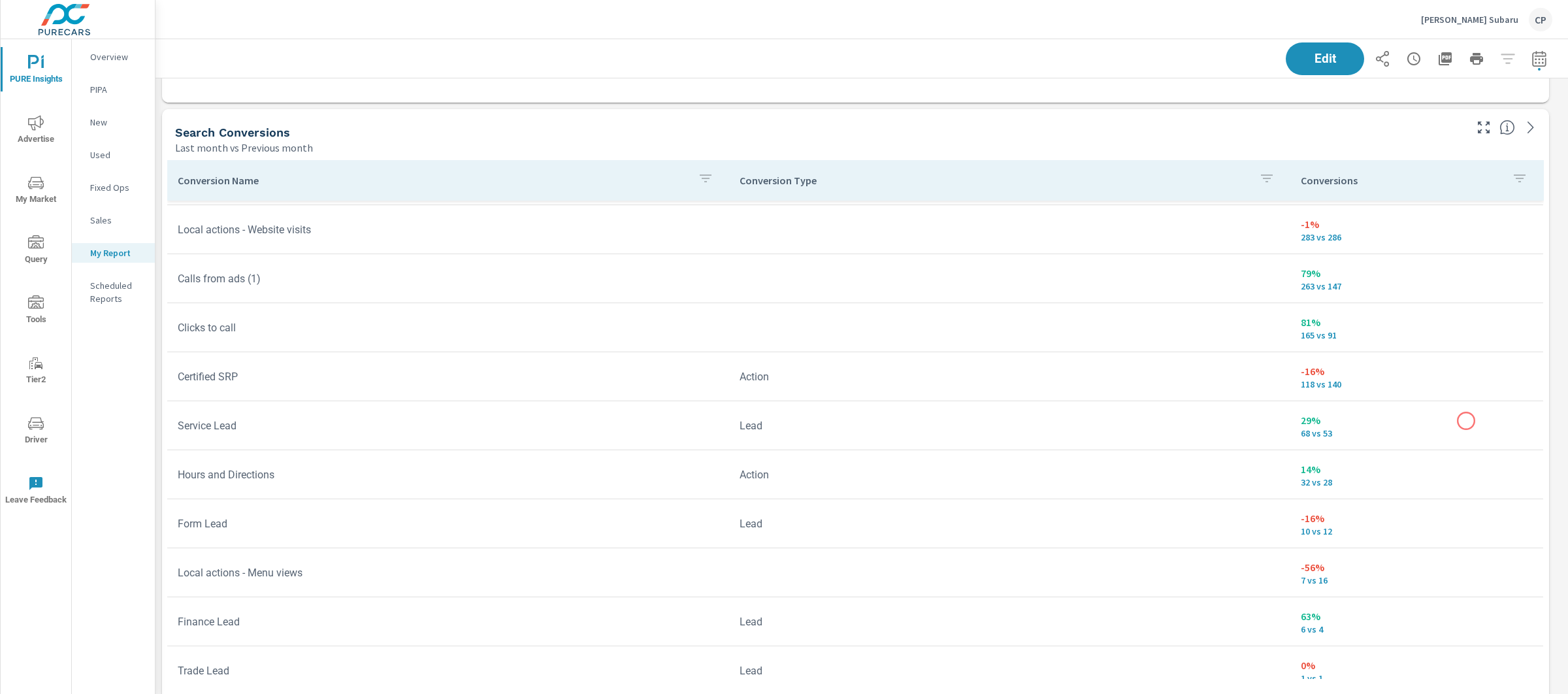
scroll to position [390, 0]
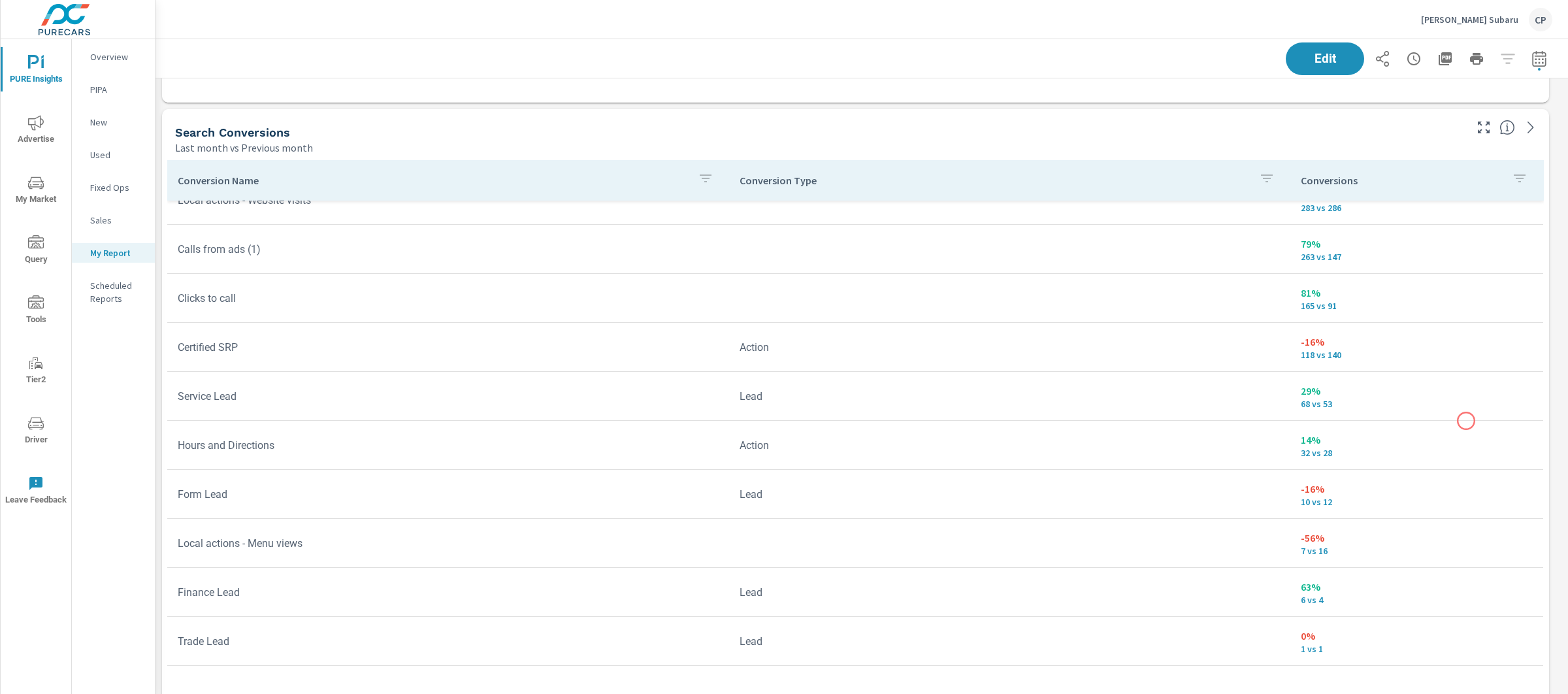
scroll to position [452, 0]
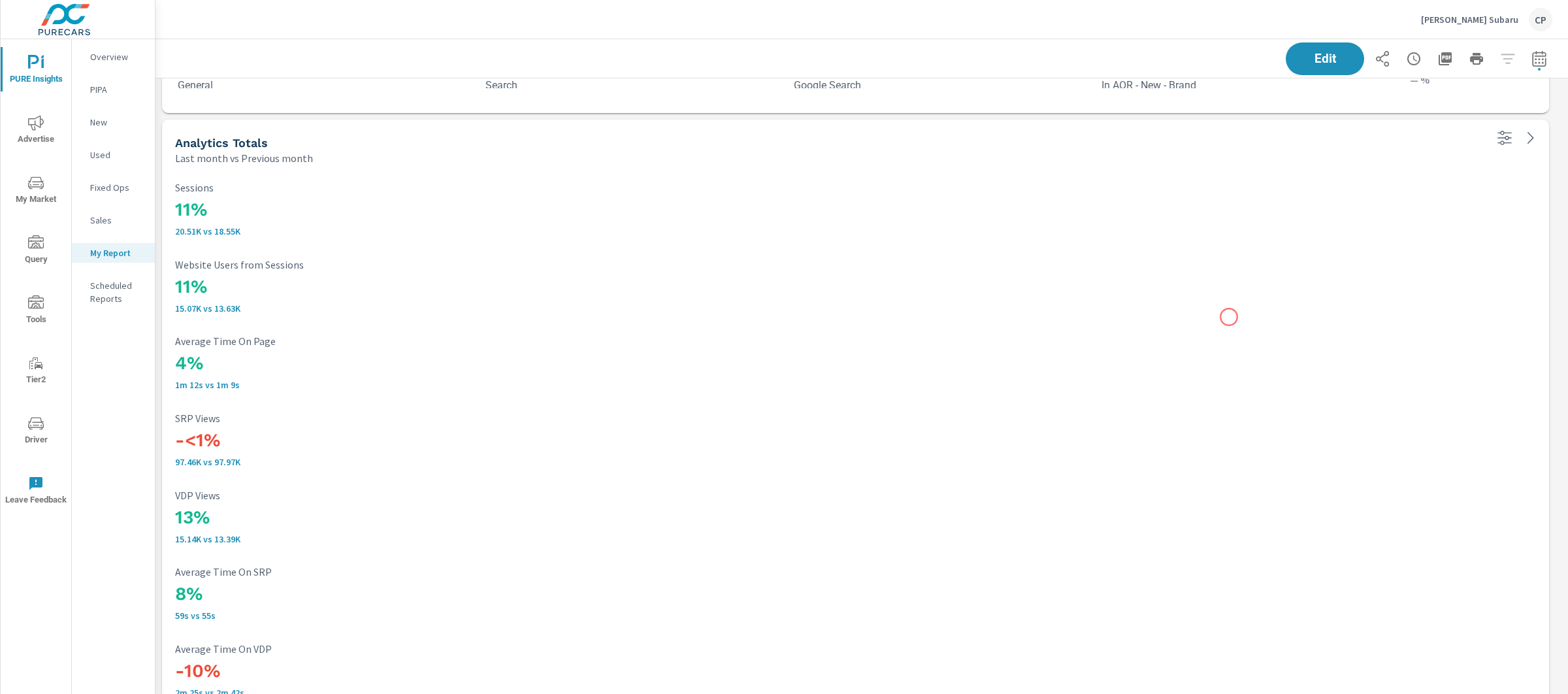
scroll to position [2998, 0]
